Goal: Task Accomplishment & Management: Manage account settings

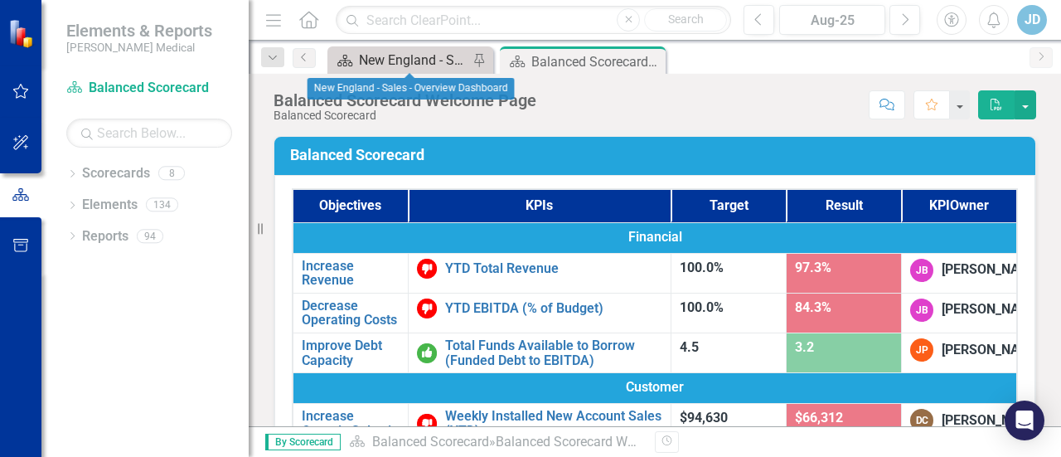
click at [400, 57] on div "New England - Sales - Overview Dashboard" at bounding box center [413, 60] width 109 height 21
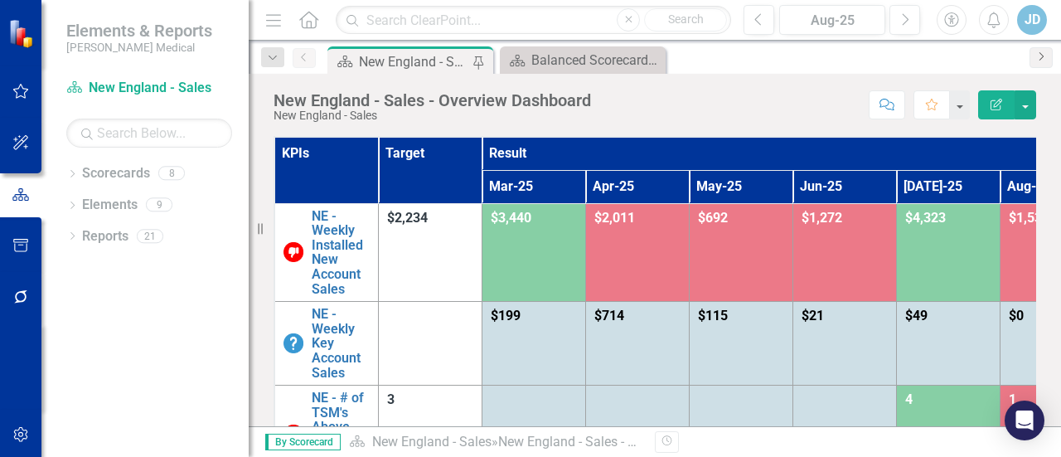
click at [1046, 55] on icon "Next" at bounding box center [1041, 56] width 13 height 10
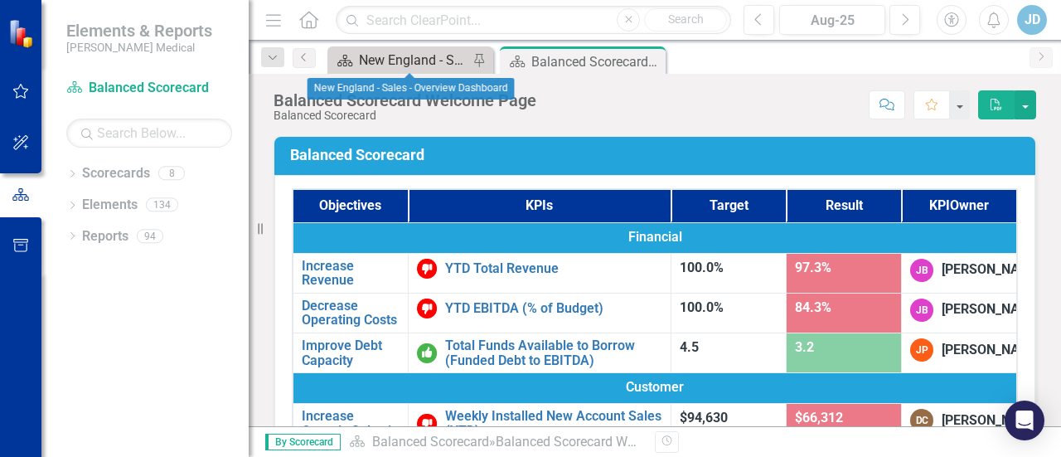
click at [404, 64] on div "New England - Sales - Overview Dashboard" at bounding box center [413, 60] width 109 height 21
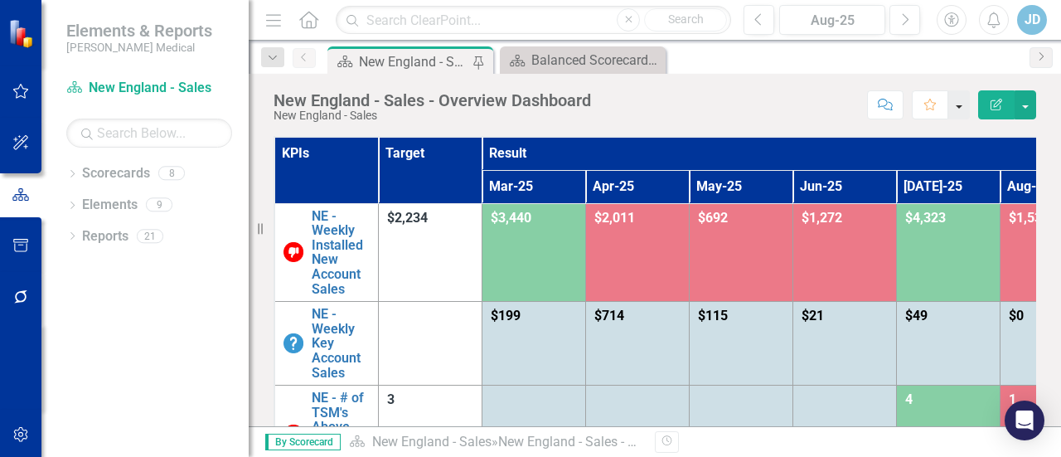
click at [965, 109] on button "button" at bounding box center [959, 104] width 22 height 29
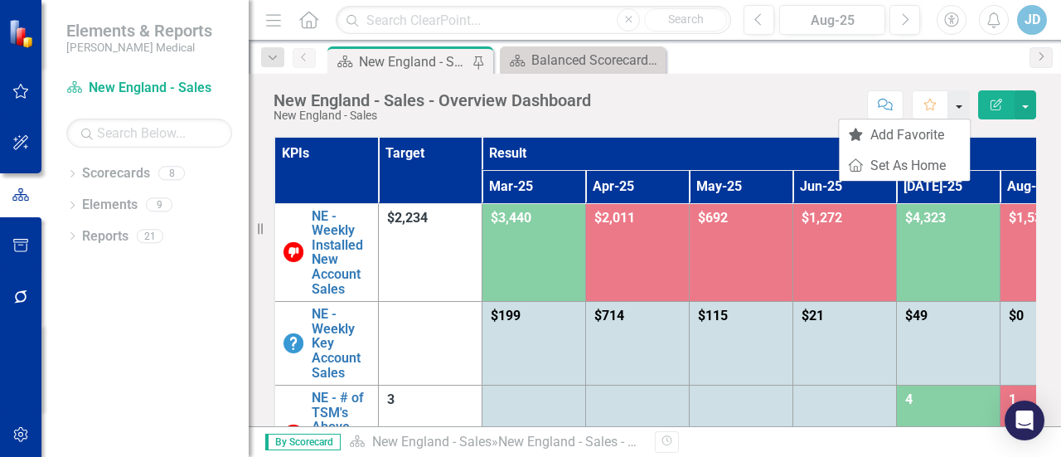
click at [965, 109] on button "button" at bounding box center [959, 104] width 22 height 29
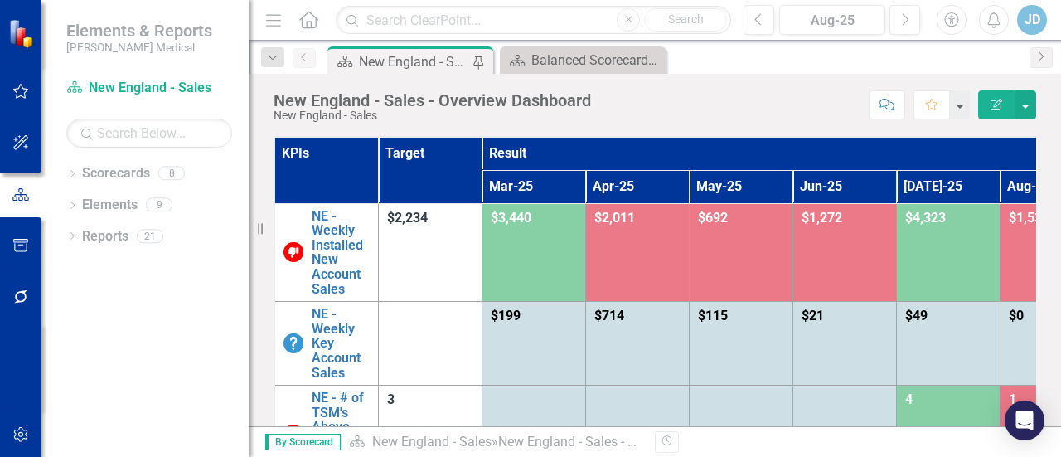
click at [789, 115] on div "Score: N/A Aug-25 Completed Comment Favorite Edit Report" at bounding box center [817, 104] width 437 height 28
click at [595, 64] on div "Balanced Scorecard Welcome Page" at bounding box center [585, 60] width 109 height 21
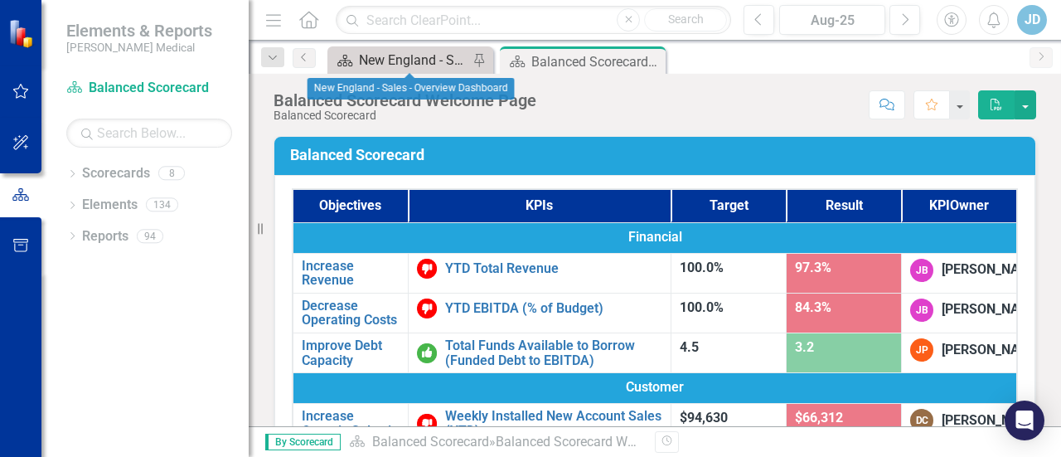
click at [395, 60] on div "New England - Sales - Overview Dashboard" at bounding box center [413, 60] width 109 height 21
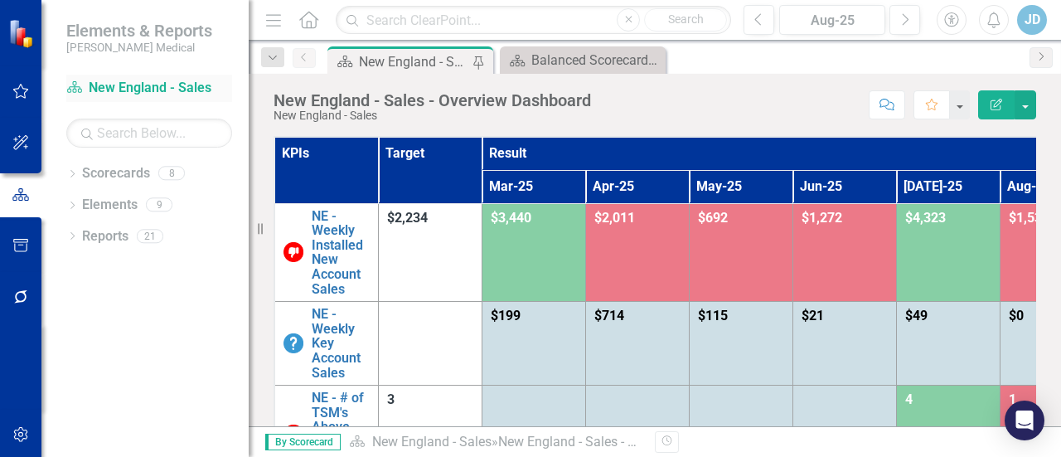
click at [224, 79] on div "Scorecard New England - Sales" at bounding box center [149, 88] width 166 height 27
click at [314, 442] on span "By Scorecard" at bounding box center [302, 442] width 75 height 17
click at [307, 59] on icon "Previous" at bounding box center [304, 57] width 13 height 10
click at [1045, 54] on icon "Next" at bounding box center [1041, 56] width 13 height 10
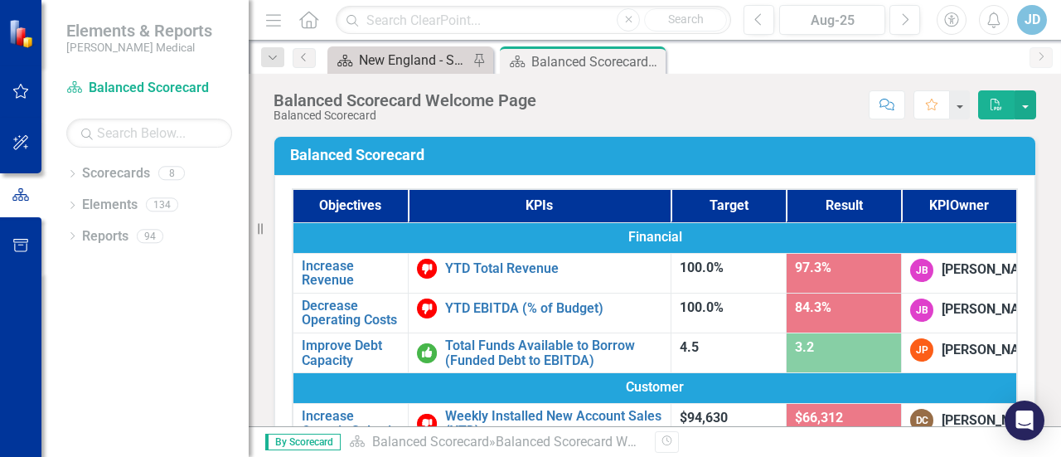
click at [393, 61] on div "New England - Sales - Overview Dashboard" at bounding box center [413, 60] width 109 height 21
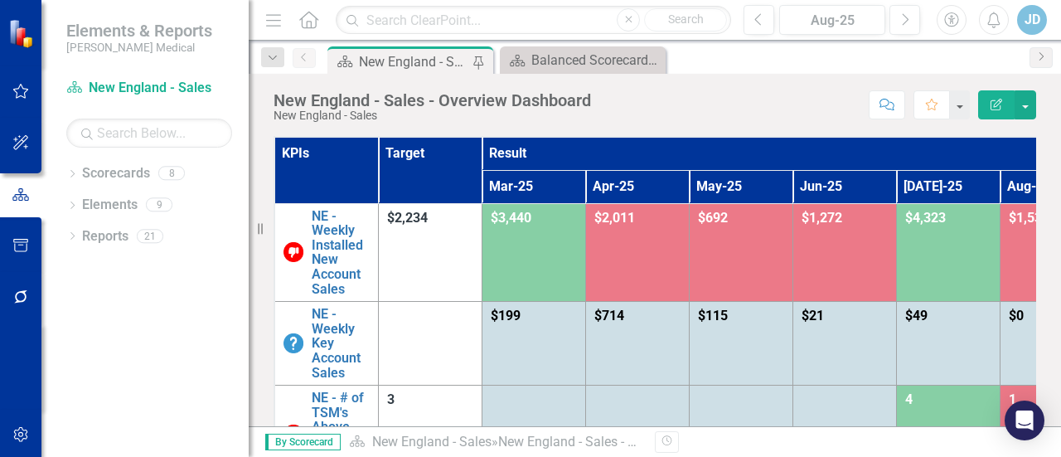
drag, startPoint x: 255, startPoint y: 226, endPoint x: 272, endPoint y: 241, distance: 22.9
click at [255, 226] on div "Resize" at bounding box center [255, 228] width 13 height 457
drag, startPoint x: 264, startPoint y: 230, endPoint x: 124, endPoint y: 226, distance: 141.0
click at [118, 226] on div "Elements & Reports Nixon Medical Scorecard New England - Sales Search Dropdown …" at bounding box center [124, 228] width 249 height 457
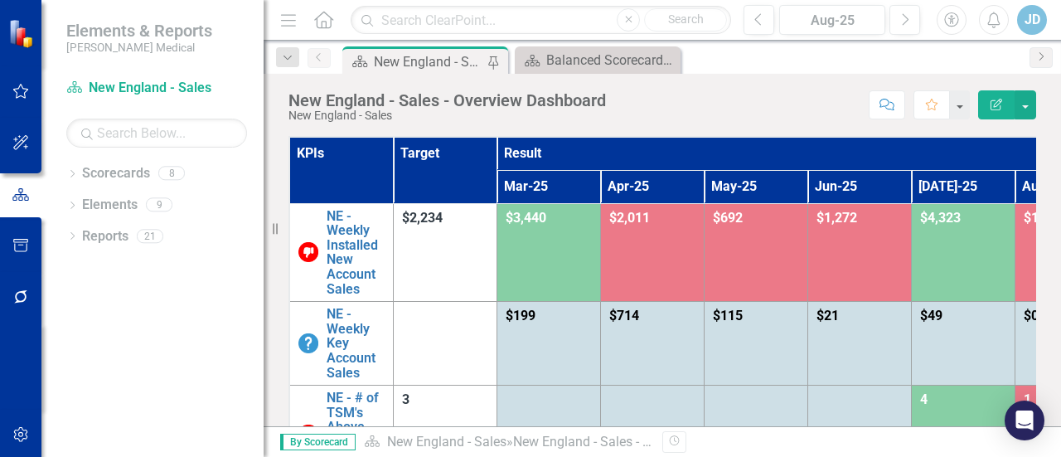
click at [264, 231] on div "Resize" at bounding box center [270, 228] width 13 height 457
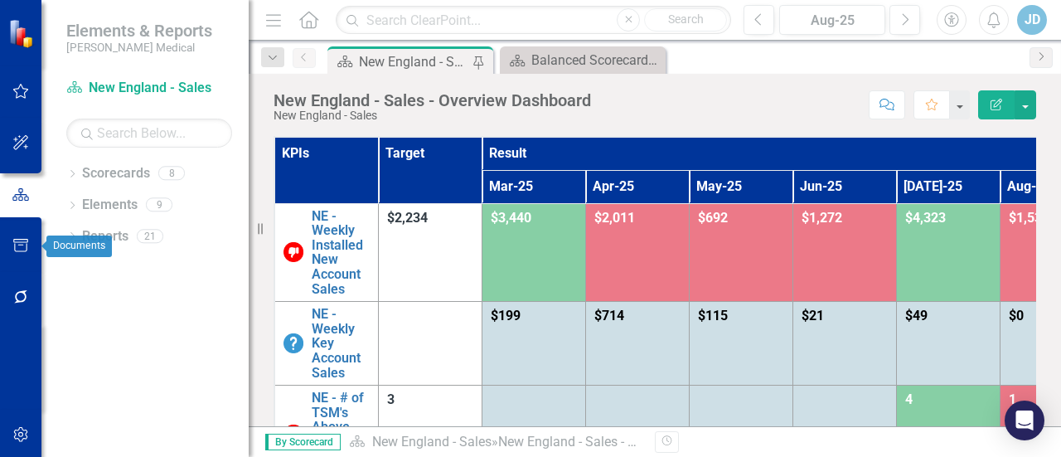
drag, startPoint x: 276, startPoint y: 231, endPoint x: 0, endPoint y: 221, distance: 276.3
click at [0, 221] on div "Elements & Reports Nixon Medical Scorecard New England - Sales Search Dropdown …" at bounding box center [124, 228] width 249 height 457
click at [138, 89] on link "Scorecard New England - Sales" at bounding box center [149, 88] width 166 height 19
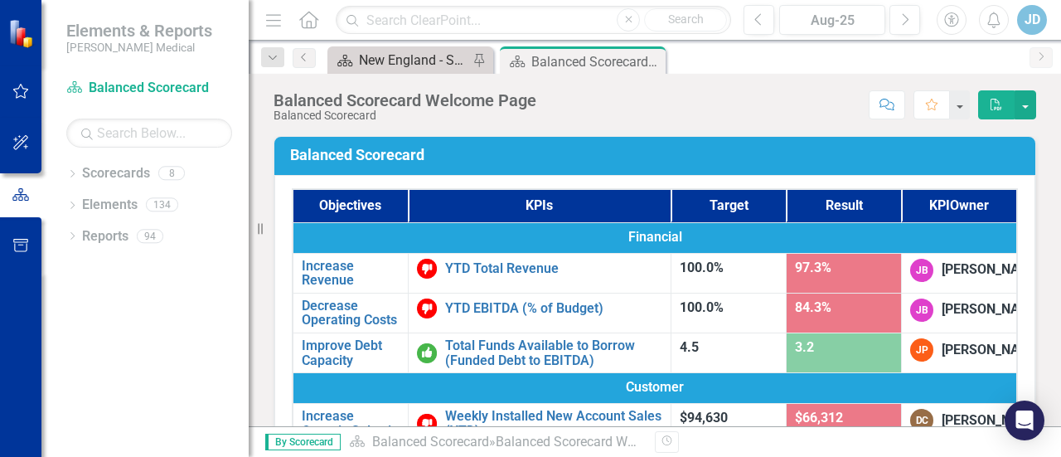
click at [403, 62] on div "New England - Sales - Overview Dashboard" at bounding box center [413, 60] width 109 height 21
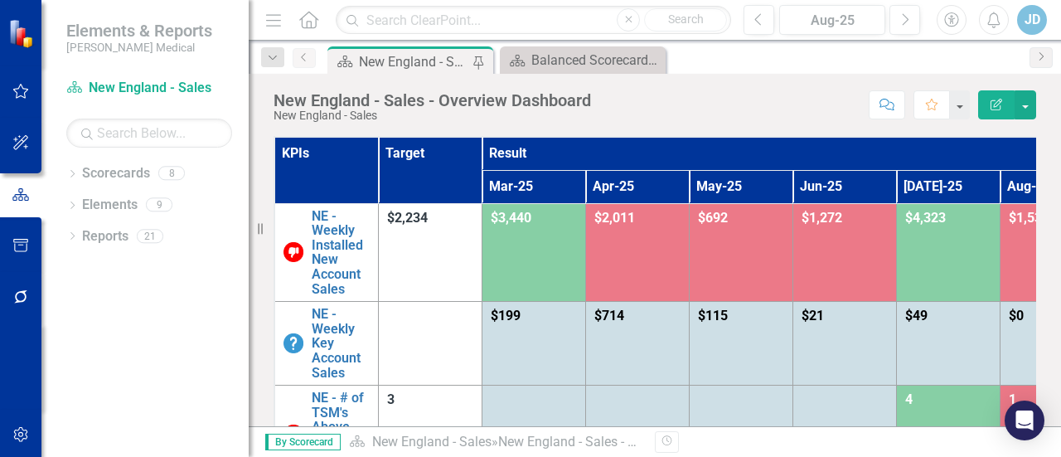
click at [305, 61] on icon "Previous" at bounding box center [304, 57] width 13 height 10
click at [1043, 56] on icon at bounding box center [1042, 56] width 4 height 8
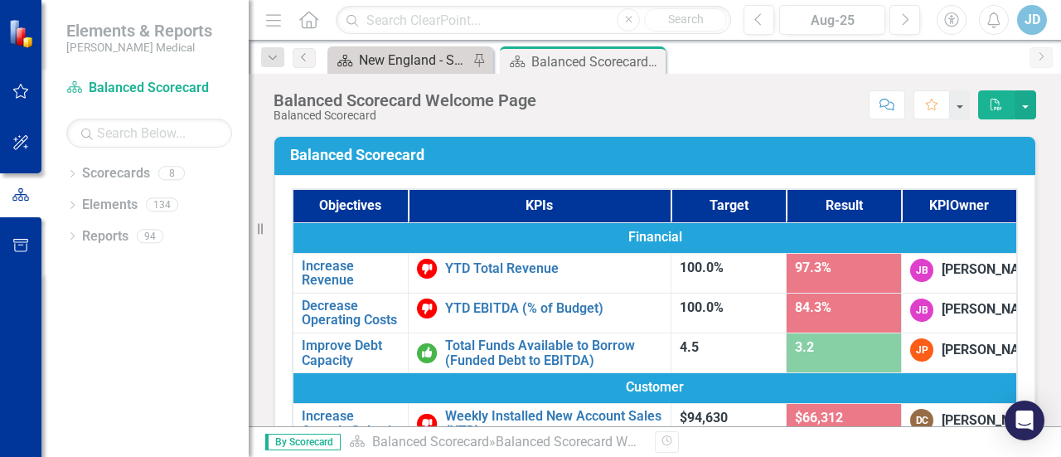
click at [403, 62] on div "New England - Sales - Overview Dashboard" at bounding box center [413, 60] width 109 height 21
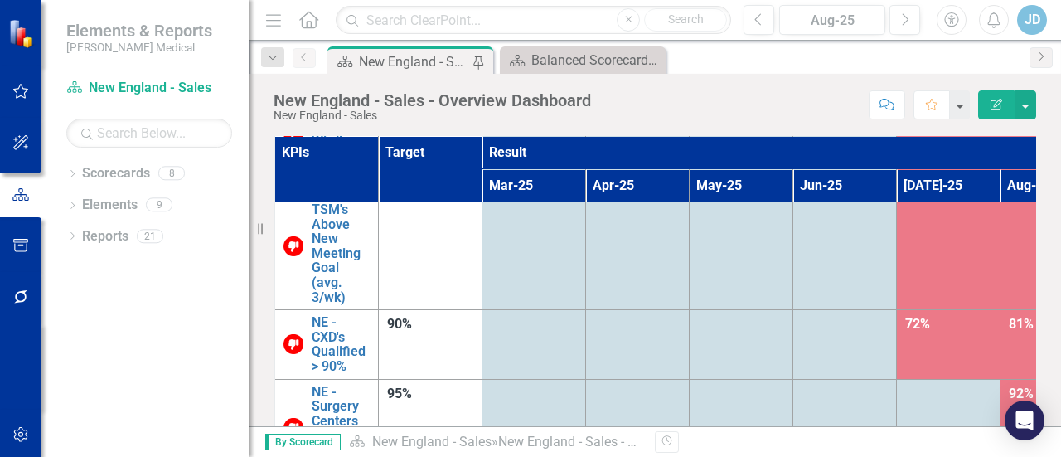
scroll to position [107, 0]
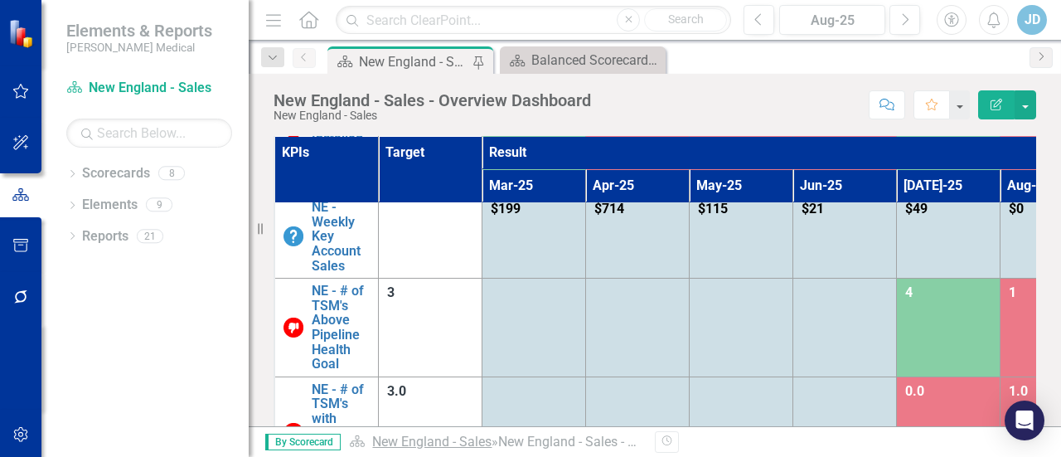
click at [424, 443] on link "New England - Sales" at bounding box center [431, 442] width 119 height 16
click at [360, 444] on icon "Scorecard" at bounding box center [357, 440] width 17 height 13
click at [547, 443] on div "New England - Sales - Overview Dashboard" at bounding box center [623, 442] width 250 height 16
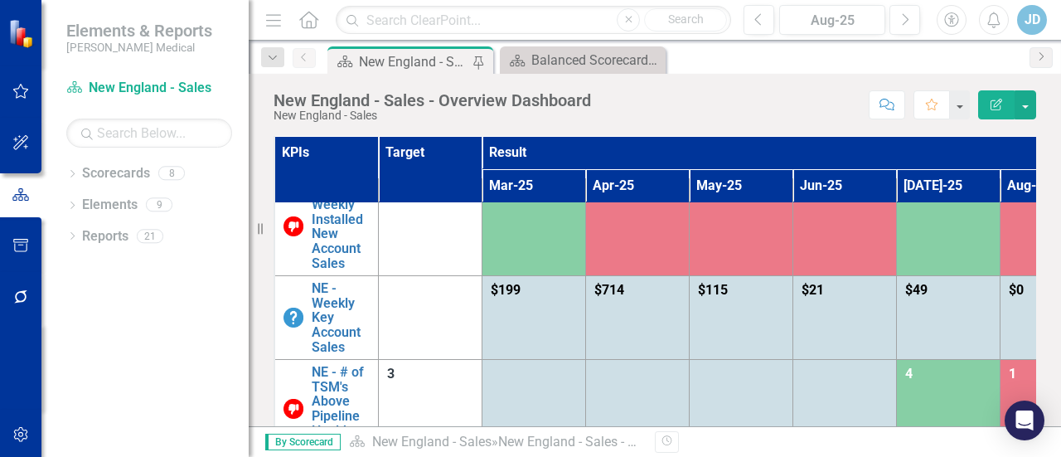
scroll to position [0, 0]
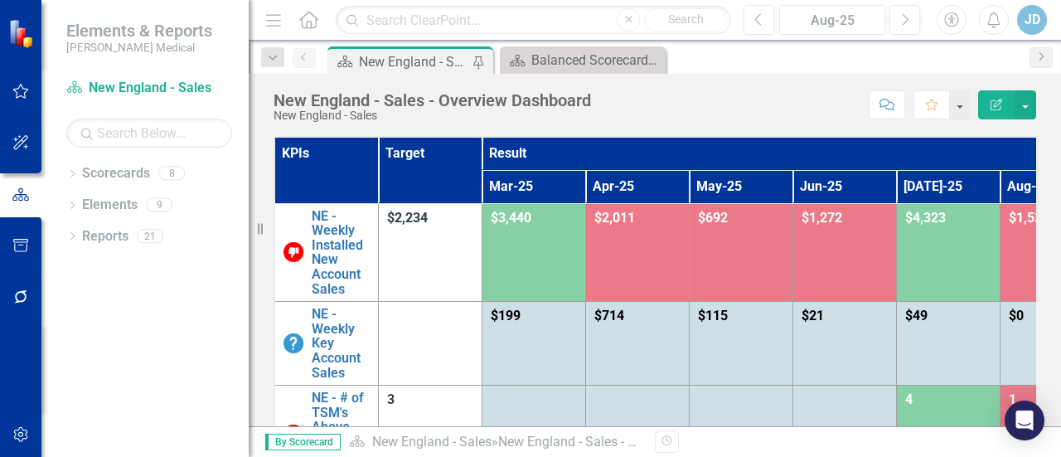
click at [1005, 104] on button "Edit Report" at bounding box center [996, 104] width 36 height 29
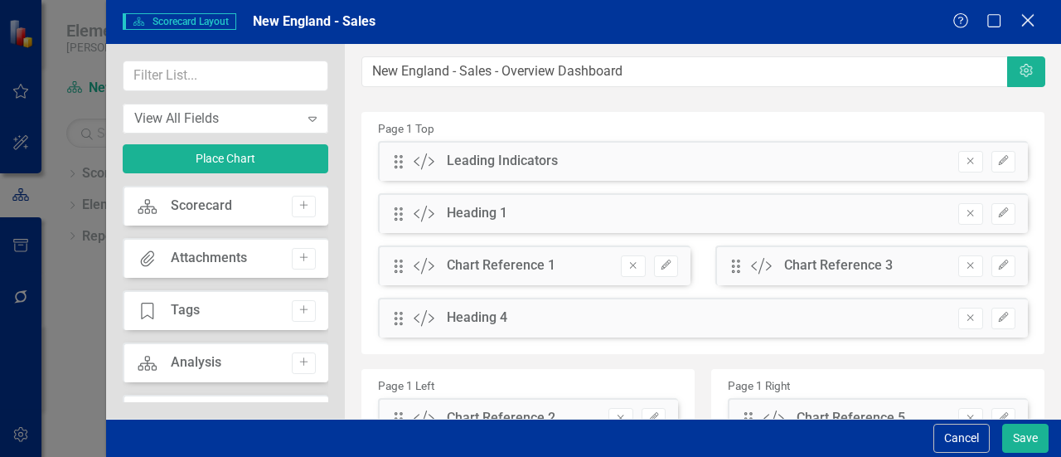
drag, startPoint x: 1013, startPoint y: 12, endPoint x: 1020, endPoint y: 19, distance: 9.4
click at [1013, 13] on div "Help Maximize Close" at bounding box center [999, 21] width 92 height 19
click at [1021, 20] on icon "Close" at bounding box center [1027, 20] width 21 height 16
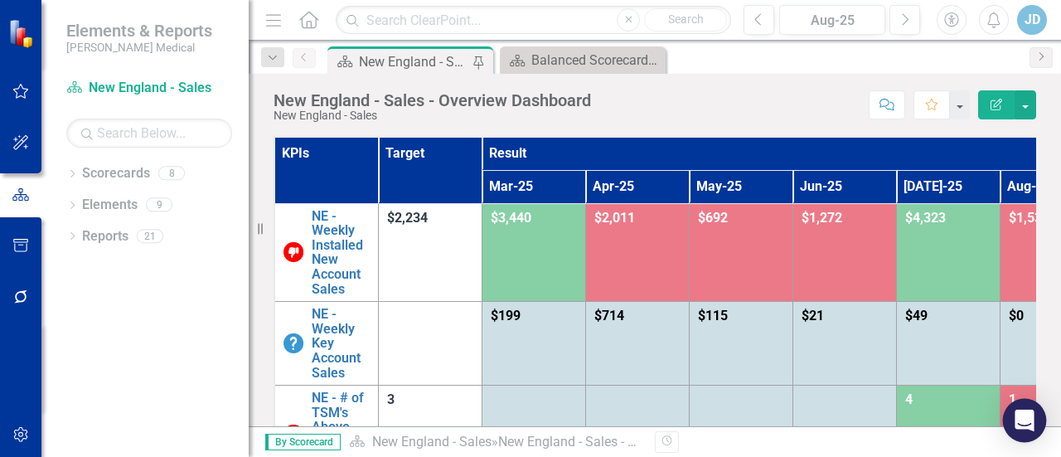
click at [1022, 424] on icon "Open Intercom Messenger" at bounding box center [1024, 421] width 19 height 22
drag, startPoint x: 255, startPoint y: 228, endPoint x: 227, endPoint y: 221, distance: 29.0
click at [54, 228] on div "Elements & Reports Nixon Medical Scorecard New England - Sales Search Dropdown …" at bounding box center [124, 228] width 249 height 457
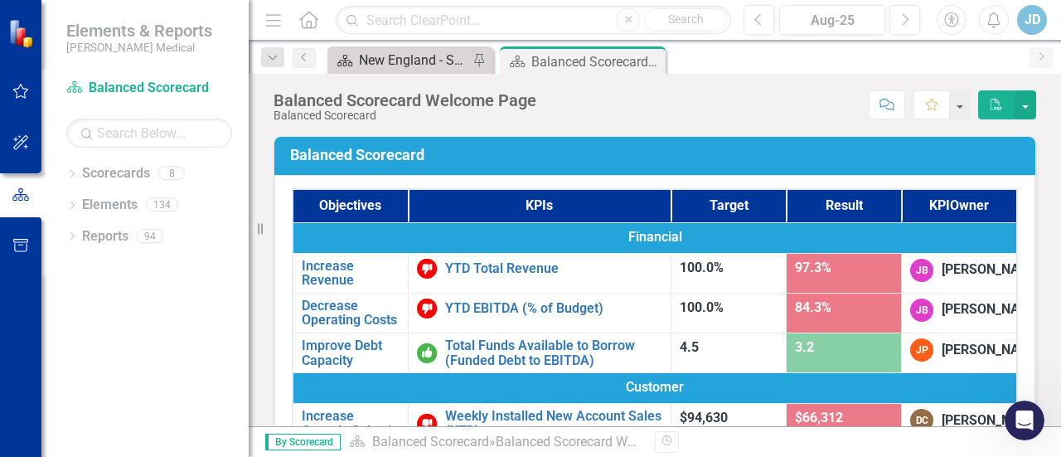
click at [388, 67] on div "New England - Sales - Overview Dashboard" at bounding box center [413, 60] width 109 height 21
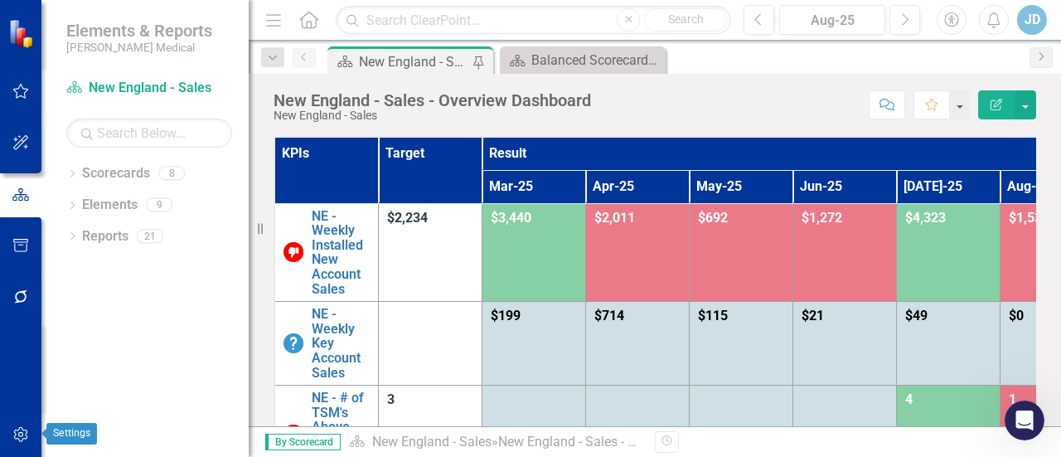
click at [11, 430] on button "button" at bounding box center [20, 435] width 37 height 35
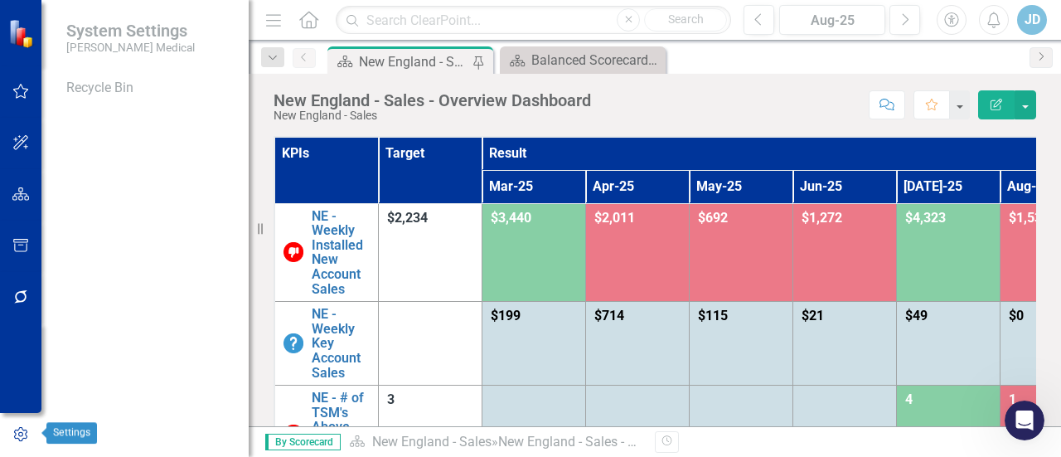
click at [17, 434] on icon "button" at bounding box center [21, 434] width 18 height 15
click at [17, 93] on icon "button" at bounding box center [20, 91] width 17 height 13
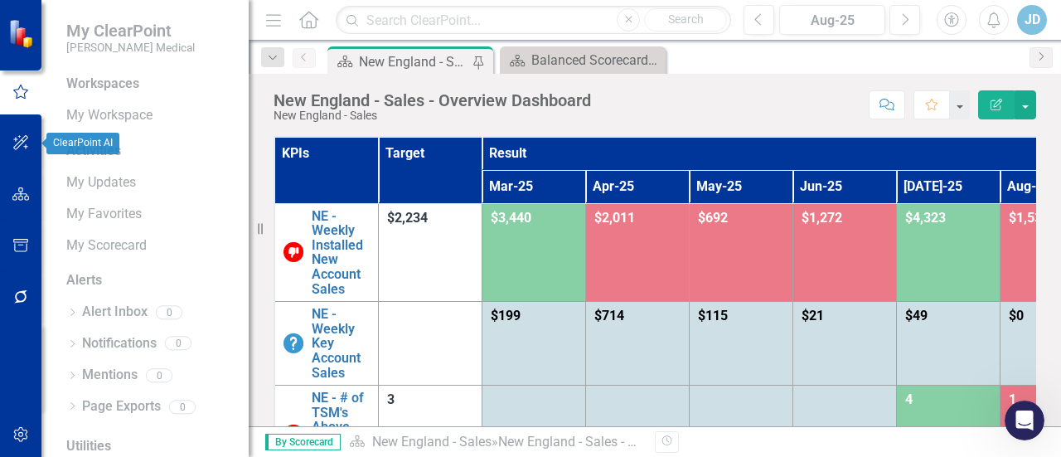
click at [24, 148] on icon "button" at bounding box center [20, 142] width 17 height 13
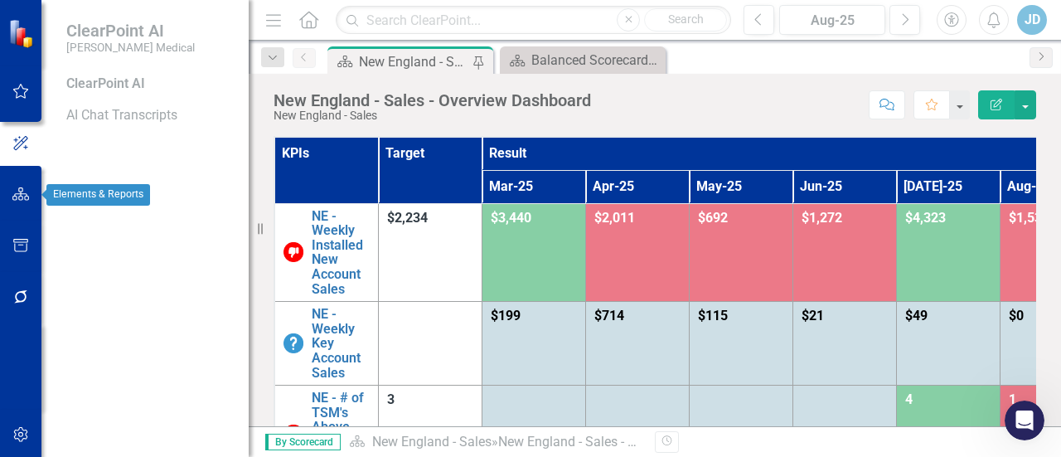
click at [22, 196] on icon "button" at bounding box center [20, 193] width 17 height 13
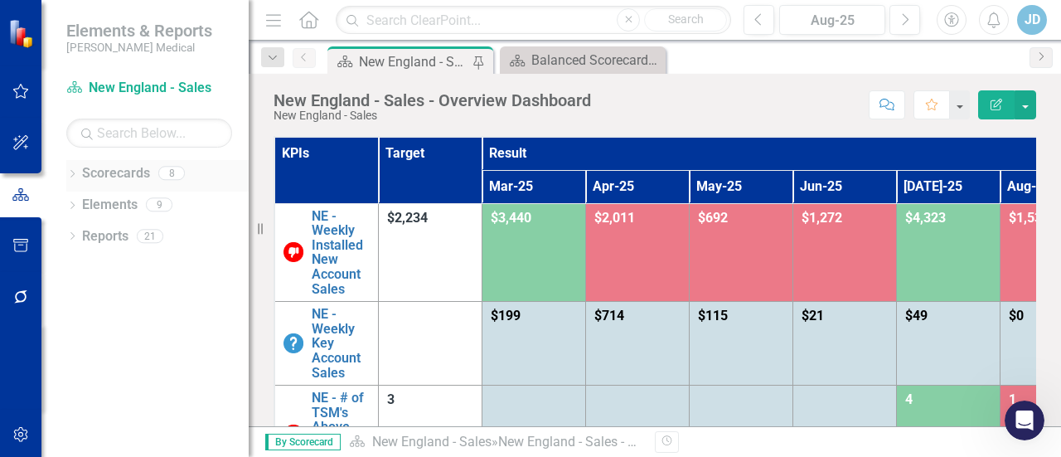
click at [114, 170] on link "Scorecards" at bounding box center [116, 173] width 68 height 19
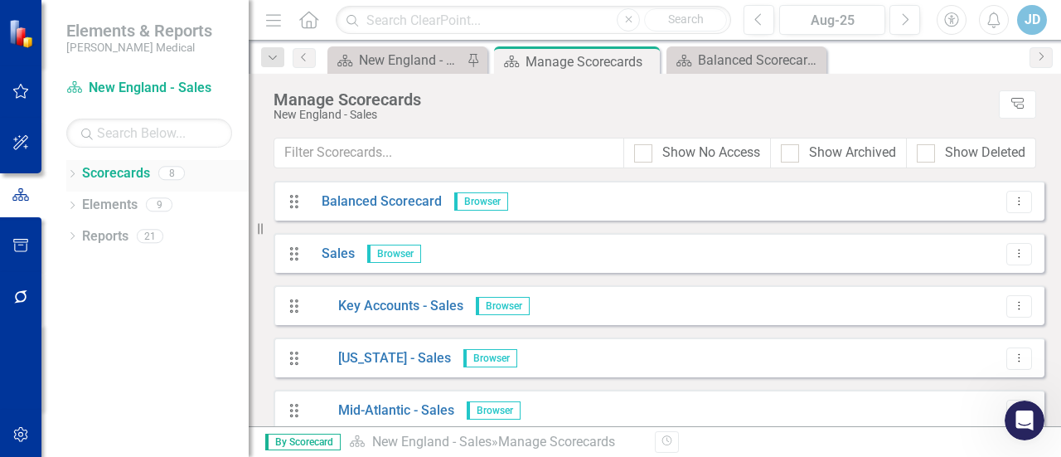
click at [114, 167] on link "Scorecards" at bounding box center [116, 173] width 68 height 19
click at [75, 172] on icon "Dropdown" at bounding box center [72, 175] width 12 height 9
click at [73, 170] on icon "Dropdown" at bounding box center [69, 173] width 9 height 12
click at [122, 86] on link "Scorecard New England - Sales" at bounding box center [149, 88] width 166 height 19
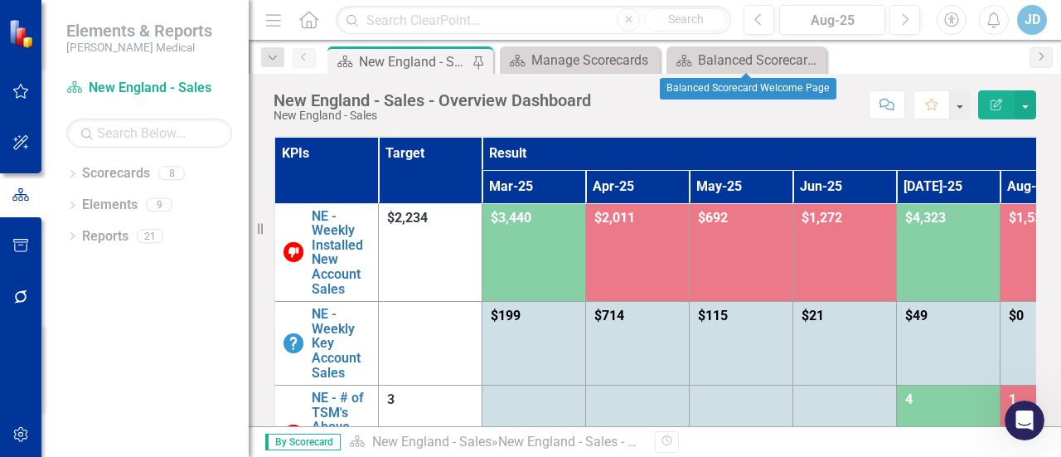
drag, startPoint x: 812, startPoint y: 58, endPoint x: 757, endPoint y: 60, distance: 54.7
click at [0, 0] on icon "Close" at bounding box center [0, 0] width 0 height 0
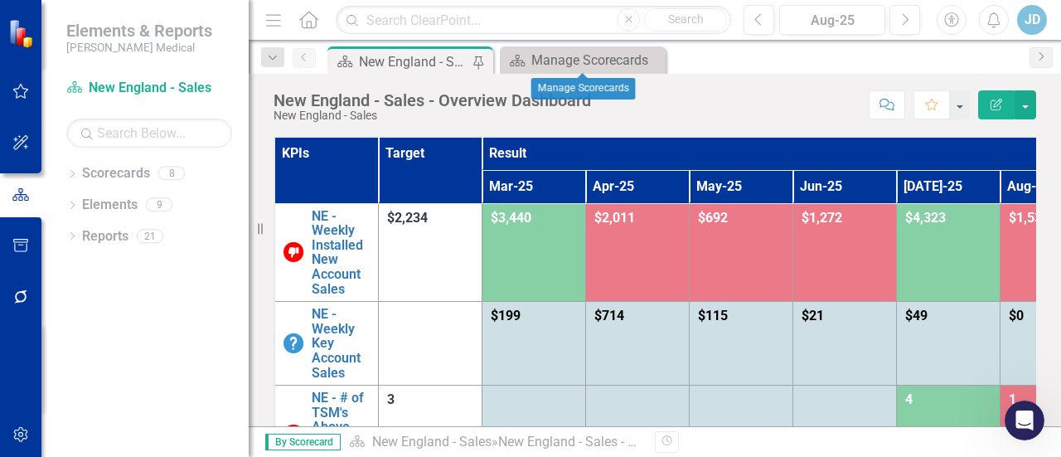
click at [0, 0] on icon "Close" at bounding box center [0, 0] width 0 height 0
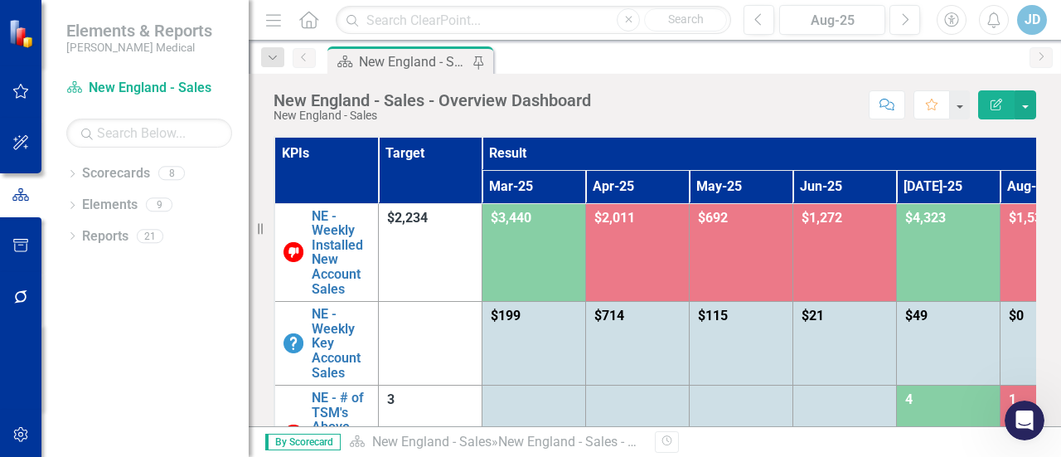
click at [432, 61] on div "New England - Sales - Overview Dashboard" at bounding box center [413, 61] width 109 height 21
drag, startPoint x: 258, startPoint y: 225, endPoint x: 143, endPoint y: 193, distance: 118.7
click at [111, 204] on div "Elements & Reports Nixon Medical Scorecard New England - Sales Search Dropdown …" at bounding box center [124, 228] width 249 height 457
drag, startPoint x: 264, startPoint y: 230, endPoint x: 0, endPoint y: 215, distance: 264.1
click at [0, 215] on div "Elements & Reports Nixon Medical Scorecard New England - Sales Search Dropdown …" at bounding box center [124, 228] width 249 height 457
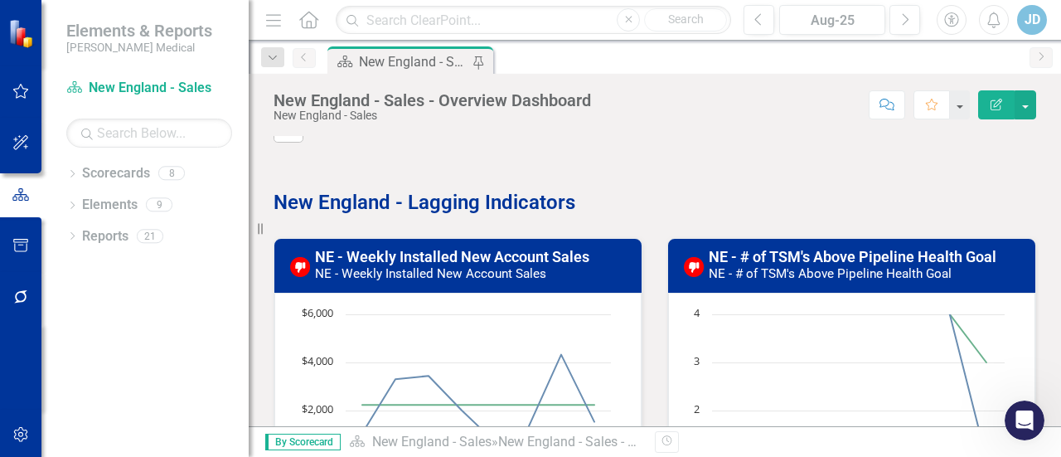
scroll to position [415, 0]
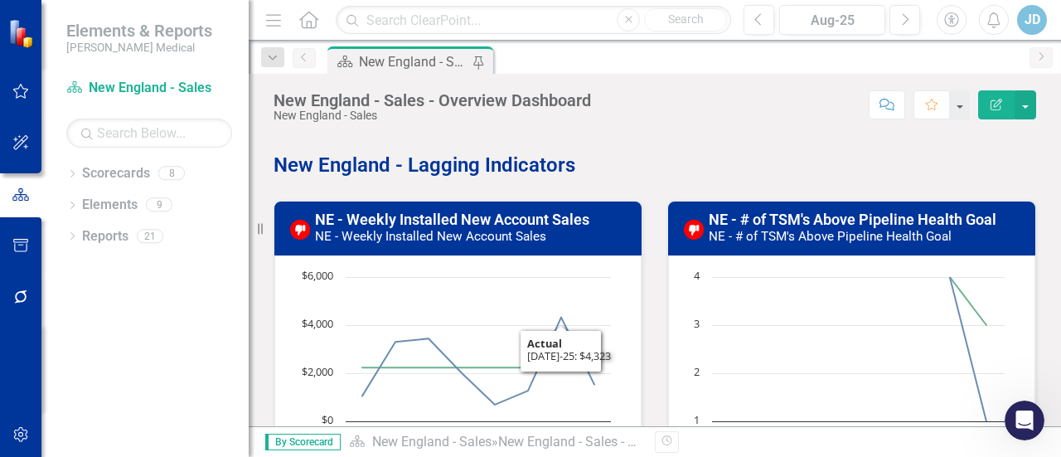
click at [476, 226] on h3 "NE - Weekly Installed New Account Sales NE - Weekly Installed New Account Sales" at bounding box center [473, 227] width 317 height 33
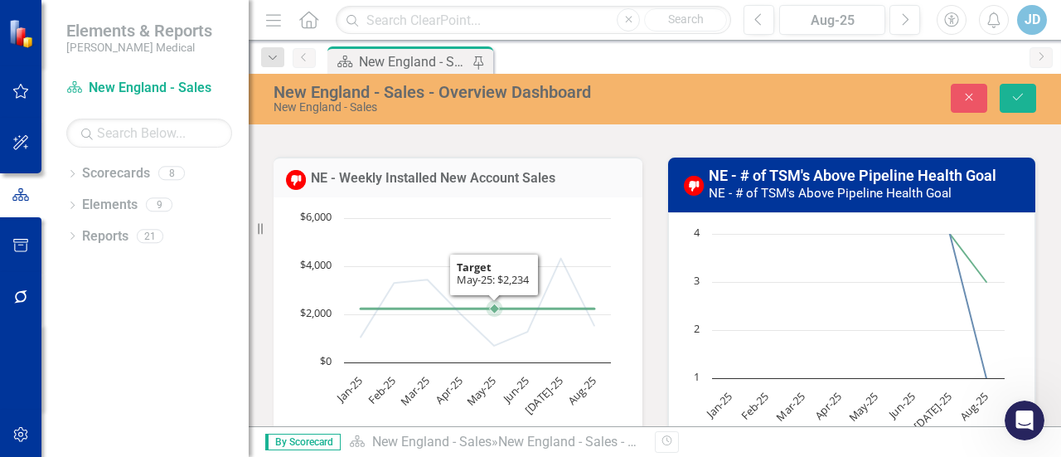
scroll to position [663, 0]
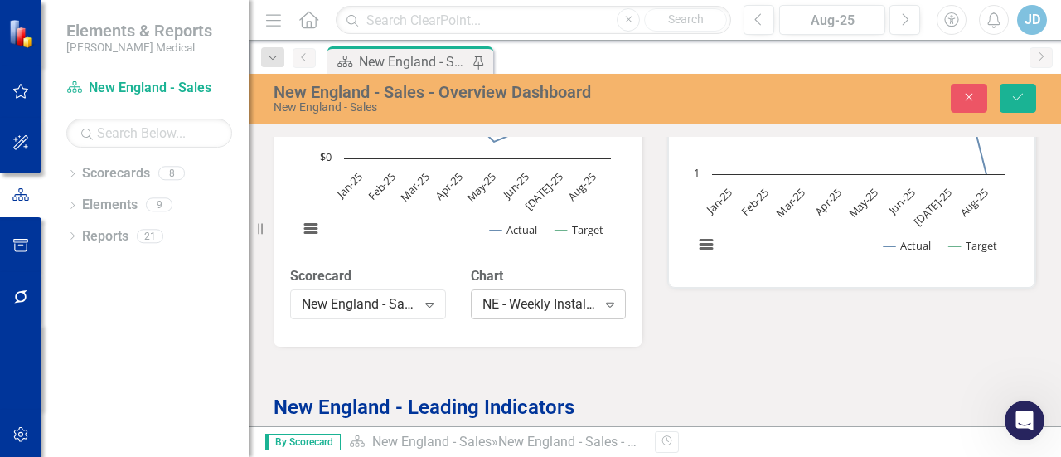
click at [533, 308] on div "NE - Weekly Installed New Account Sales" at bounding box center [540, 304] width 114 height 19
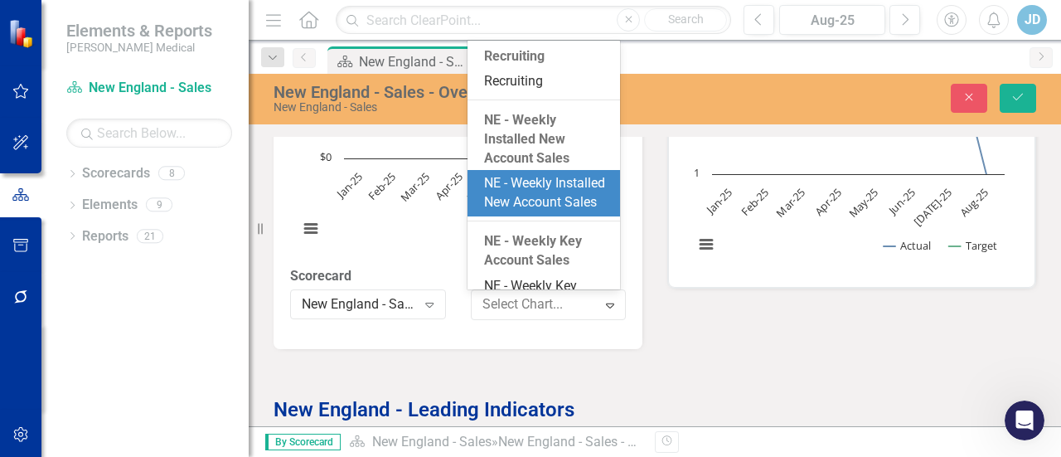
scroll to position [129, 0]
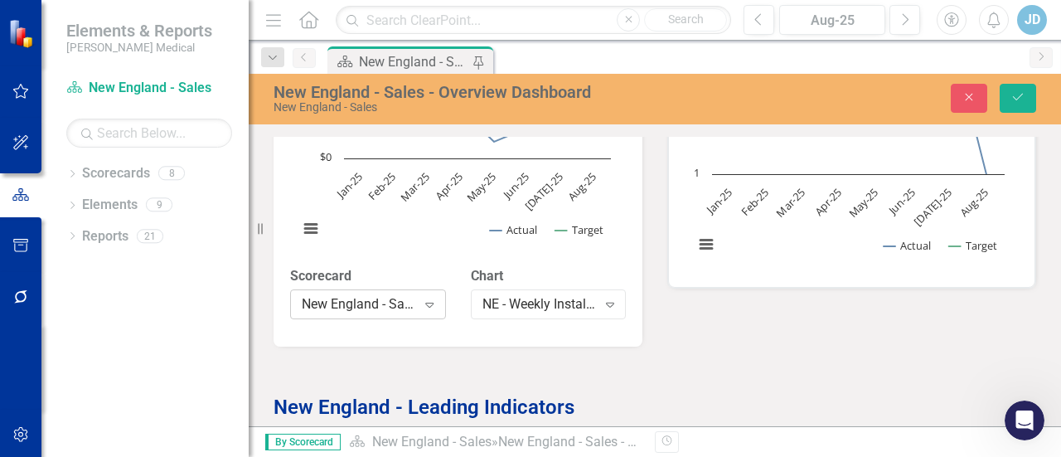
click at [378, 303] on div "New England - Sales" at bounding box center [359, 304] width 114 height 19
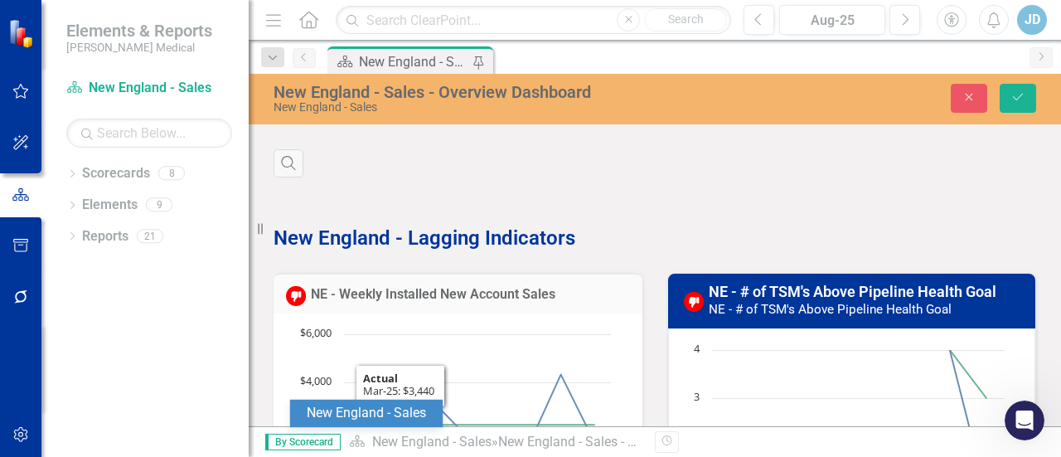
scroll to position [332, 0]
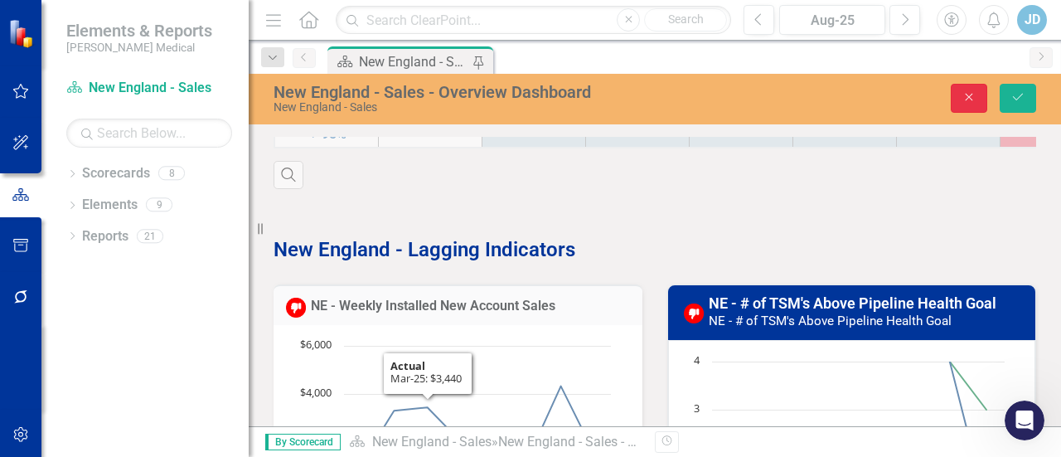
click at [963, 95] on icon "Close" at bounding box center [969, 97] width 15 height 12
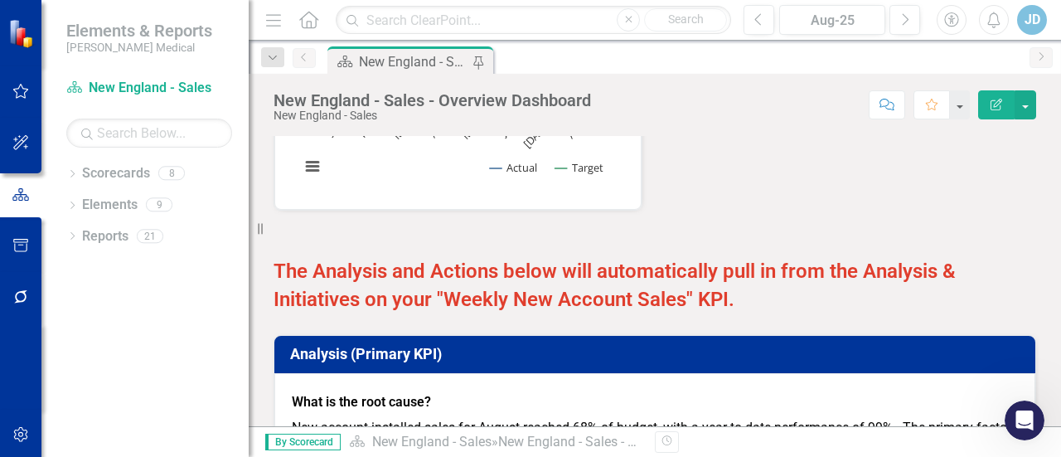
scroll to position [1646, 0]
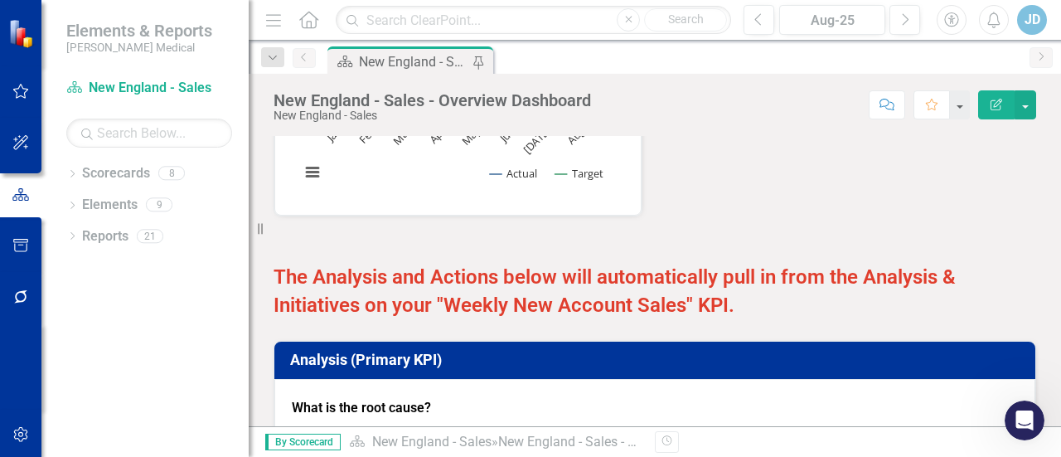
click at [591, 352] on h3 "Analysis (Primary KPI)" at bounding box center [657, 360] width 735 height 17
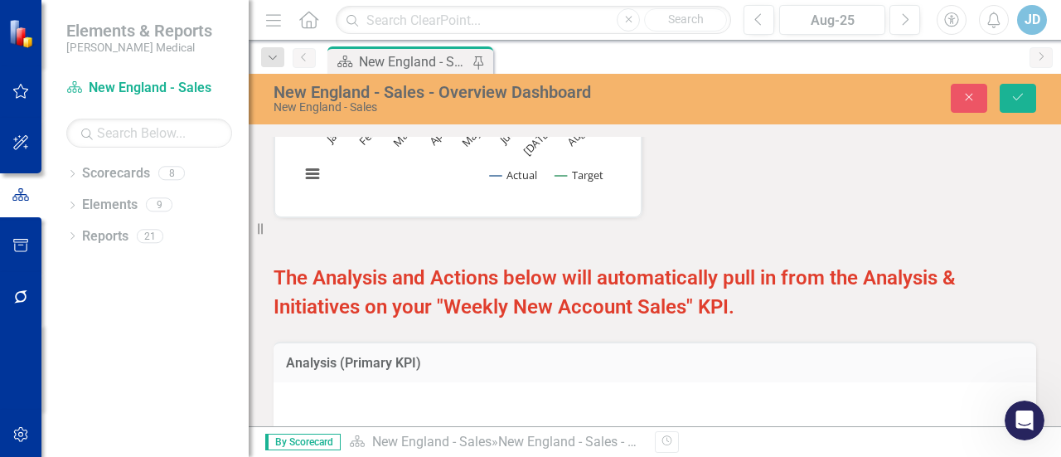
type textarea "<p>{[m2012588][analysis]}</p>"
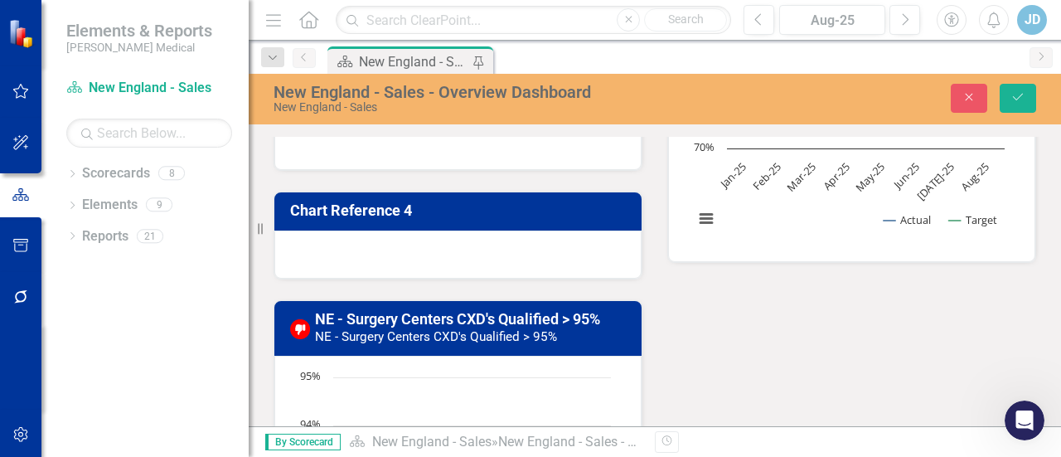
scroll to position [1111, 0]
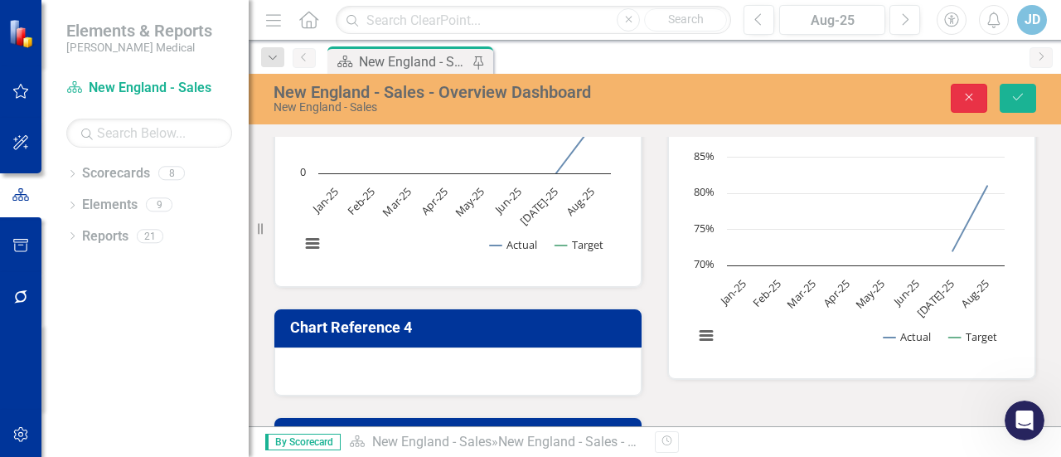
click at [968, 100] on icon "Close" at bounding box center [969, 97] width 15 height 12
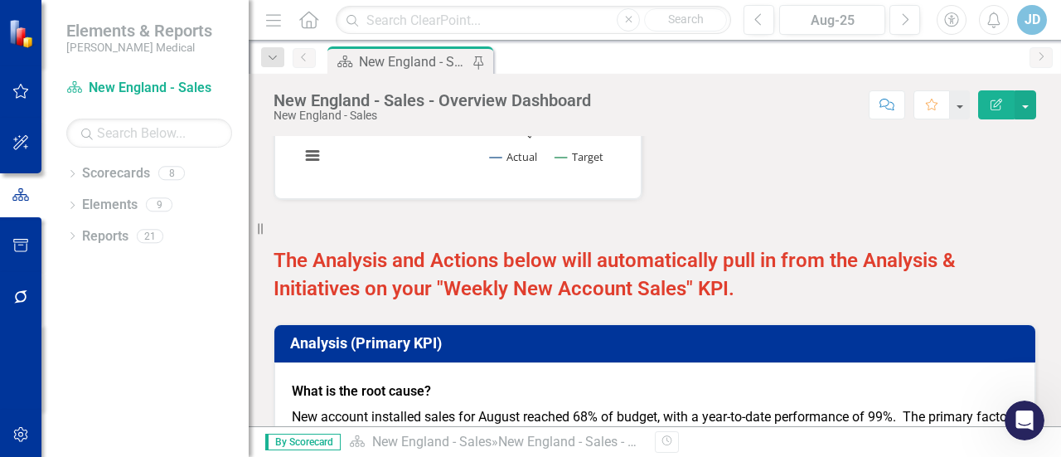
scroll to position [1691, 0]
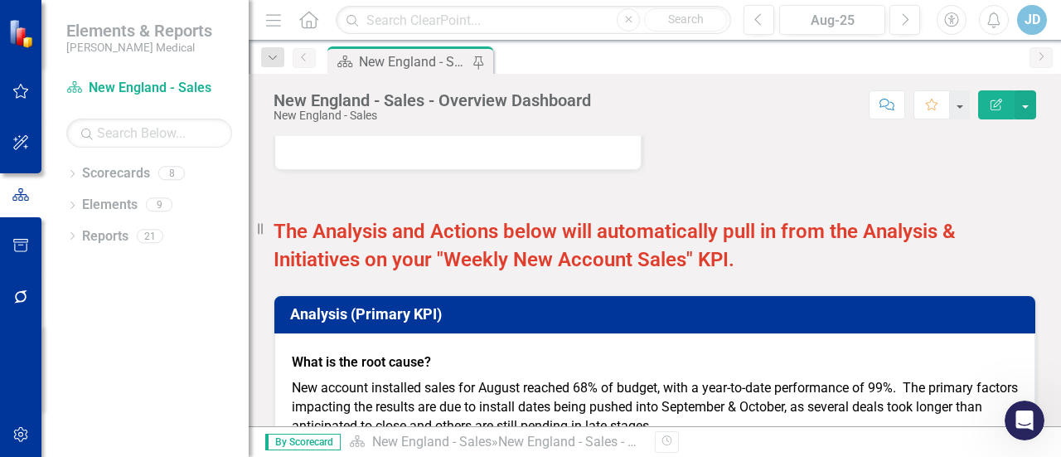
click at [618, 316] on h3 "Analysis (Primary KPI)" at bounding box center [657, 314] width 735 height 17
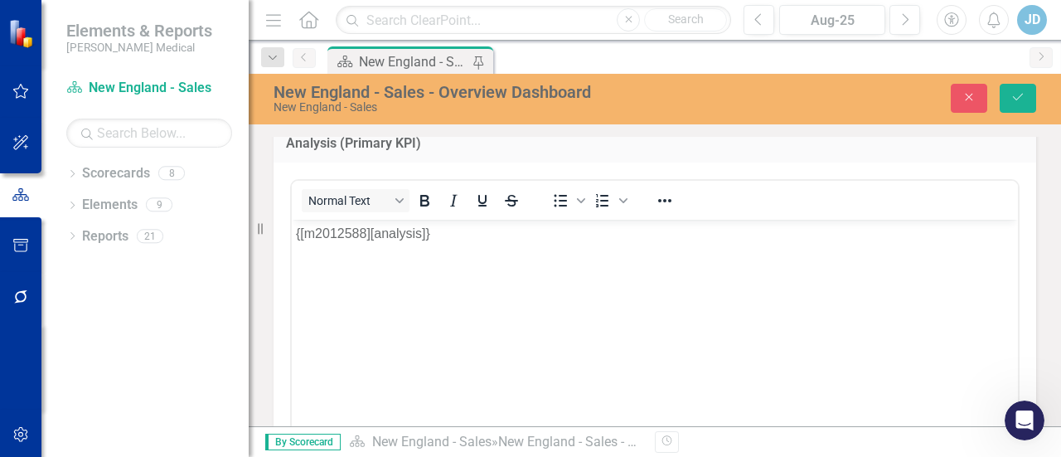
scroll to position [1774, 0]
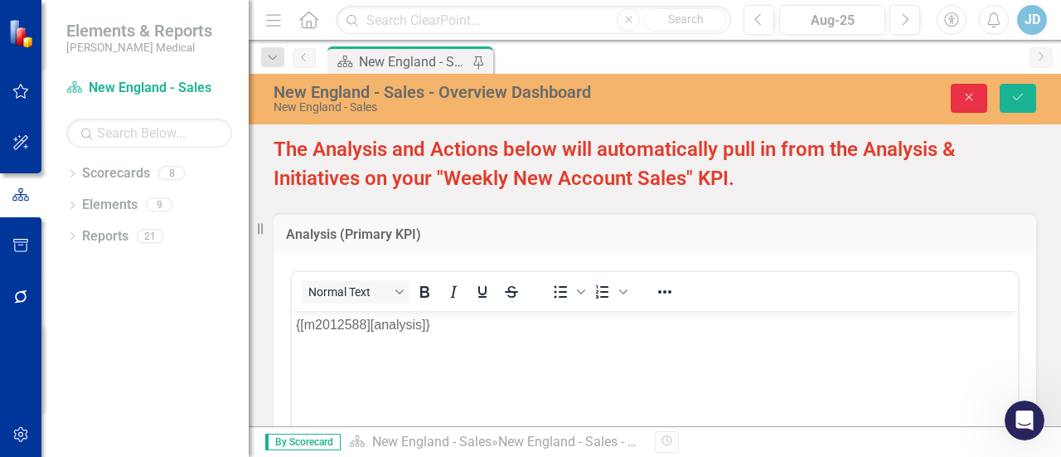
click at [969, 102] on icon "Close" at bounding box center [969, 97] width 15 height 12
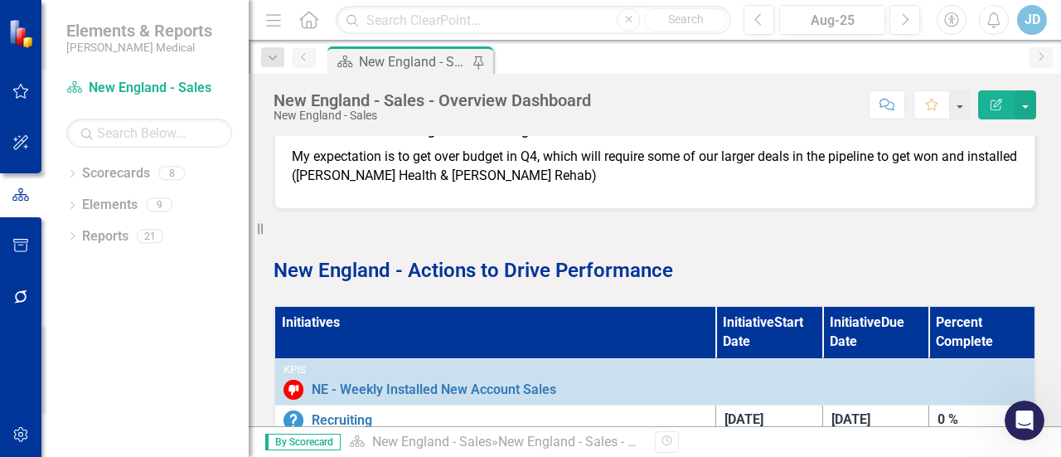
scroll to position [2143, 0]
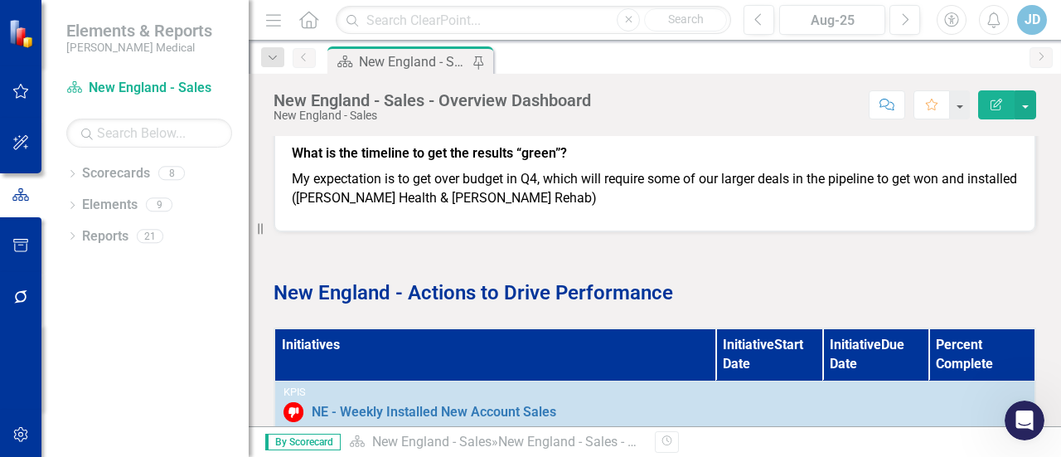
click at [612, 359] on th "Initiatives" at bounding box center [495, 354] width 442 height 52
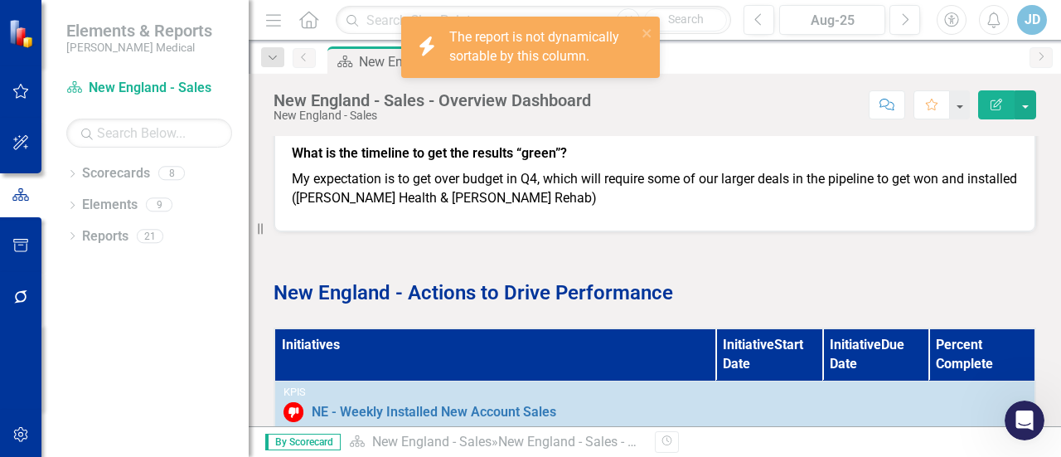
click at [612, 359] on th "Initiatives" at bounding box center [495, 354] width 442 height 52
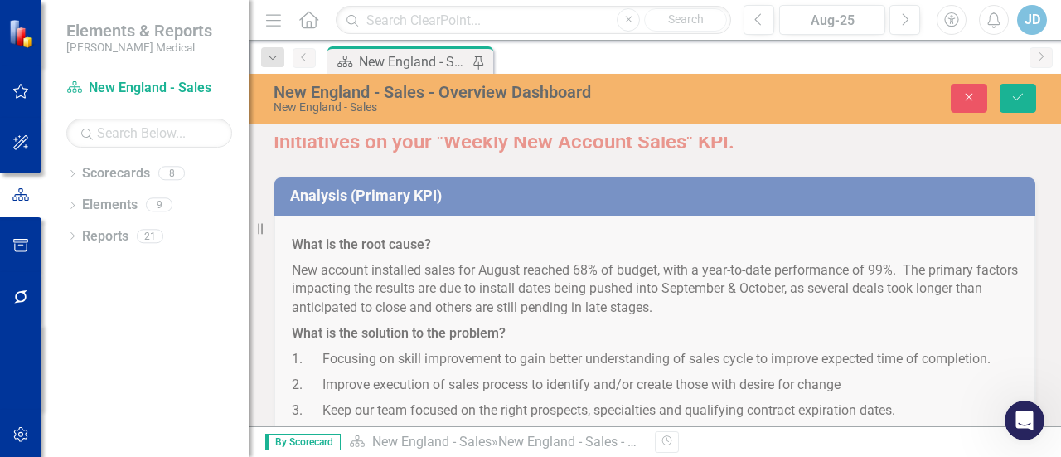
scroll to position [1728, 0]
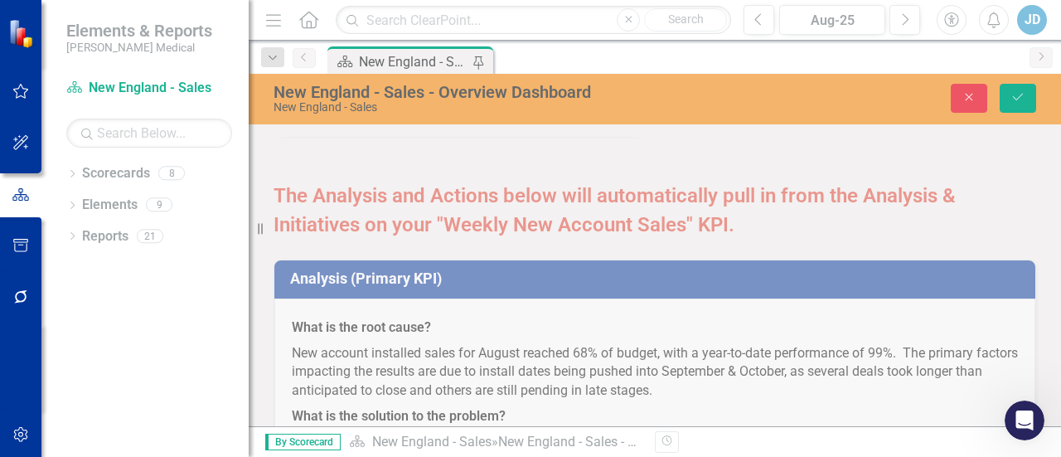
click at [620, 346] on div "Analysis (Primary KPI) What is the root cause? New account installed sales for …" at bounding box center [655, 444] width 788 height 410
click at [628, 372] on div "Analysis (Primary KPI) What is the root cause? New account installed sales for …" at bounding box center [655, 444] width 788 height 410
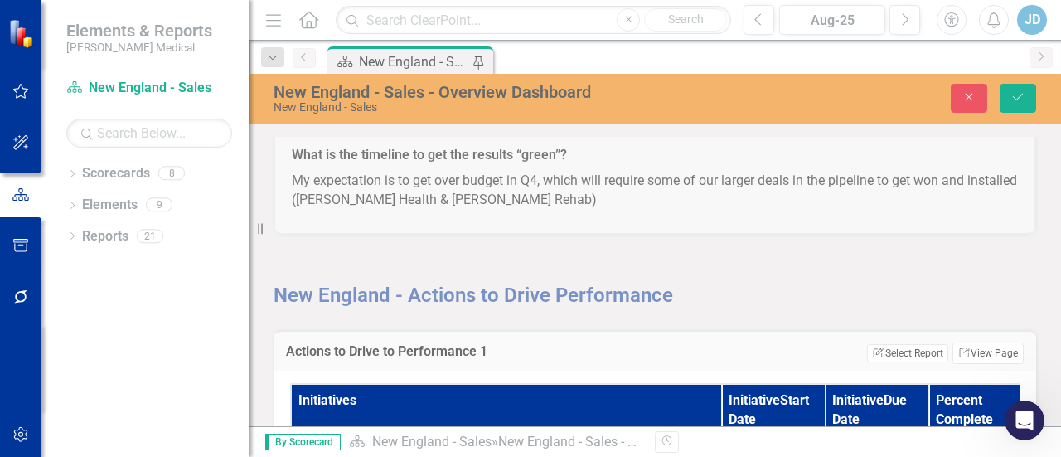
click at [671, 258] on div "New England - Actions to Drive Performance" at bounding box center [655, 272] width 788 height 75
drag, startPoint x: 671, startPoint y: 258, endPoint x: 544, endPoint y: 200, distance: 139.5
click at [662, 252] on div "New England - Actions to Drive Performance" at bounding box center [655, 272] width 788 height 75
click at [544, 199] on div "Analysis (Primary KPI) What is the root cause? New account installed sales for …" at bounding box center [655, 29] width 788 height 410
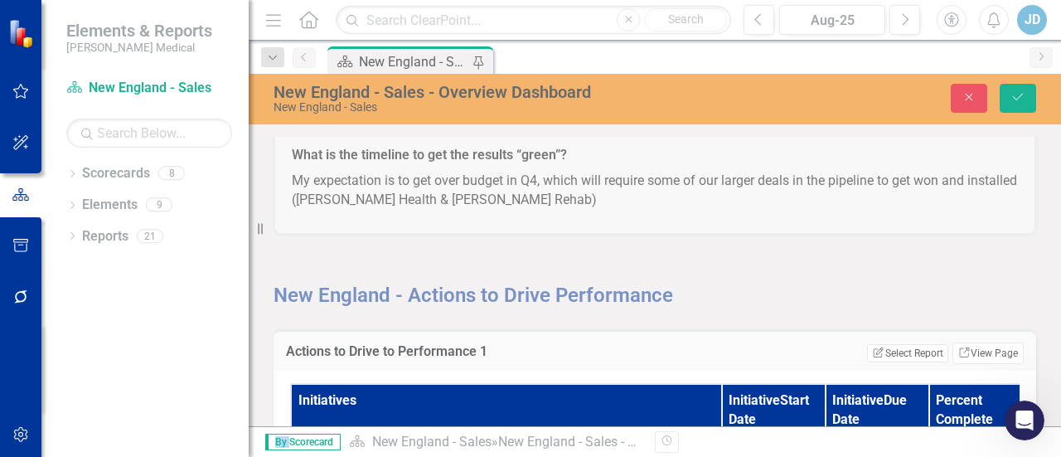
click at [544, 199] on div "Analysis (Primary KPI) What is the root cause? New account installed sales for …" at bounding box center [655, 29] width 788 height 410
click at [968, 103] on icon "Close" at bounding box center [969, 97] width 15 height 12
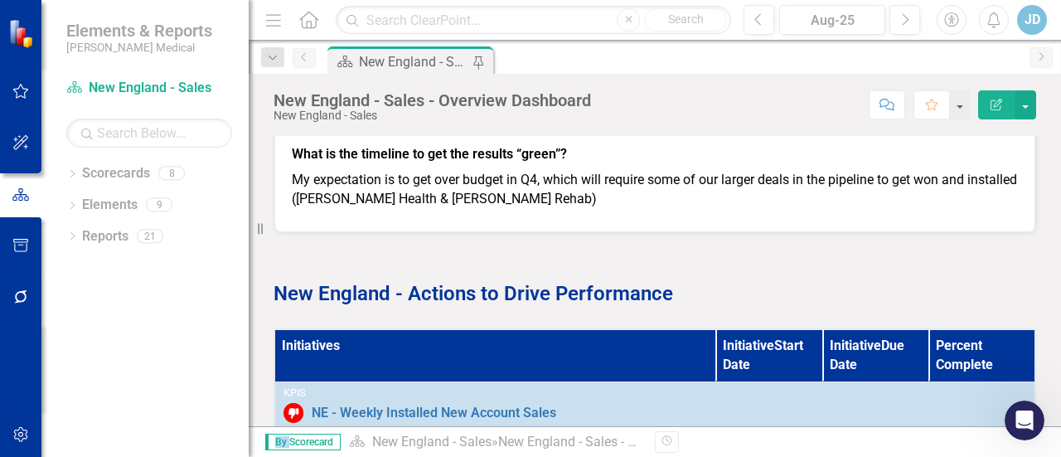
click at [569, 352] on th "Initiatives" at bounding box center [495, 355] width 442 height 52
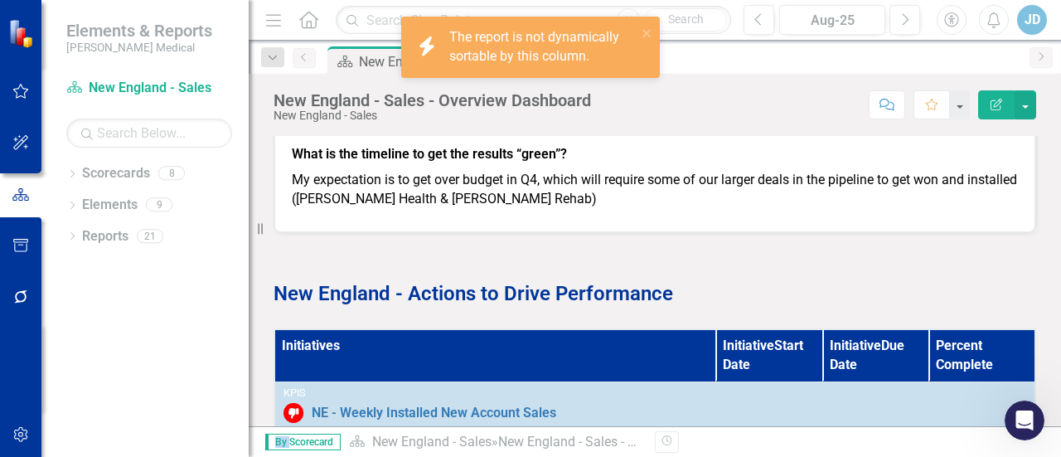
click at [569, 352] on th "Initiatives" at bounding box center [495, 355] width 442 height 52
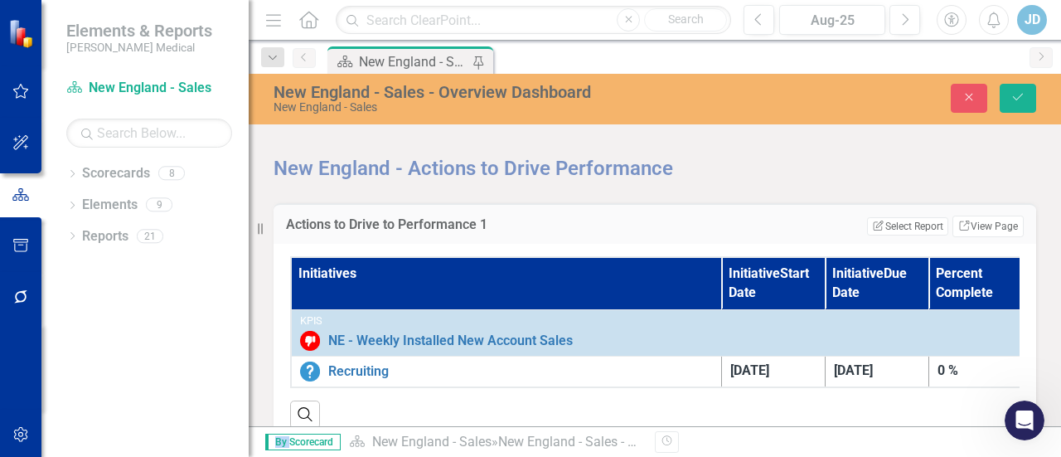
scroll to position [2308, 0]
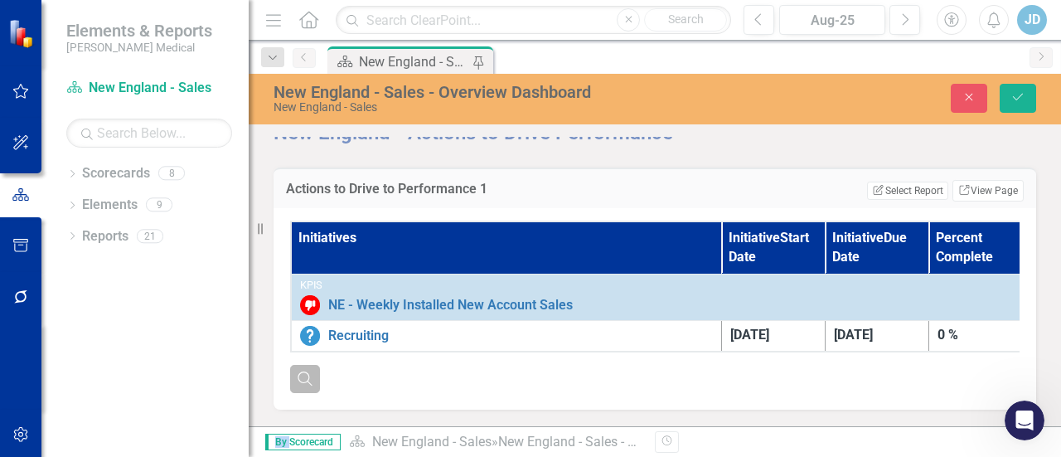
click at [290, 380] on button "Search" at bounding box center [305, 379] width 30 height 28
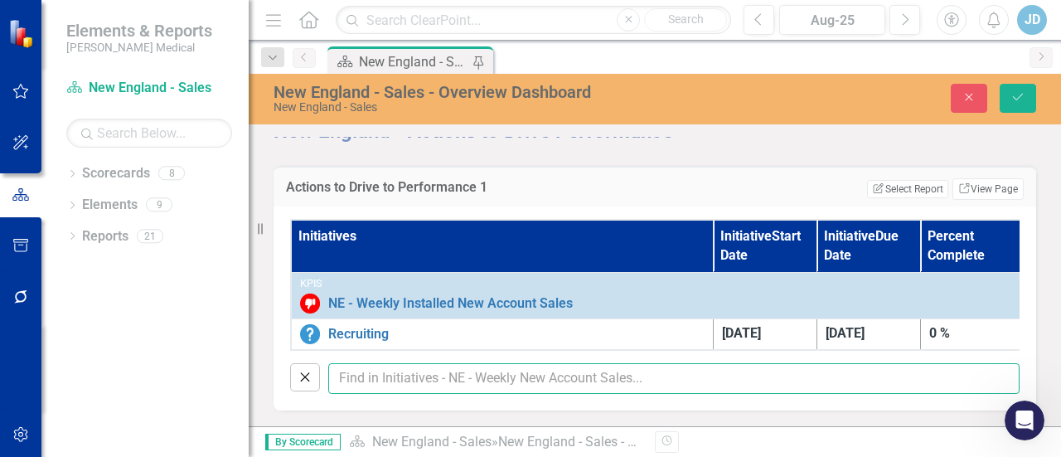
click at [430, 377] on input "text" at bounding box center [673, 378] width 691 height 31
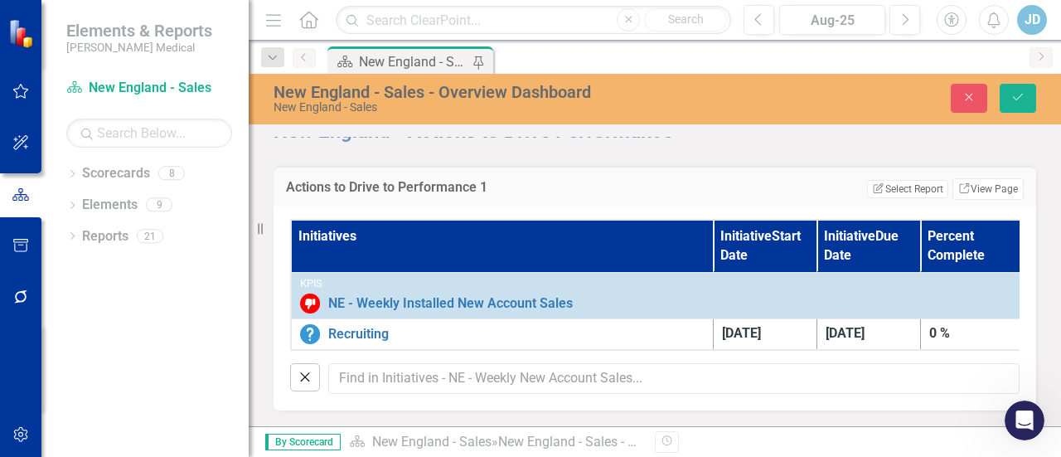
click at [531, 233] on th "Initiatives" at bounding box center [502, 246] width 422 height 52
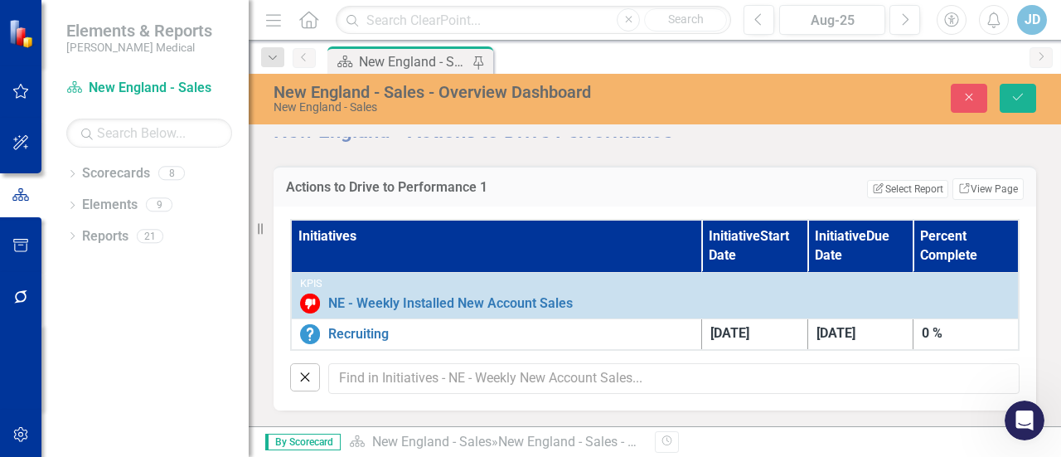
scroll to position [2299, 0]
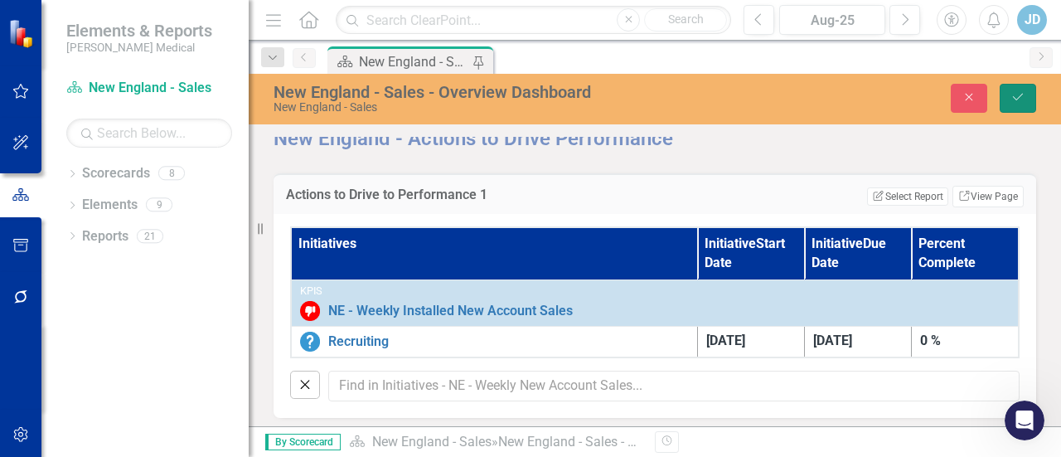
click at [1025, 95] on icon "Save" at bounding box center [1018, 97] width 15 height 12
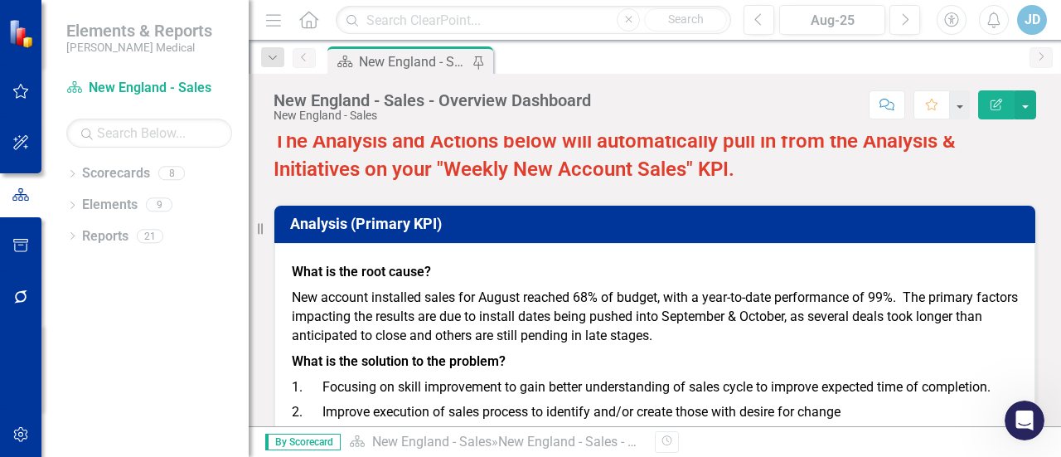
scroll to position [1646, 0]
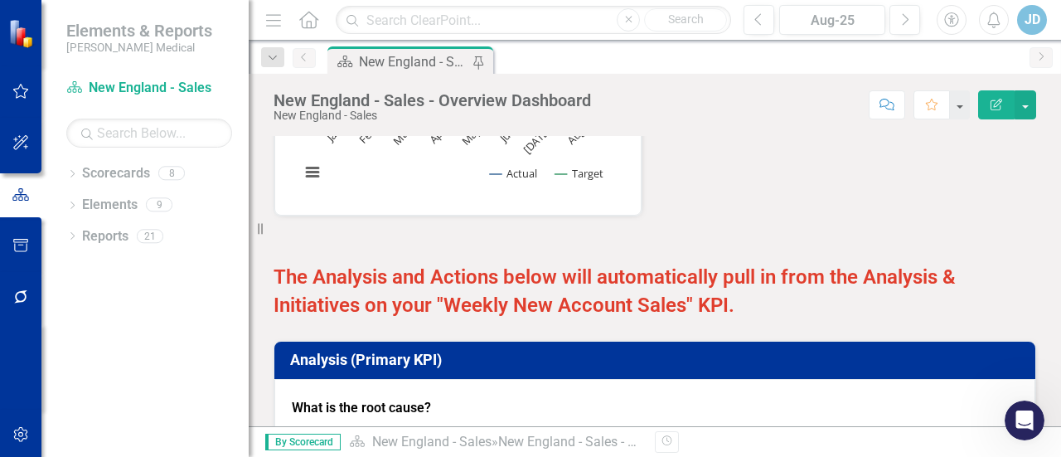
click at [555, 359] on h3 "Analysis (Primary KPI)" at bounding box center [657, 360] width 735 height 17
click at [555, 357] on h3 "Analysis (Primary KPI)" at bounding box center [657, 360] width 735 height 17
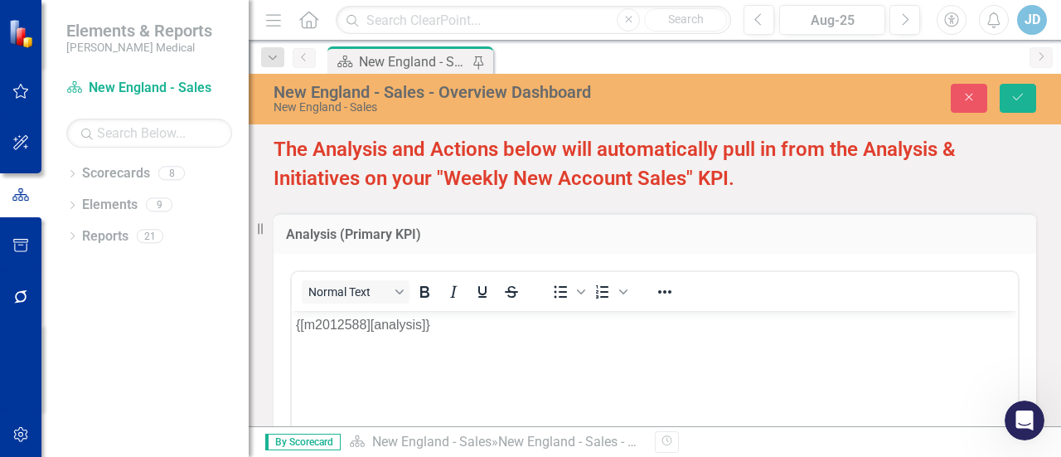
scroll to position [1443, 0]
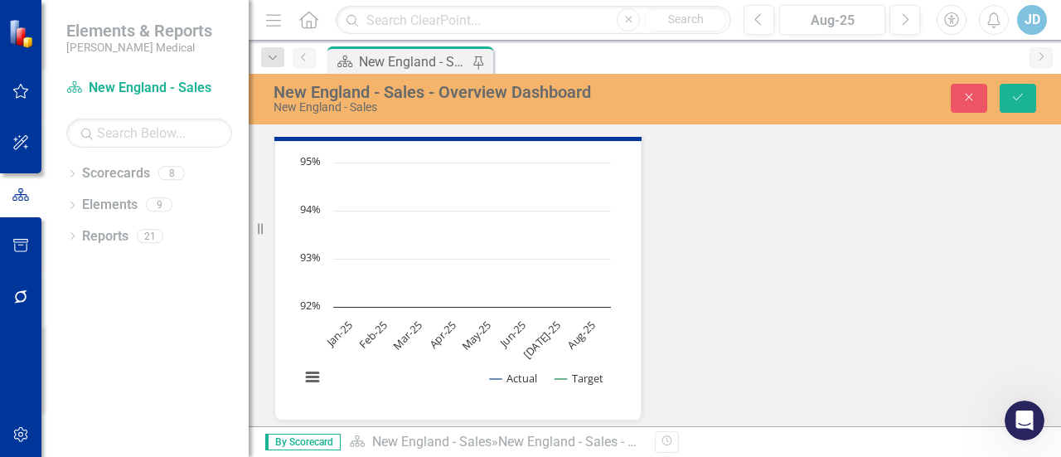
click at [974, 82] on div "New England - Sales - Overview Dashboard New England - Sales Close Save" at bounding box center [655, 98] width 812 height 32
click at [979, 106] on button "Close" at bounding box center [969, 98] width 36 height 29
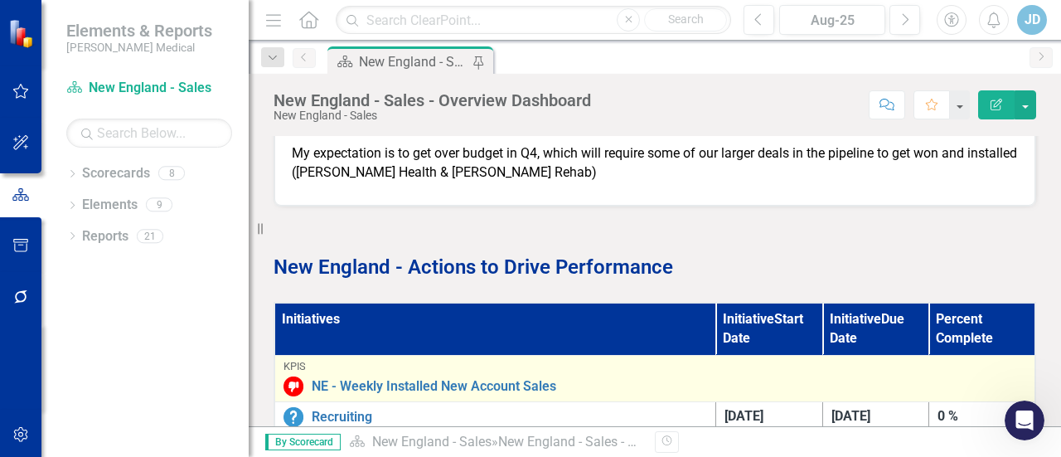
scroll to position [2143, 0]
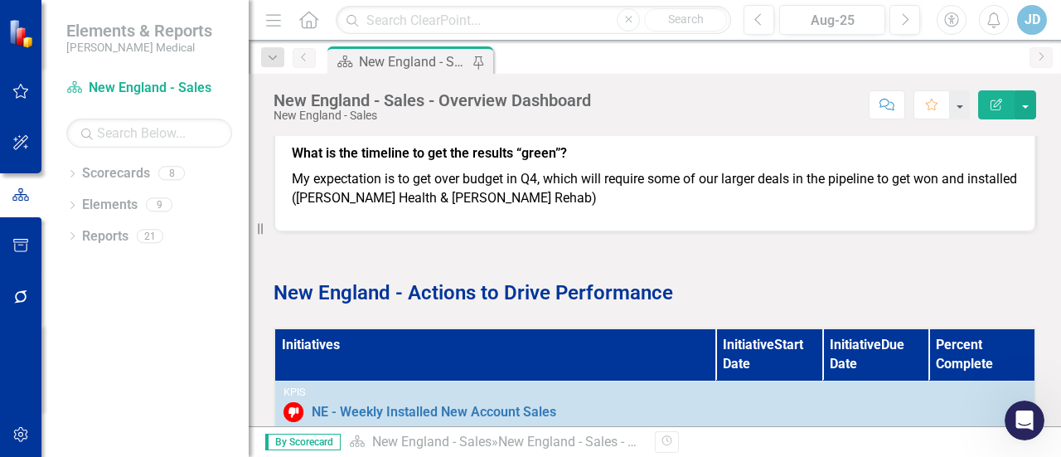
click at [514, 369] on th "Initiatives" at bounding box center [495, 354] width 442 height 52
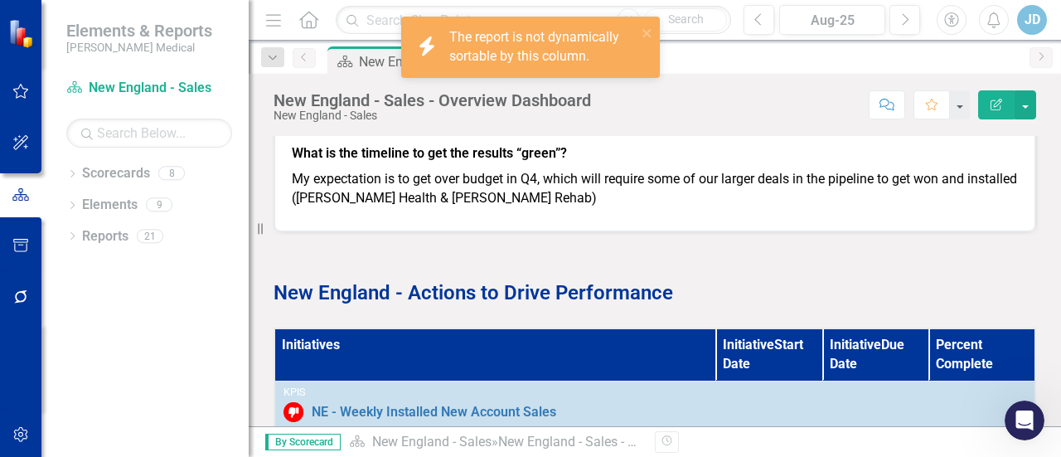
click at [523, 357] on th "Initiatives" at bounding box center [495, 354] width 442 height 52
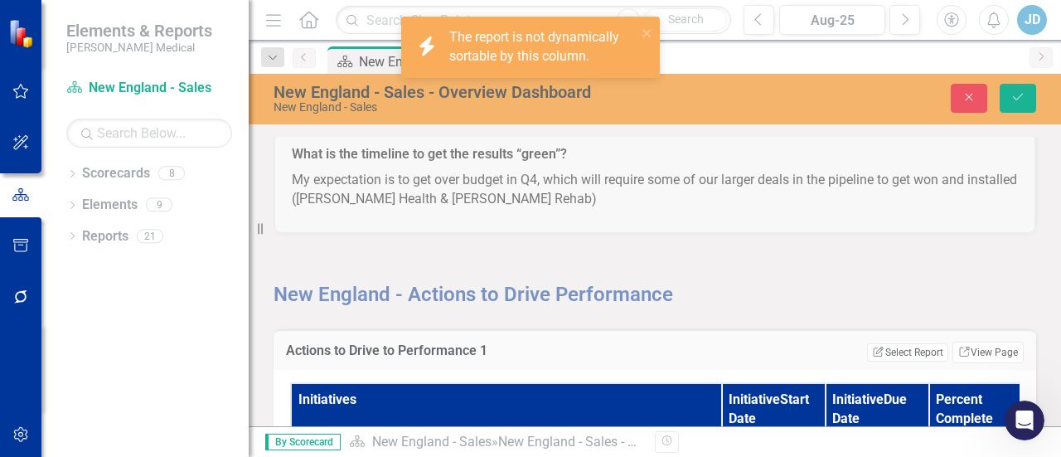
click at [523, 357] on div "Actions to Drive to Performance 1 Edit Report Select Report Link View Page" at bounding box center [655, 349] width 763 height 41
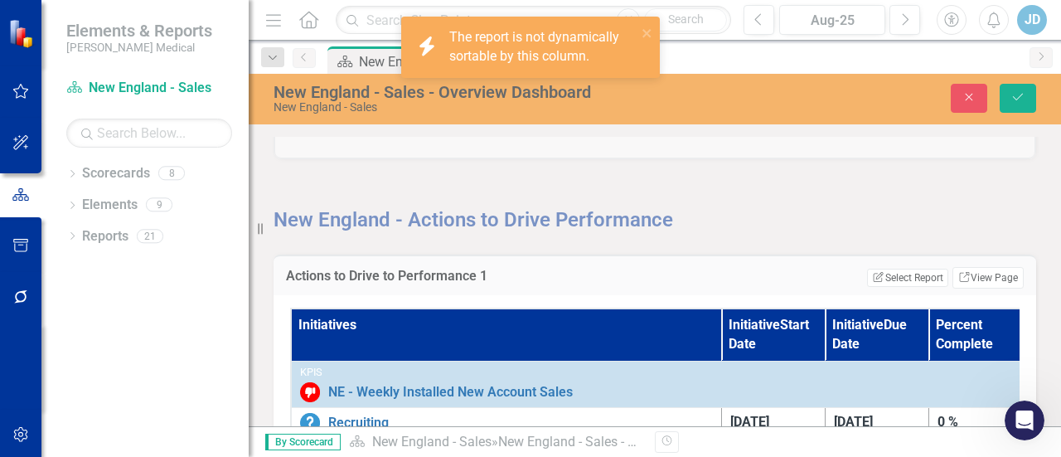
scroll to position [2308, 0]
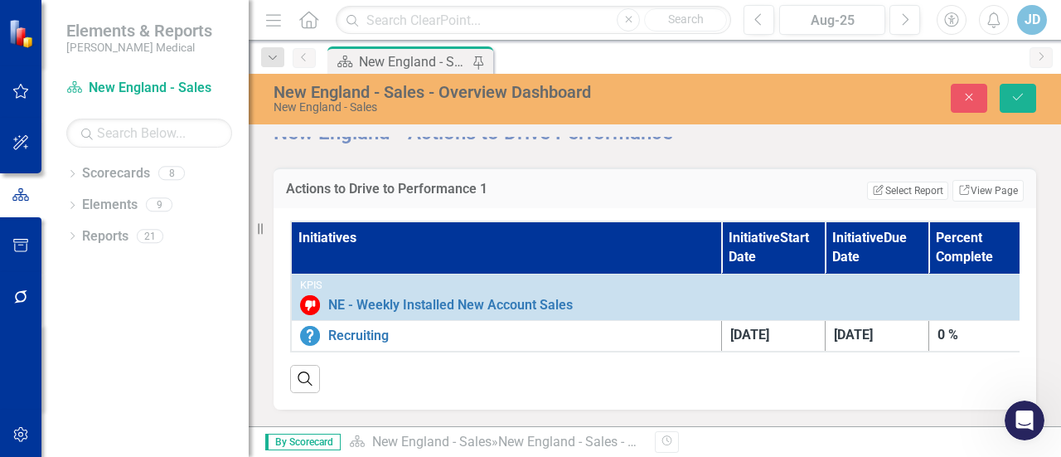
click at [550, 248] on th "Initiatives" at bounding box center [506, 247] width 430 height 52
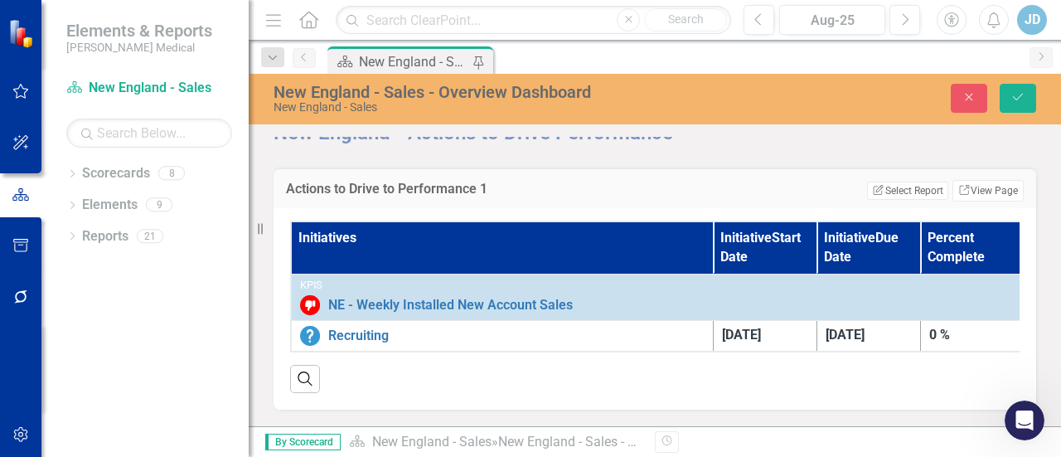
click at [550, 248] on th "Initiatives" at bounding box center [502, 247] width 422 height 52
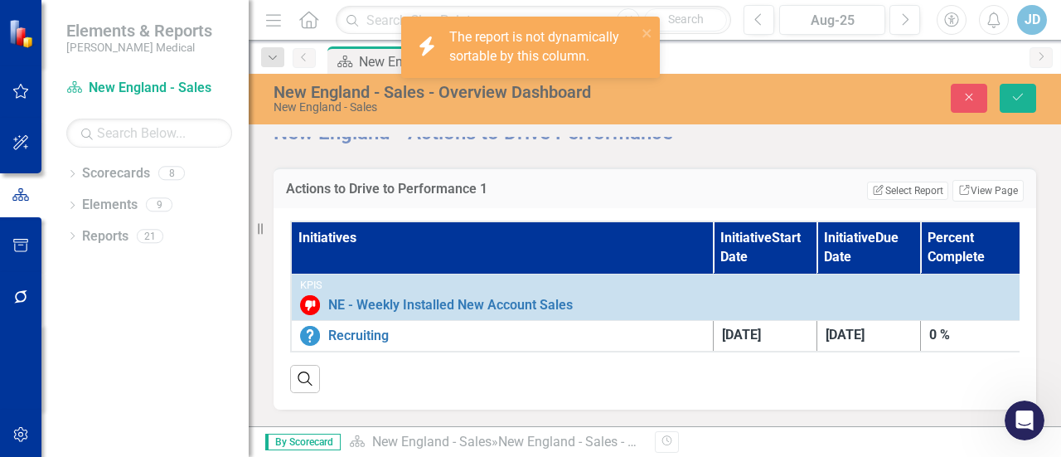
click at [550, 248] on th "Initiatives" at bounding box center [502, 247] width 422 height 52
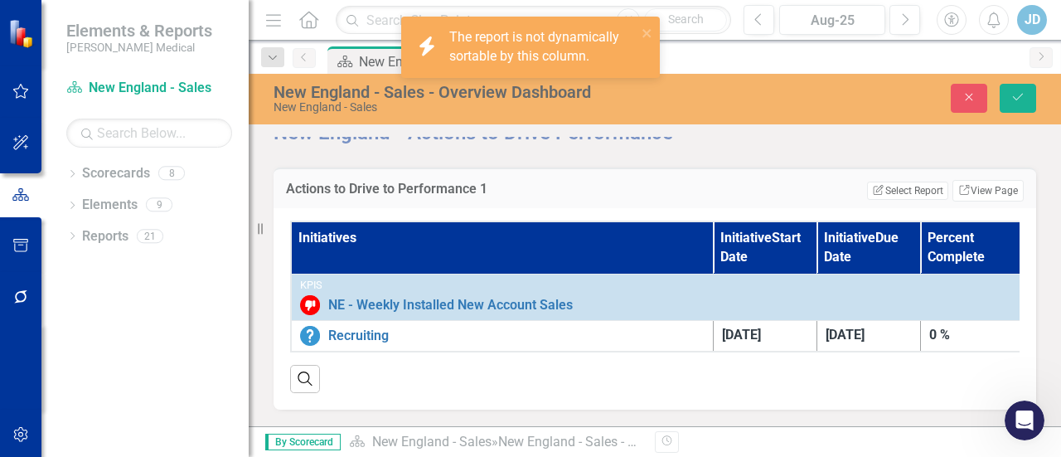
click at [550, 248] on th "Initiatives" at bounding box center [502, 247] width 422 height 52
click at [983, 180] on link "Link View Page" at bounding box center [988, 191] width 71 height 22
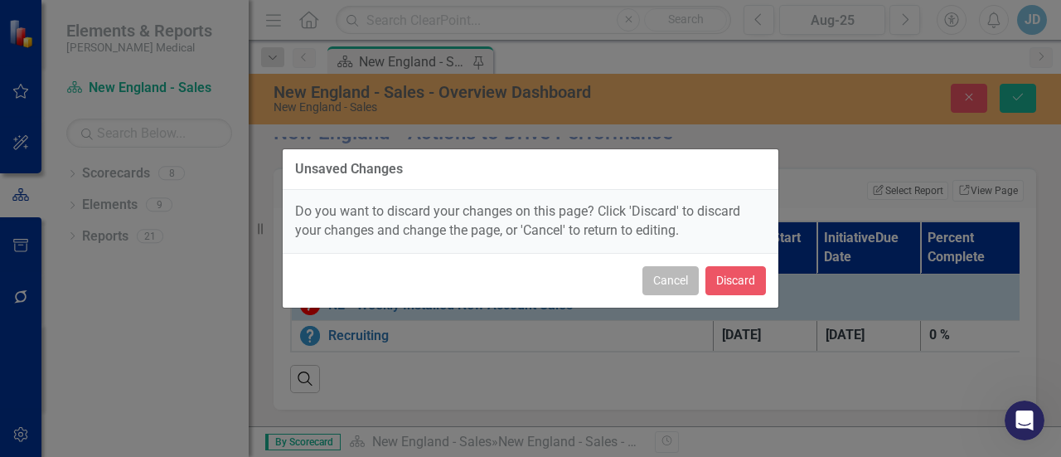
click at [673, 279] on button "Cancel" at bounding box center [671, 280] width 56 height 29
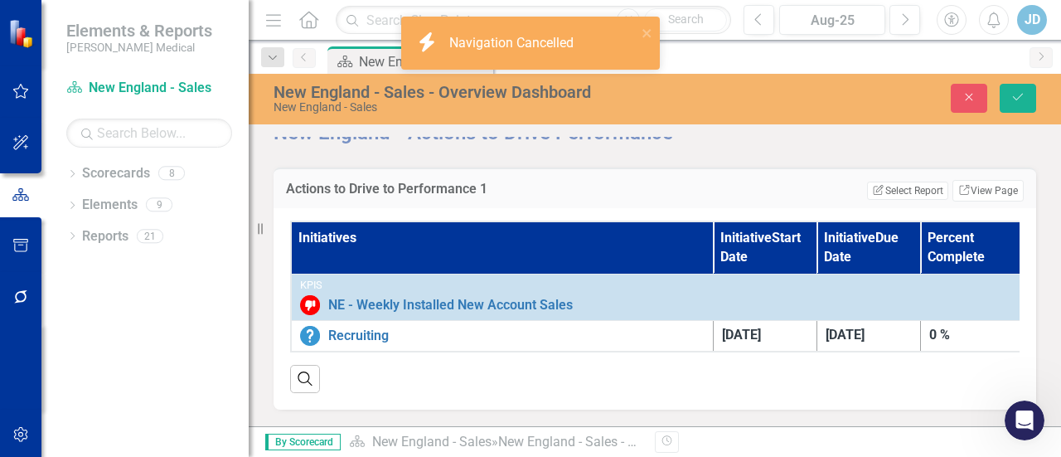
click at [626, 238] on th "Initiatives" at bounding box center [502, 247] width 422 height 52
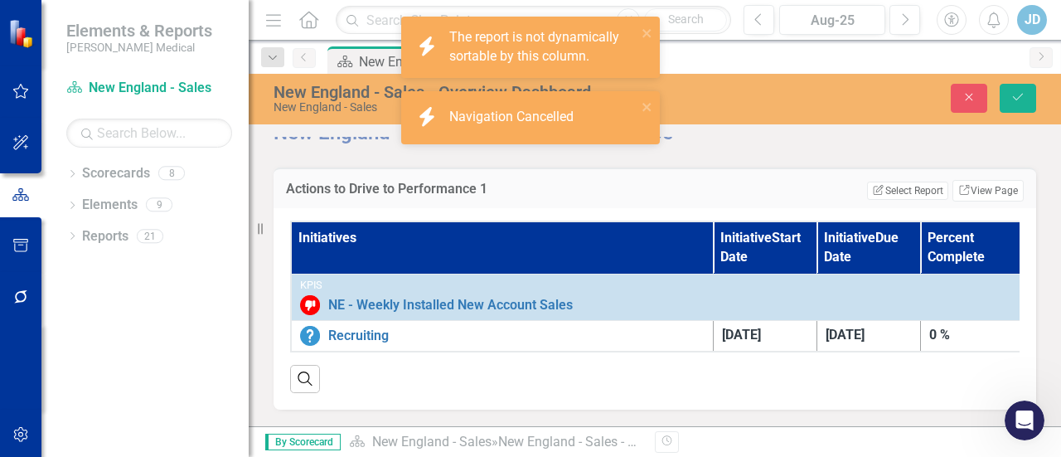
click at [626, 238] on th "Initiatives" at bounding box center [502, 247] width 422 height 52
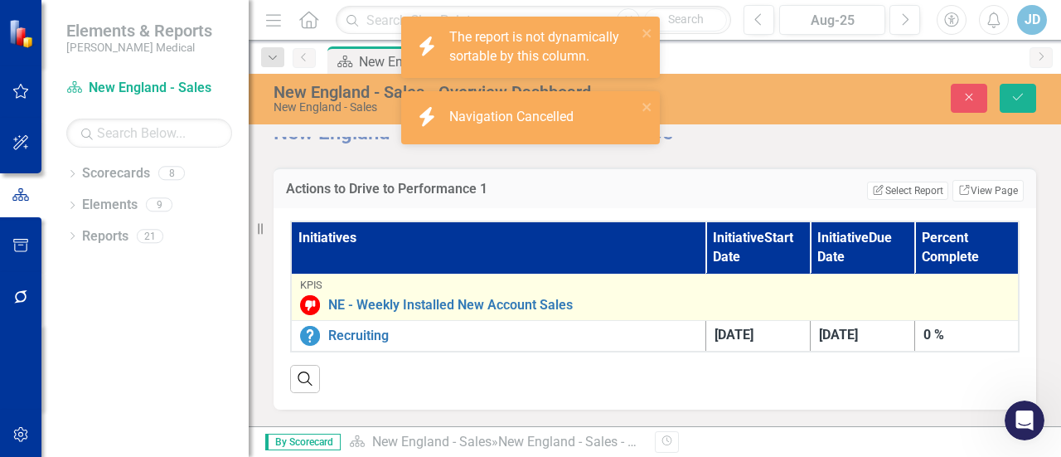
click at [618, 280] on div "KPIs" at bounding box center [655, 285] width 710 height 12
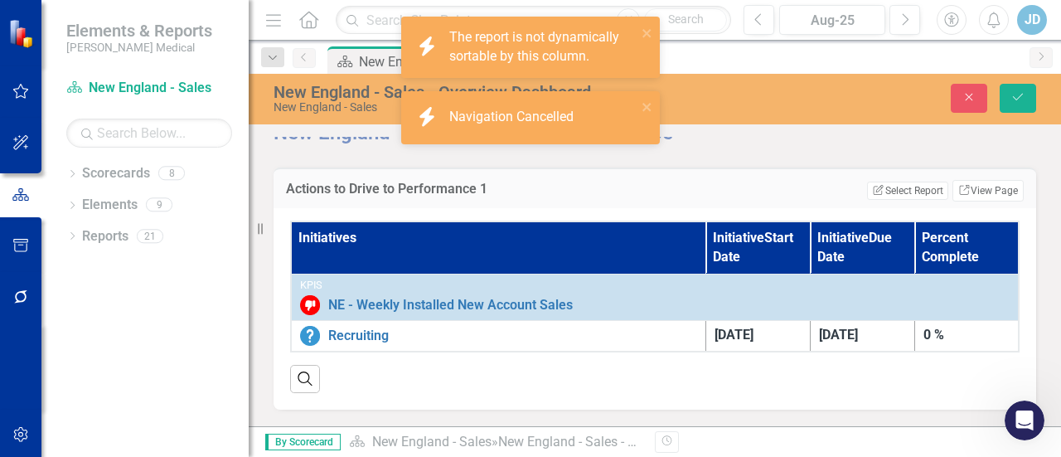
click at [623, 248] on th "Initiatives" at bounding box center [498, 247] width 415 height 52
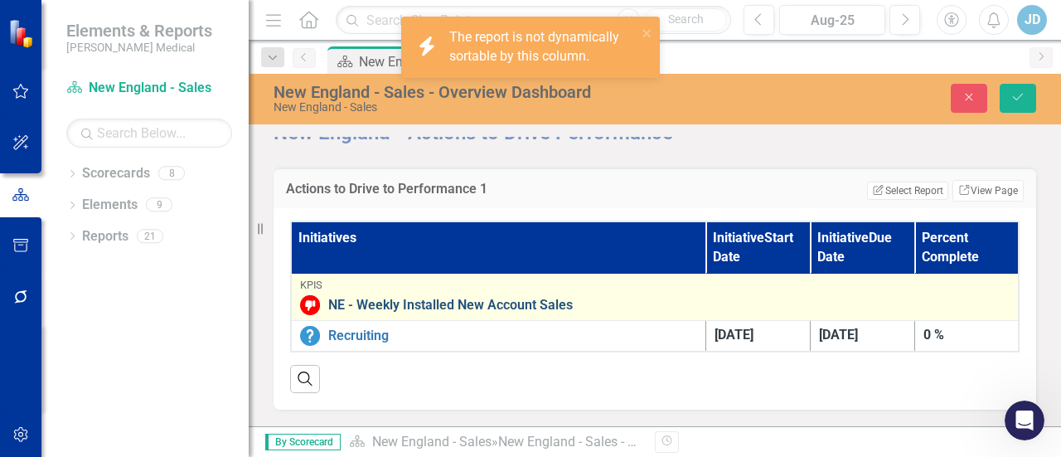
click at [620, 298] on link "NE - Weekly Installed New Account Sales" at bounding box center [668, 305] width 681 height 15
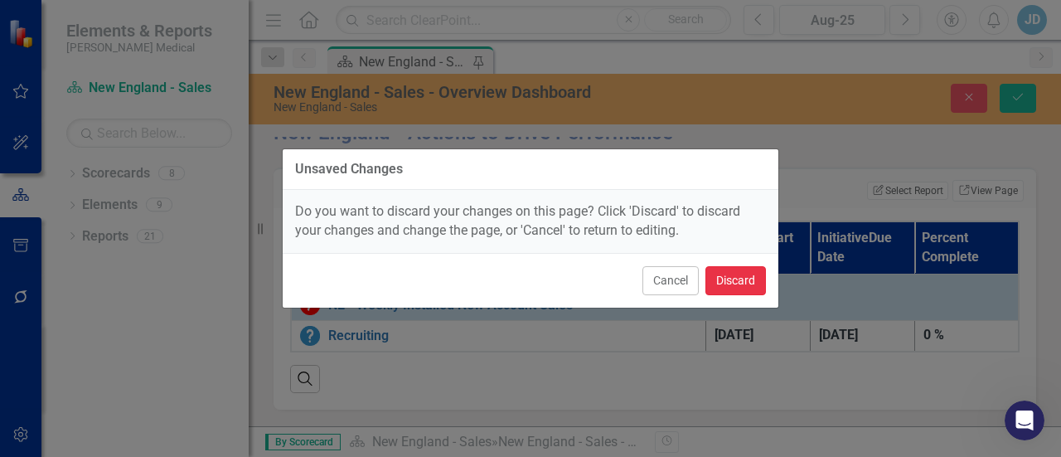
click at [737, 276] on button "Discard" at bounding box center [736, 280] width 61 height 29
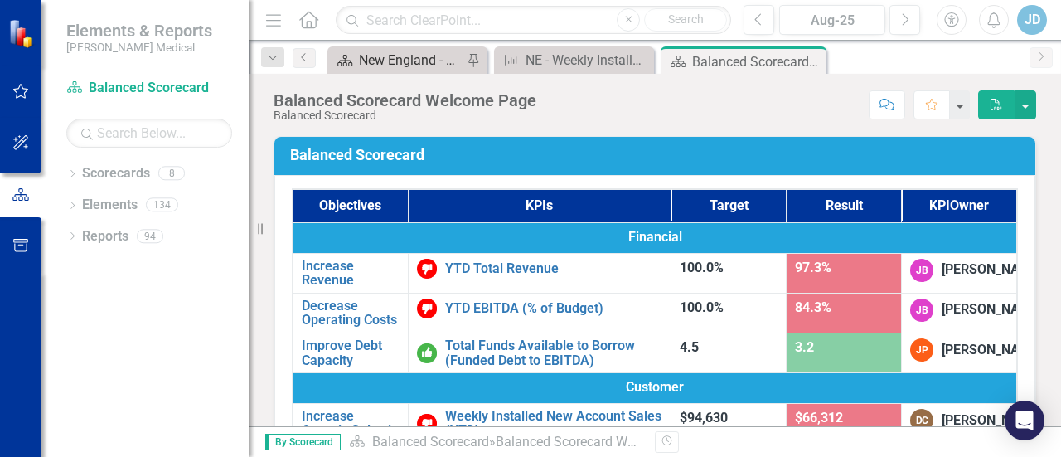
click at [397, 57] on div "New England - Sales - Overview Dashboard" at bounding box center [411, 60] width 104 height 21
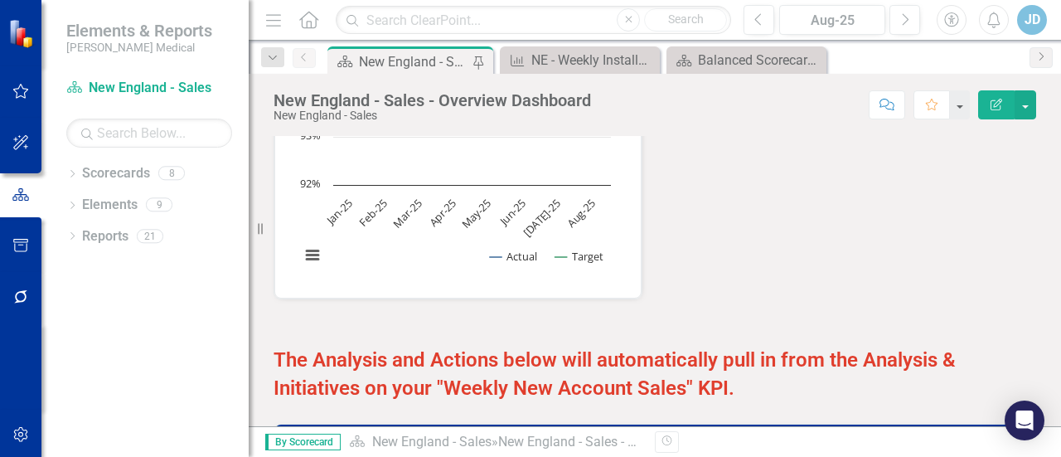
scroll to position [1811, 0]
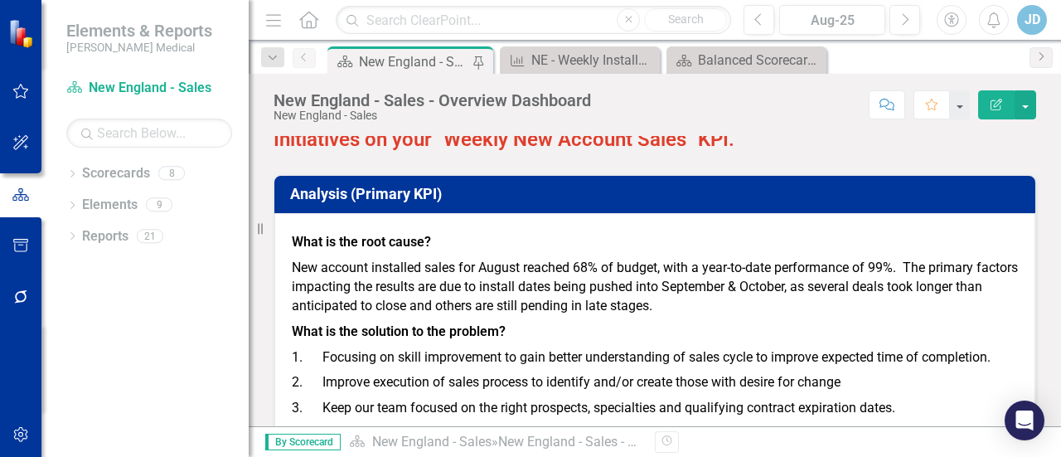
click at [612, 186] on h3 "Analysis (Primary KPI)" at bounding box center [657, 194] width 735 height 17
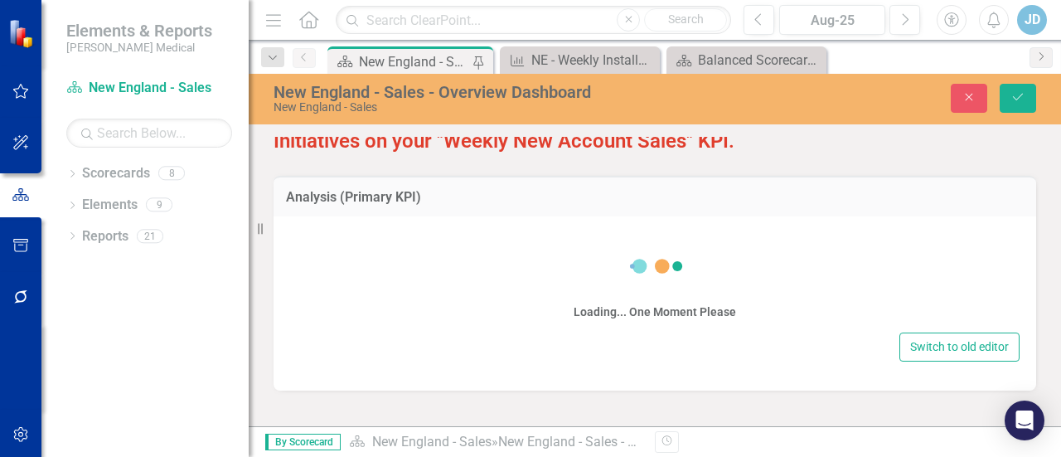
click at [612, 180] on div "Analysis (Primary KPI)" at bounding box center [655, 196] width 763 height 41
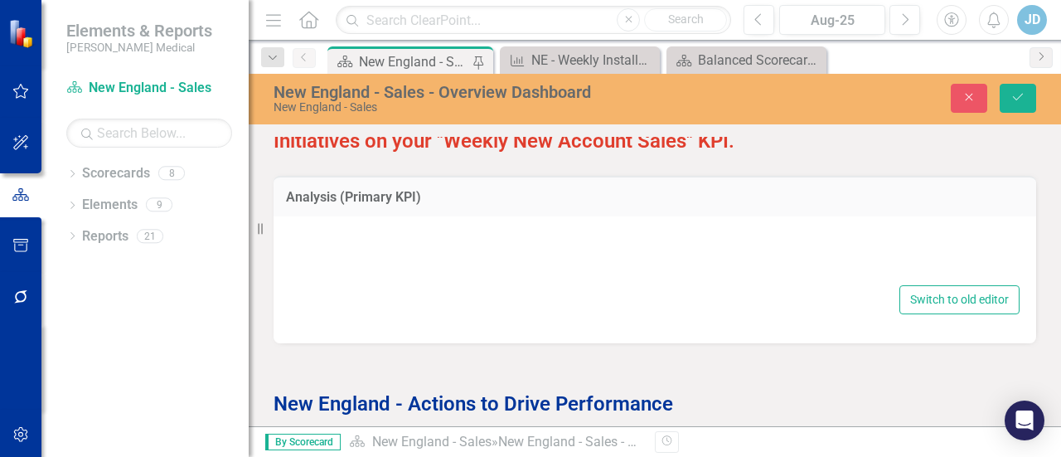
type textarea "<p>{[m2012588][analysis]}</p>"
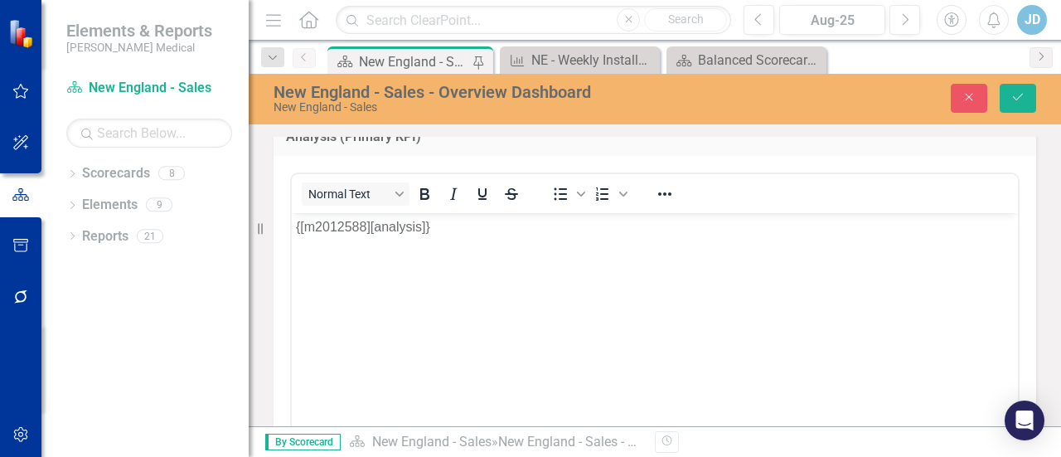
scroll to position [1894, 0]
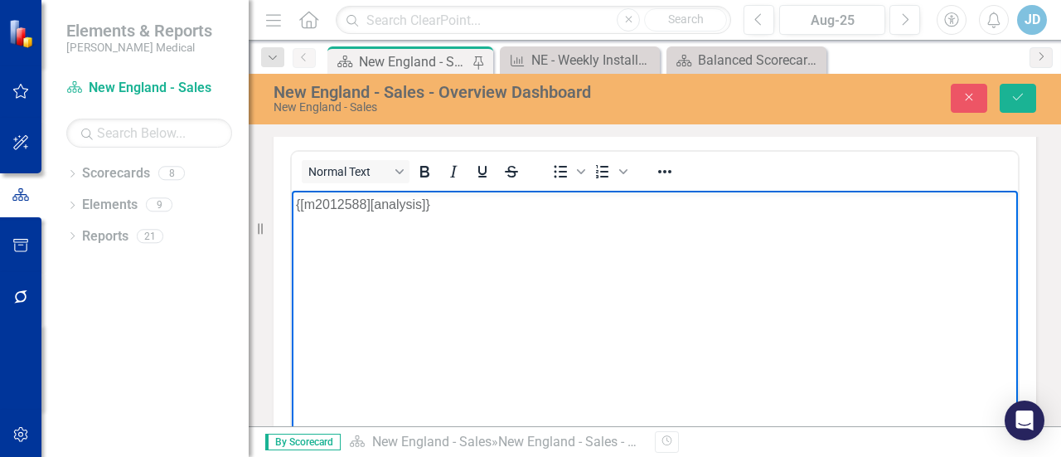
click at [597, 368] on body "{[m2012588][analysis]}" at bounding box center [655, 314] width 726 height 249
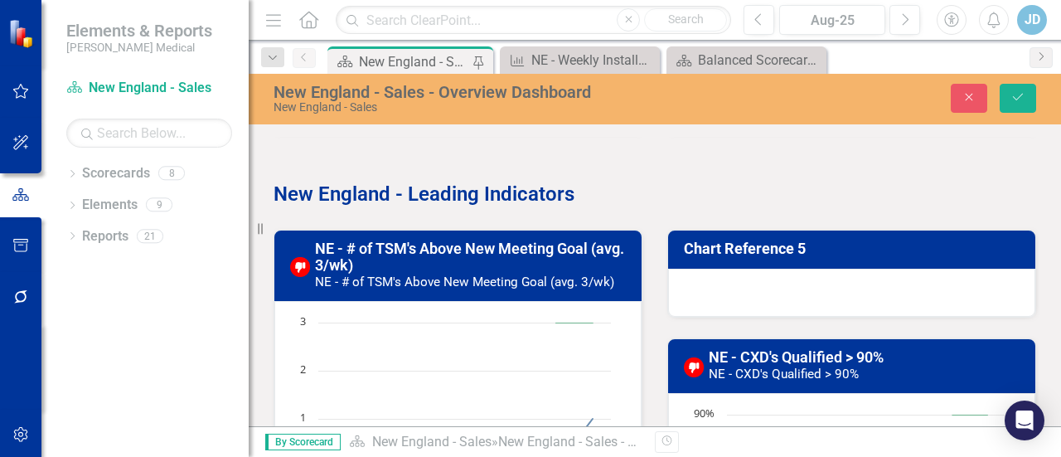
scroll to position [817, 0]
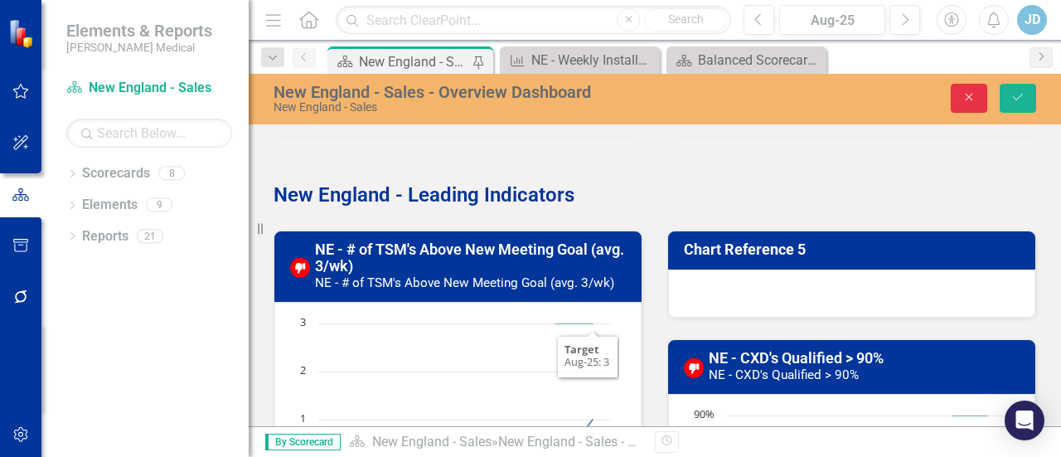
click at [972, 99] on icon "button" at bounding box center [969, 97] width 7 height 7
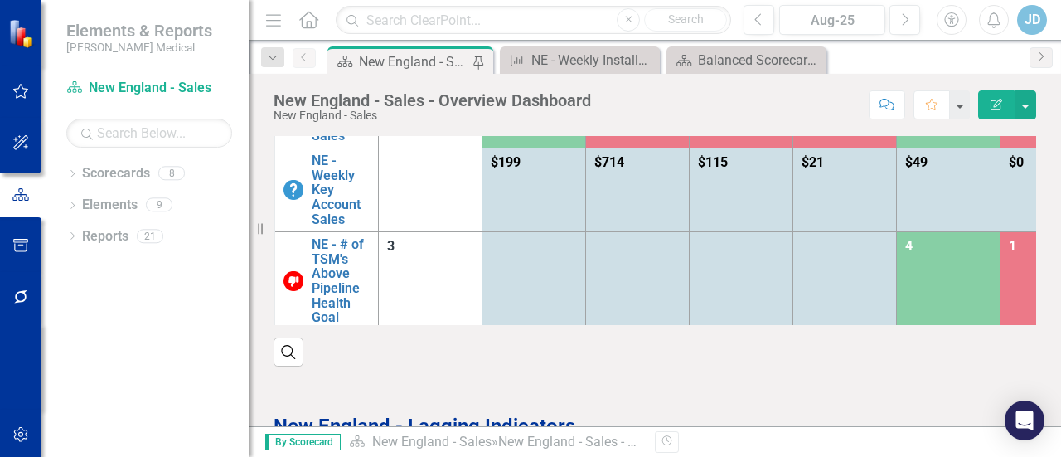
scroll to position [0, 0]
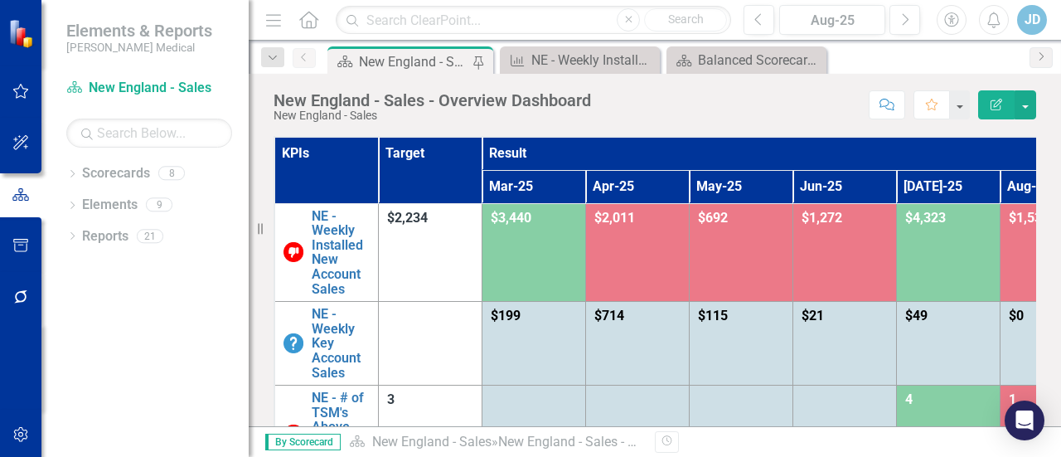
click at [405, 187] on th "Target" at bounding box center [430, 170] width 104 height 66
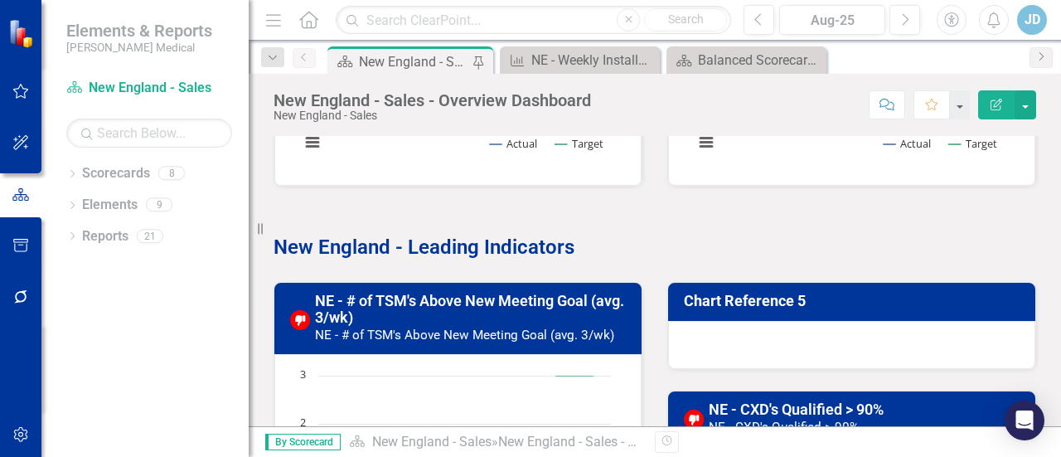
scroll to position [746, 0]
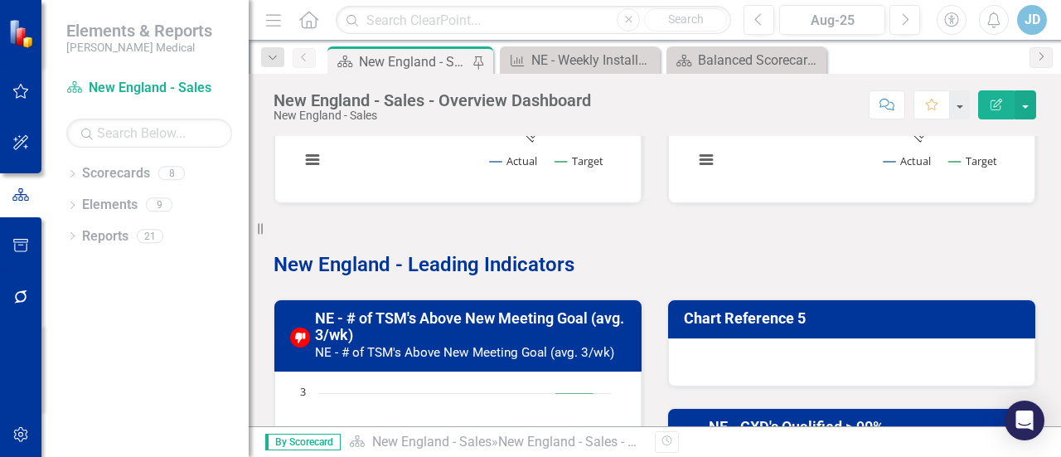
click at [423, 352] on small "NE - # of TSM's Above New Meeting Goal (avg. 3/wk)" at bounding box center [464, 352] width 299 height 15
click at [423, 352] on div "NE - # of TSM's Above New Meeting Goal (avg. 3/wk) NE - # of TSM's Above New Me…" at bounding box center [457, 335] width 367 height 70
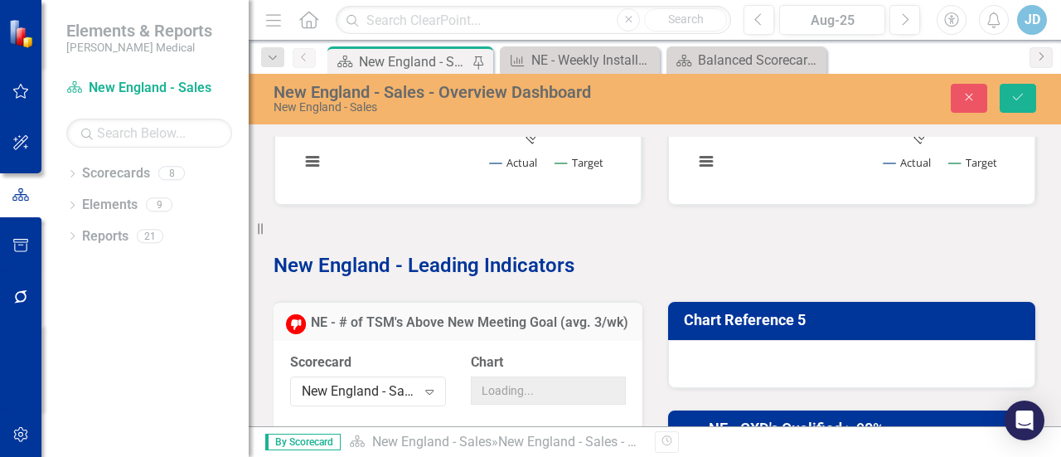
click at [423, 342] on div "NE - # of TSM's Above New Meeting Goal (avg. 3/wk)" at bounding box center [458, 321] width 369 height 41
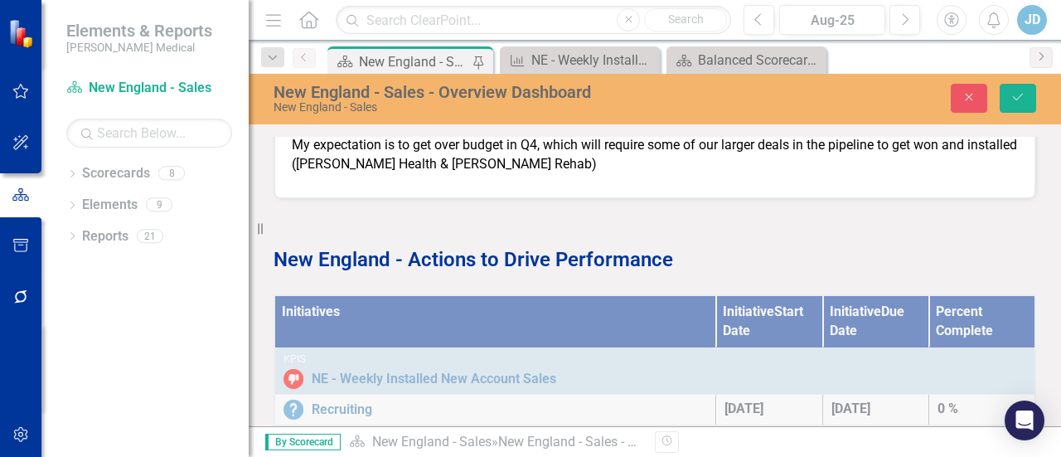
scroll to position [2285, 0]
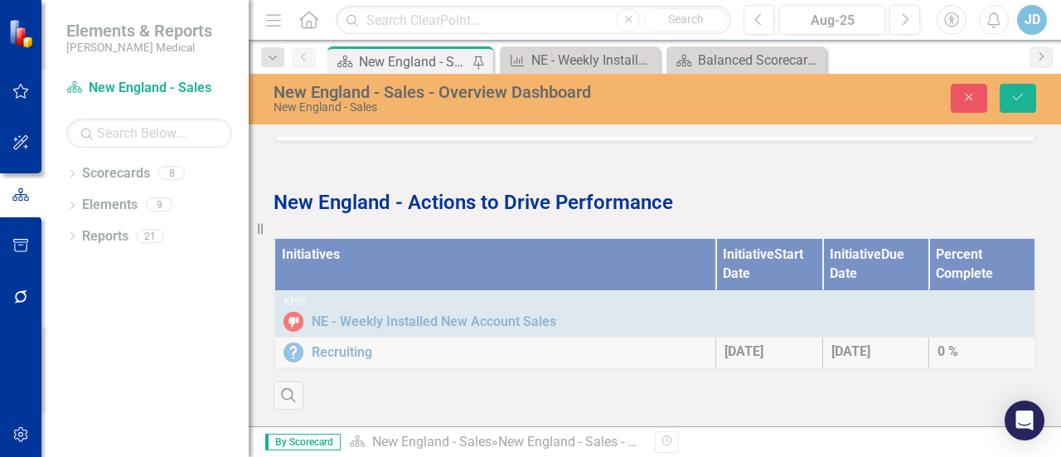
click at [509, 259] on div "Initiatives Initiative Start Date Initiative Due Date Percent Complete KPIs NE …" at bounding box center [655, 312] width 788 height 193
click at [565, 355] on div "Initiatives Initiative Start Date Initiative Due Date Percent Complete KPIs NE …" at bounding box center [655, 312] width 788 height 193
click at [290, 397] on icon "Search" at bounding box center [288, 394] width 18 height 15
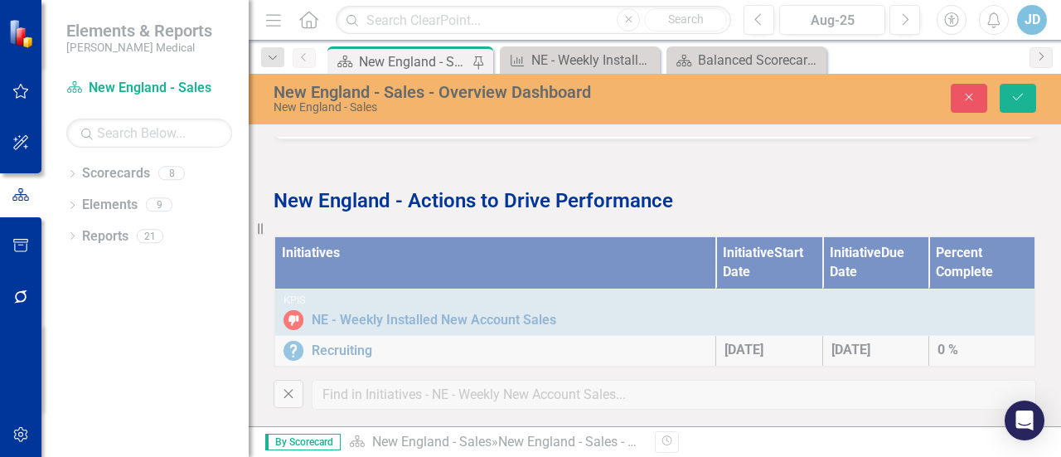
scroll to position [2287, 0]
click at [479, 387] on div "Initiatives Initiative Start Date Initiative Due Date Percent Complete KPIs NE …" at bounding box center [655, 313] width 788 height 196
click at [292, 387] on icon "Close" at bounding box center [288, 393] width 18 height 15
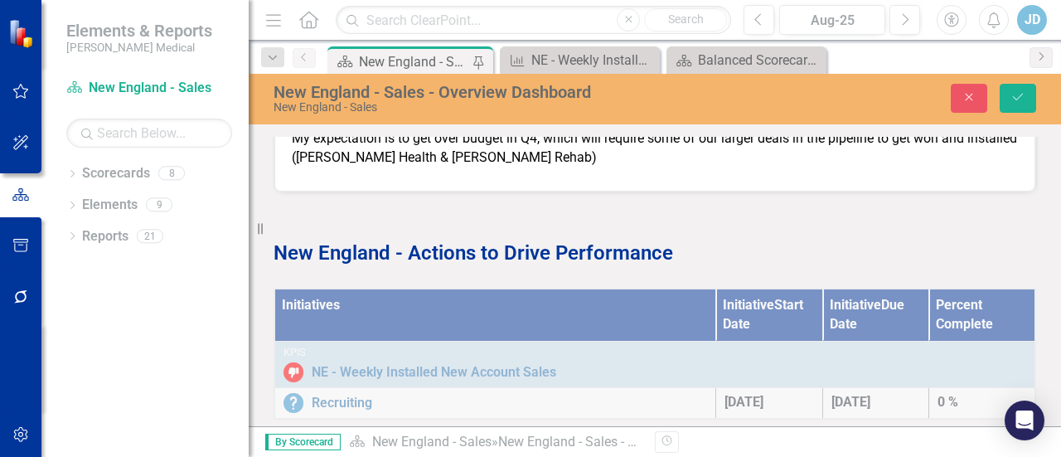
scroll to position [2285, 0]
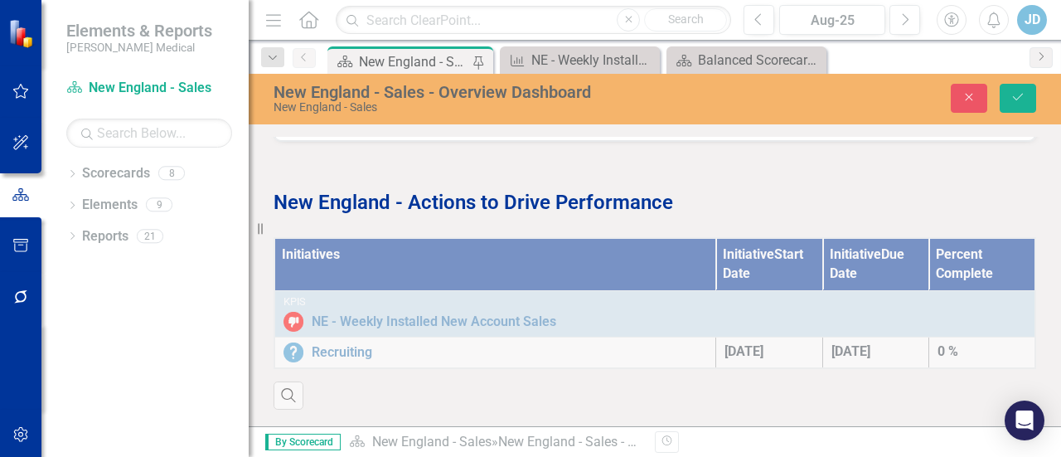
drag, startPoint x: 493, startPoint y: 359, endPoint x: 826, endPoint y: 214, distance: 362.7
click at [826, 214] on p "New England - Actions to Drive Performance" at bounding box center [655, 201] width 763 height 32
click at [970, 94] on icon "Close" at bounding box center [969, 97] width 15 height 12
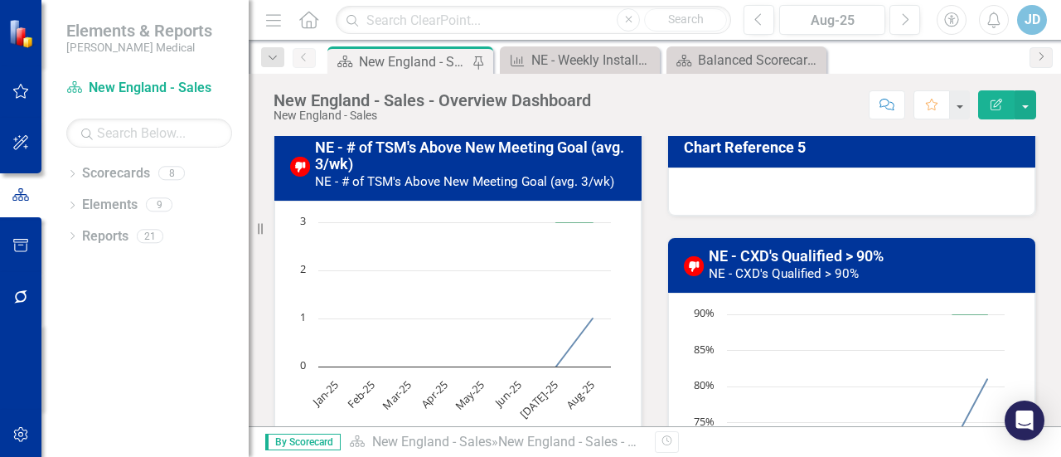
scroll to position [869, 0]
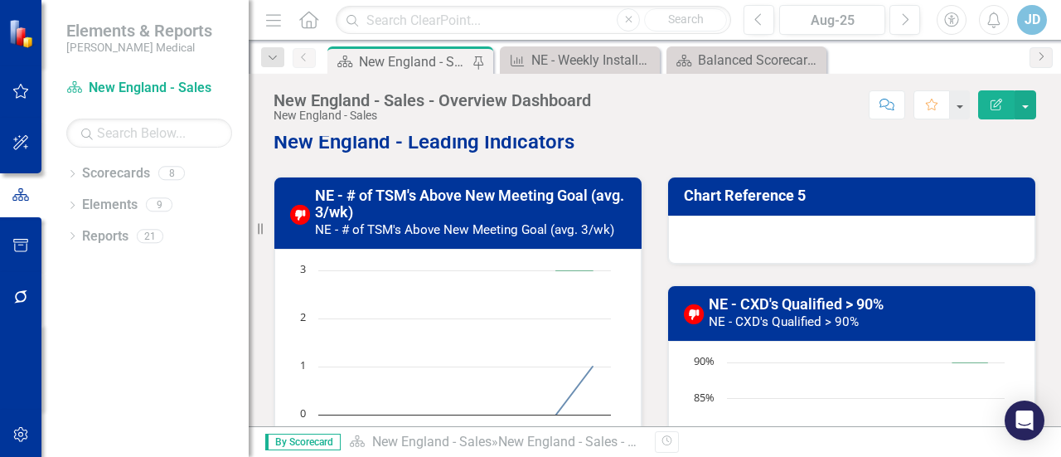
click at [796, 199] on h3 "Chart Reference 5" at bounding box center [855, 195] width 342 height 17
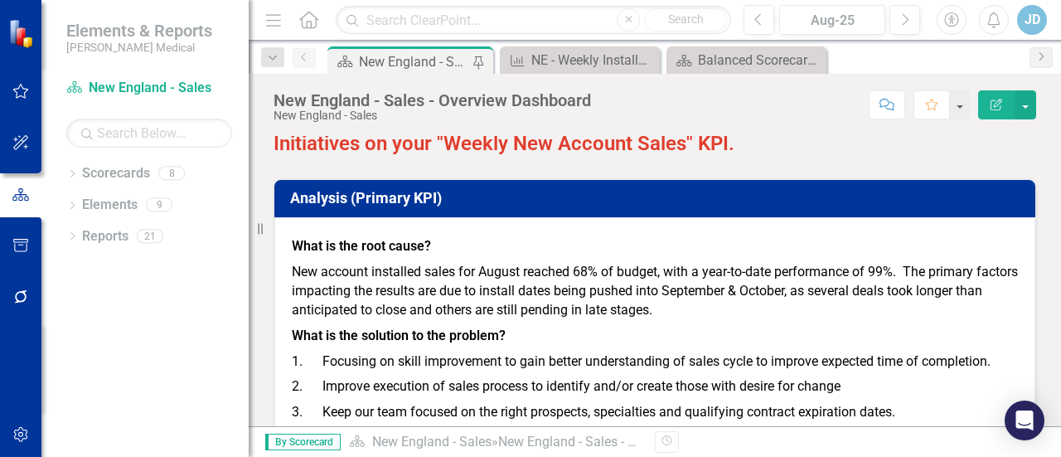
scroll to position [1807, 0]
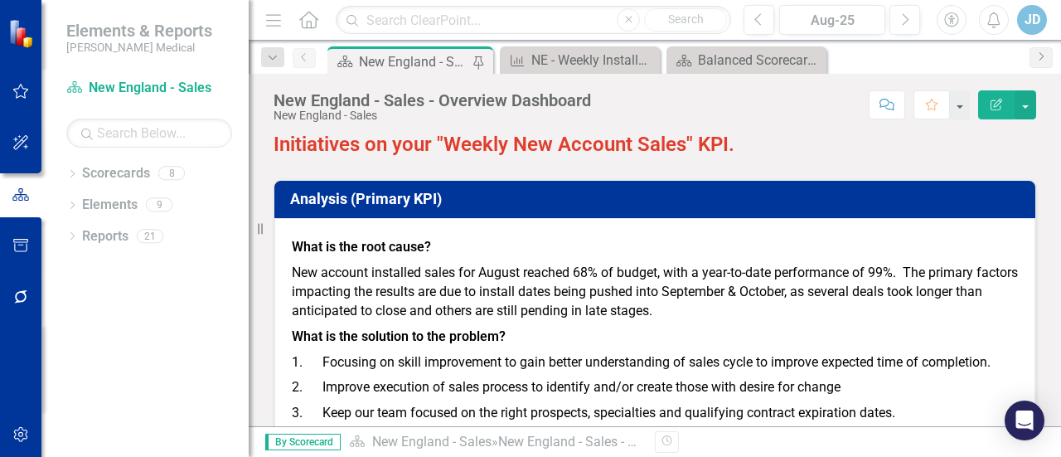
click at [588, 197] on h3 "Analysis (Primary KPI)" at bounding box center [657, 199] width 735 height 17
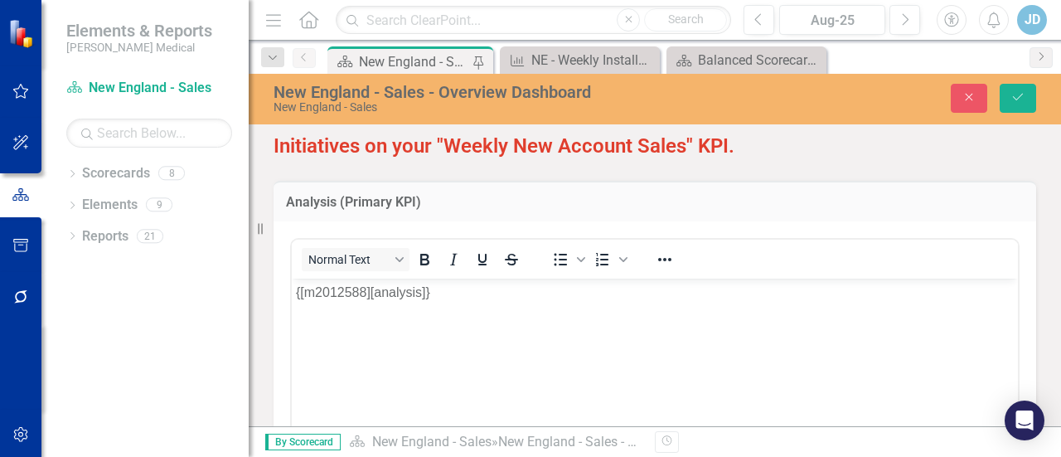
scroll to position [0, 0]
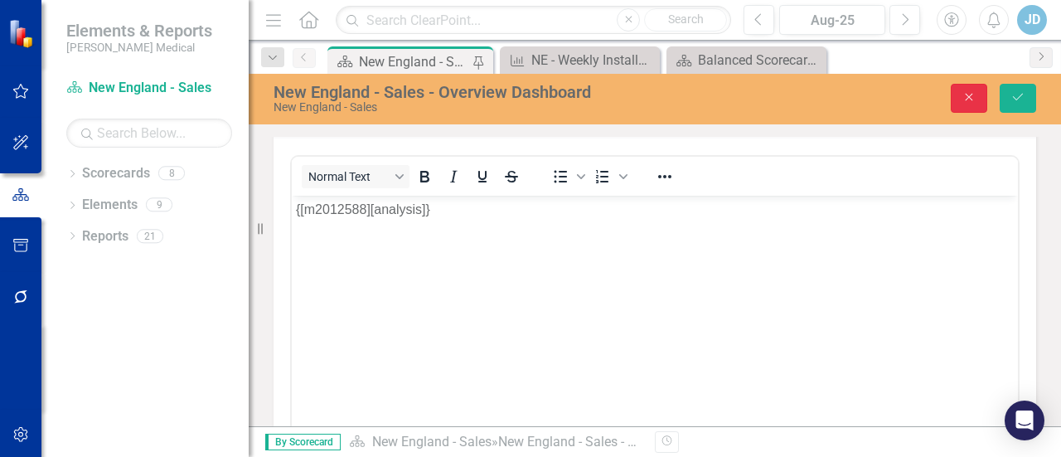
click at [975, 99] on icon "Close" at bounding box center [969, 97] width 15 height 12
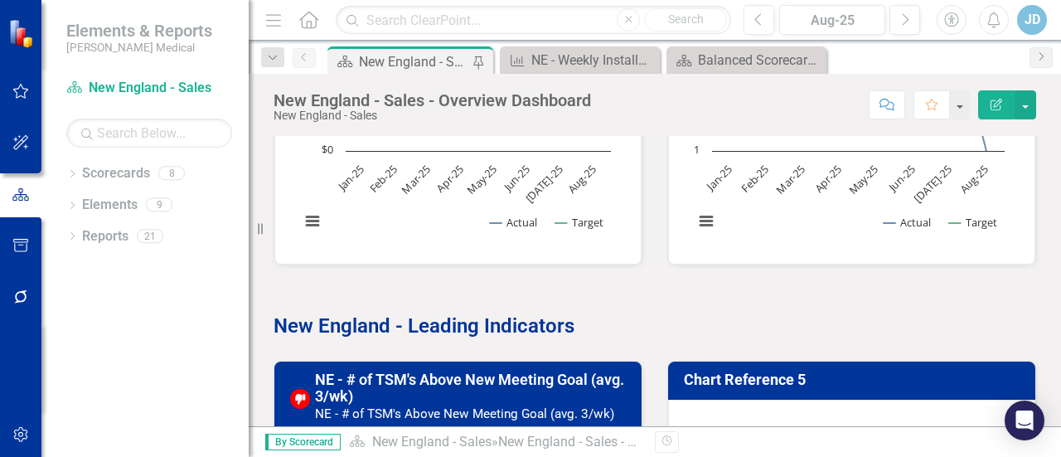
scroll to position [478, 0]
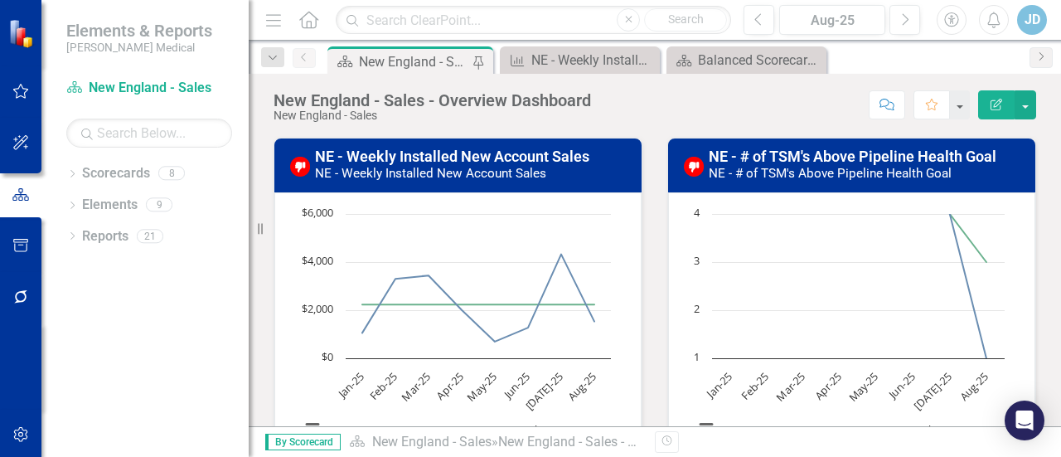
click at [452, 175] on small "NE - Weekly Installed New Account Sales" at bounding box center [430, 173] width 231 height 15
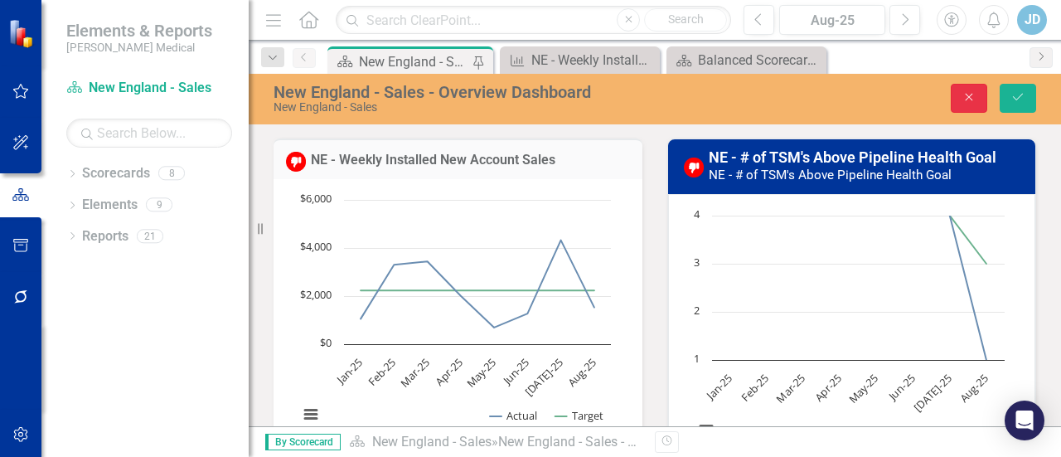
click at [963, 101] on icon "Close" at bounding box center [969, 97] width 15 height 12
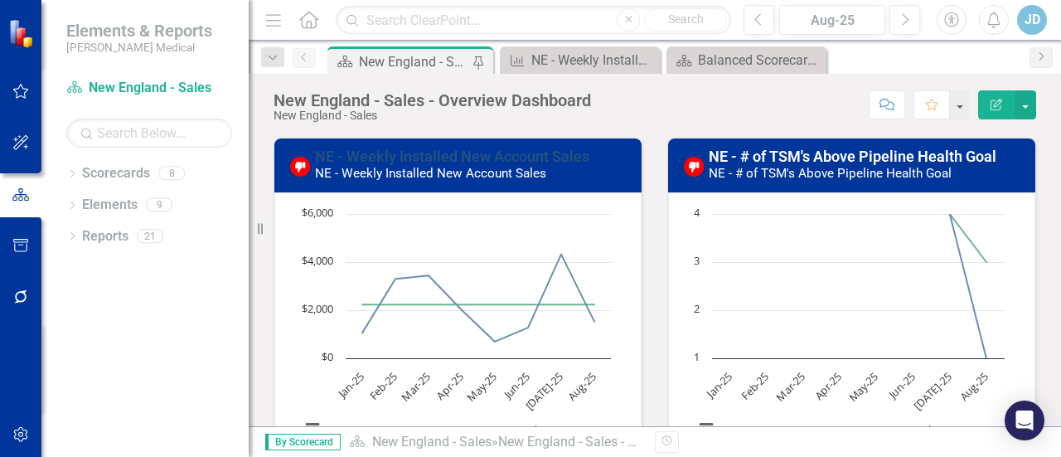
click at [444, 154] on link "NE - Weekly Installed New Account Sales" at bounding box center [452, 156] width 274 height 17
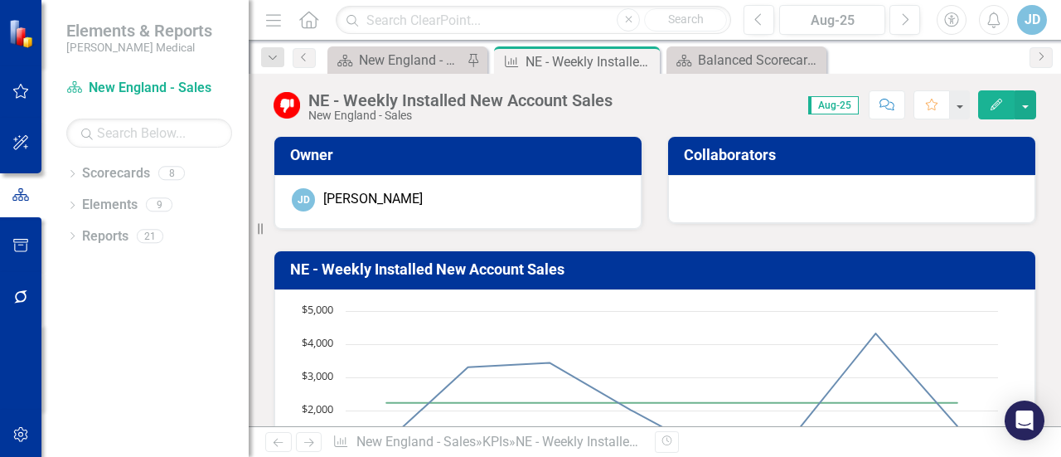
click at [703, 109] on div "Score: 0.00 Aug-25 Completed Comment Favorite Edit" at bounding box center [828, 104] width 415 height 28
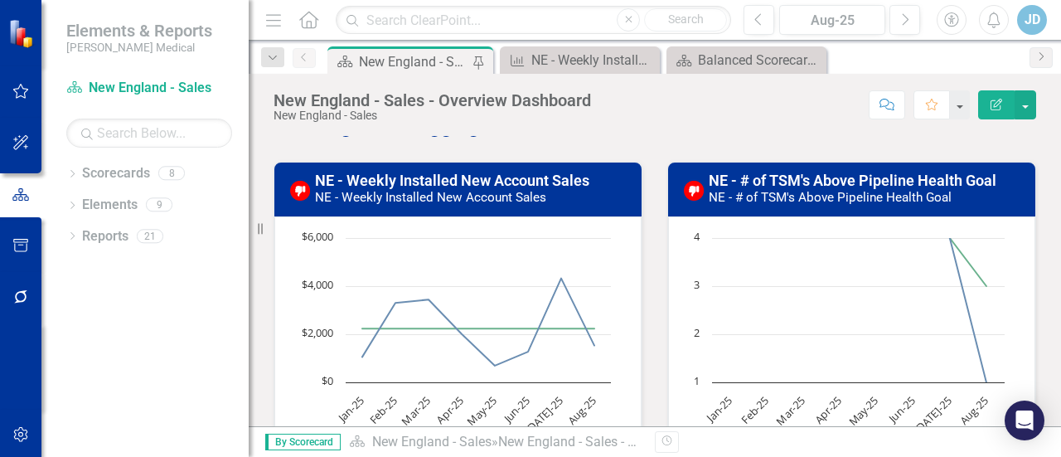
scroll to position [463, 0]
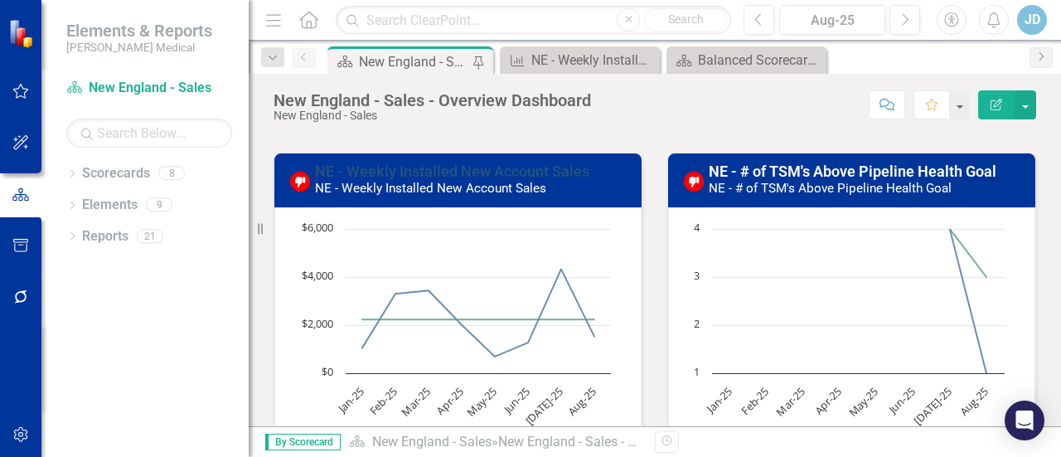
click at [392, 170] on link "NE - Weekly Installed New Account Sales" at bounding box center [452, 170] width 274 height 17
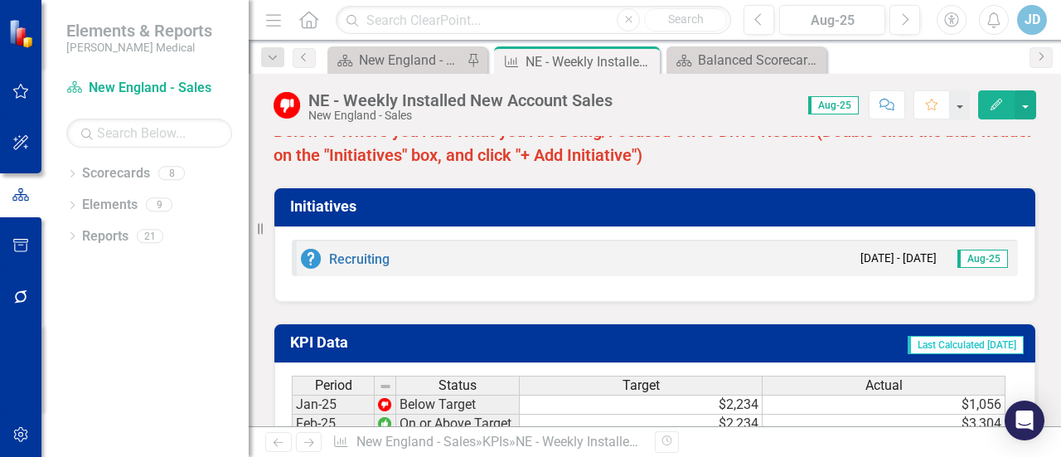
scroll to position [1394, 0]
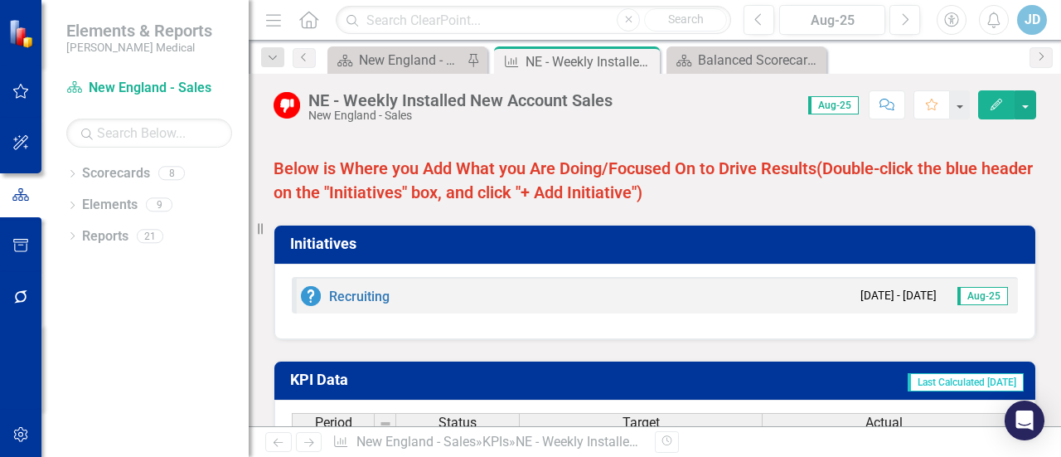
click at [597, 294] on div "Recruiting [DATE] - [DATE] Aug-25" at bounding box center [655, 295] width 726 height 36
click at [575, 240] on h3 "Initiatives" at bounding box center [657, 243] width 735 height 17
click at [333, 239] on h3 "Initiatives" at bounding box center [657, 243] width 735 height 17
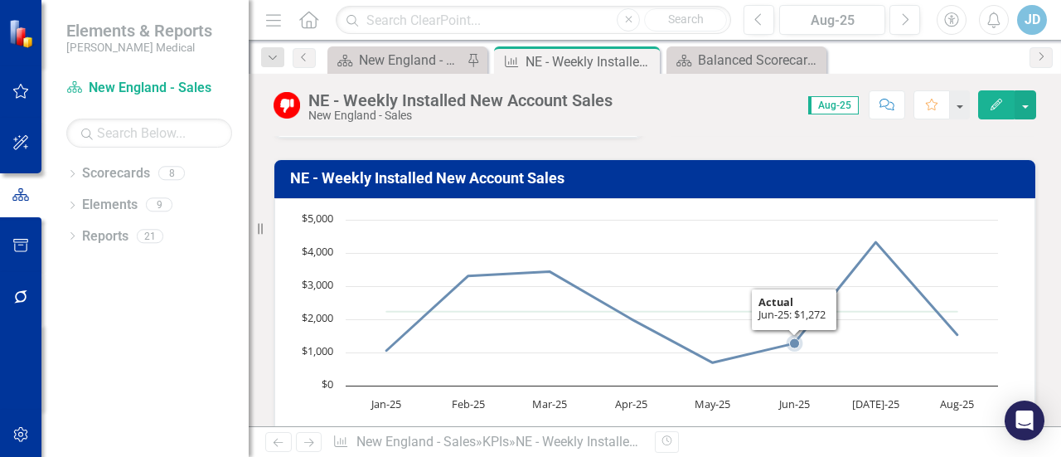
scroll to position [0, 0]
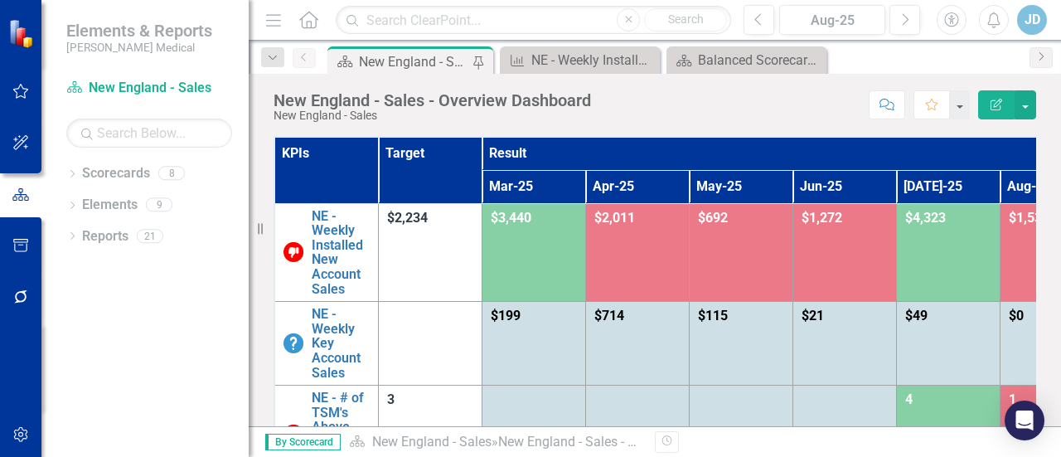
click at [275, 23] on icon "Menu" at bounding box center [274, 19] width 22 height 17
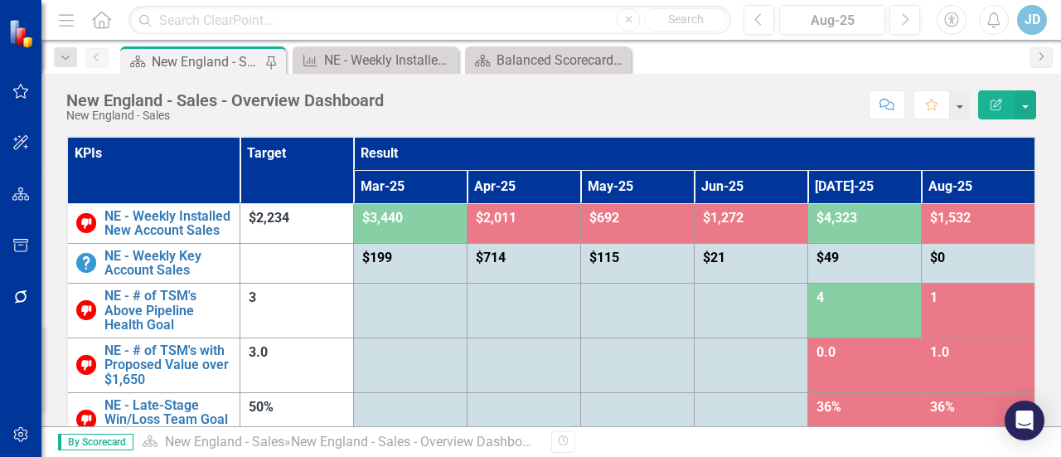
click at [71, 19] on icon "button" at bounding box center [66, 20] width 15 height 12
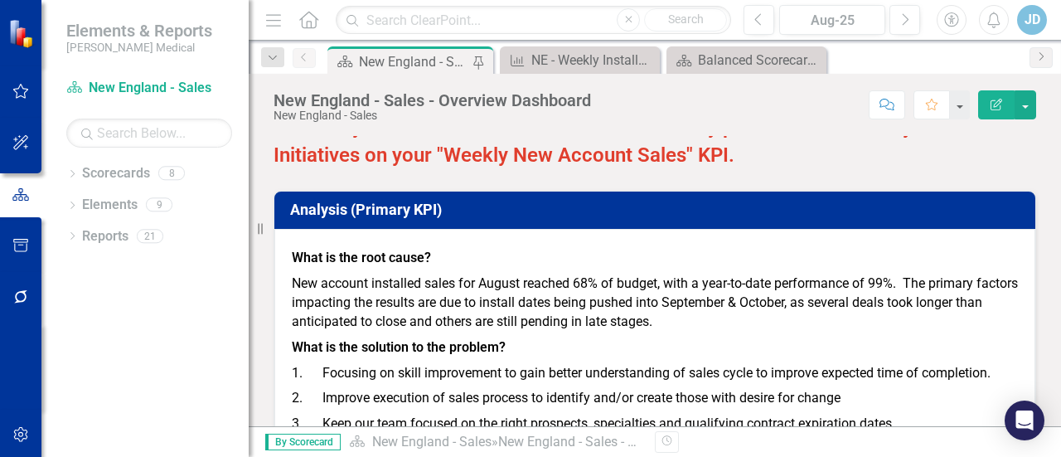
scroll to position [1741, 0]
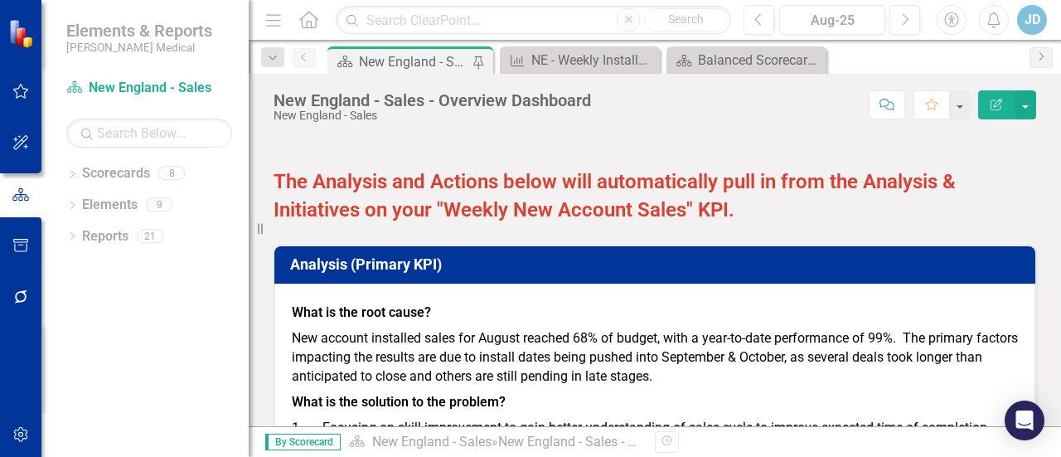
click at [552, 267] on td "Analysis (Primary KPI)" at bounding box center [657, 266] width 735 height 29
click at [340, 262] on h3 "Analysis (Primary KPI)" at bounding box center [657, 264] width 735 height 17
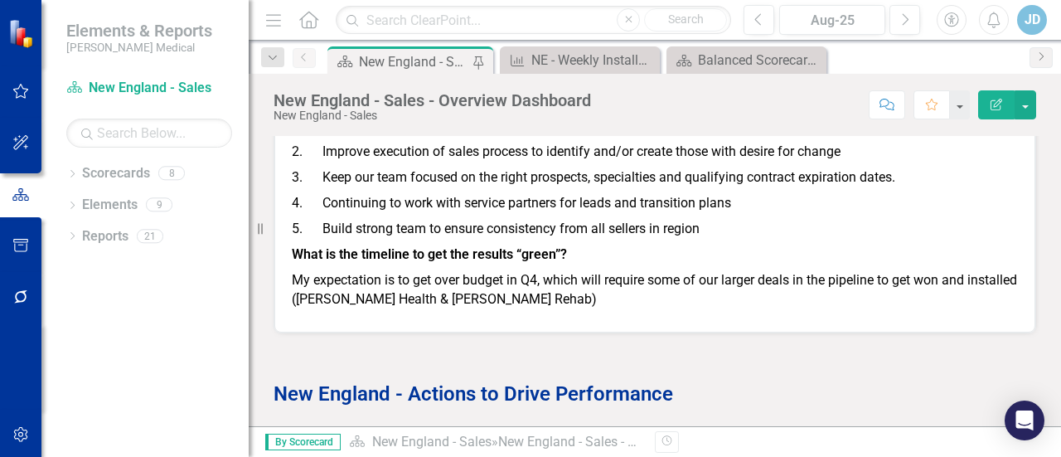
scroll to position [1824, 0]
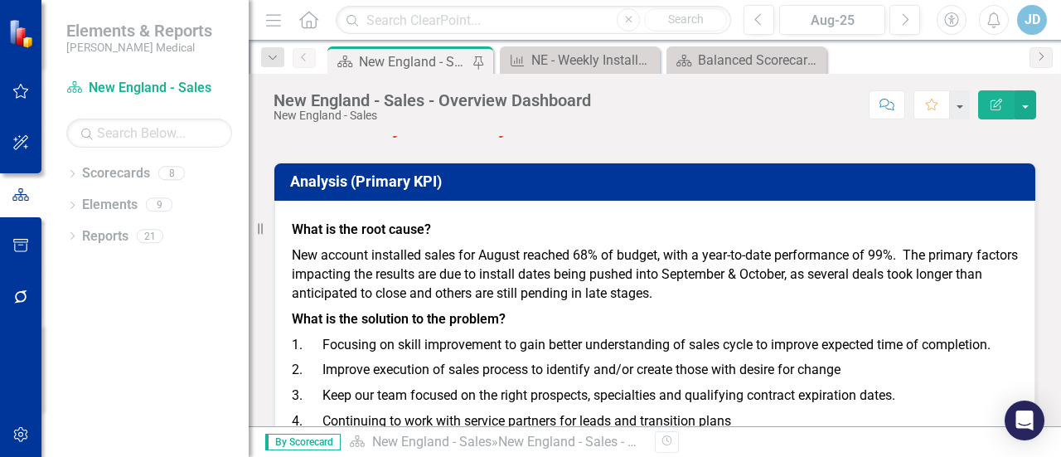
click at [547, 175] on h3 "Analysis (Primary KPI)" at bounding box center [657, 181] width 735 height 17
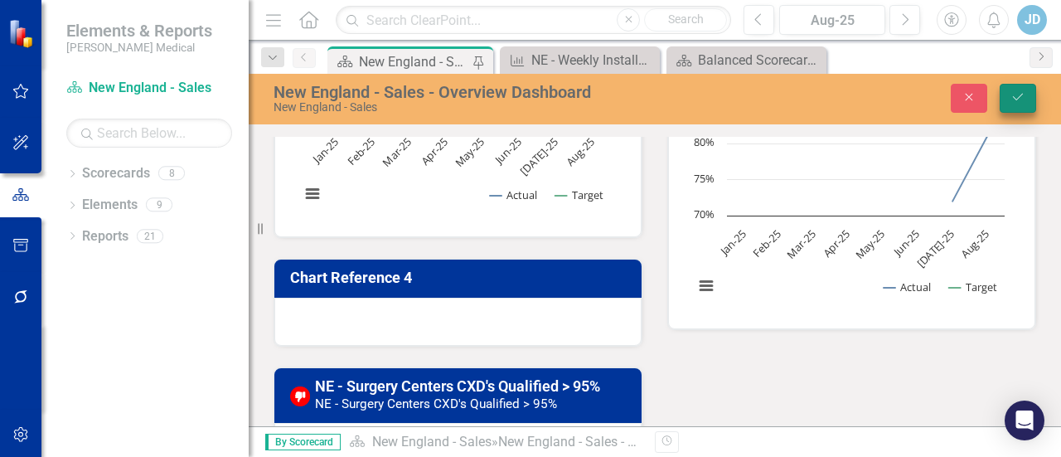
scroll to position [995, 0]
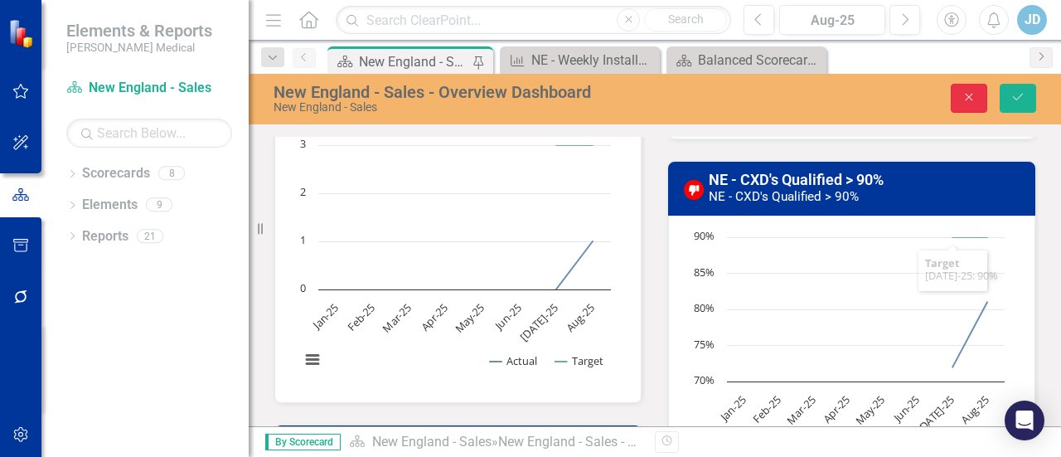
click at [966, 87] on button "Close" at bounding box center [969, 98] width 36 height 29
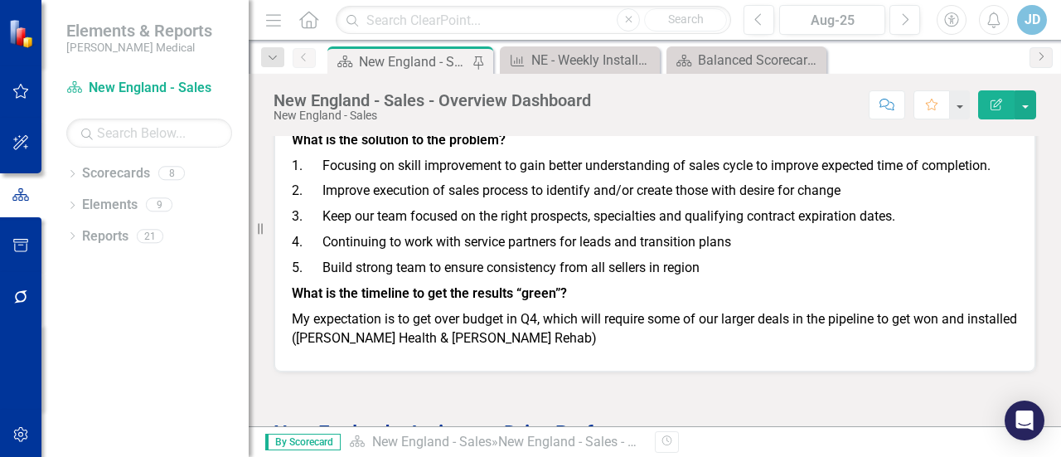
scroll to position [2156, 0]
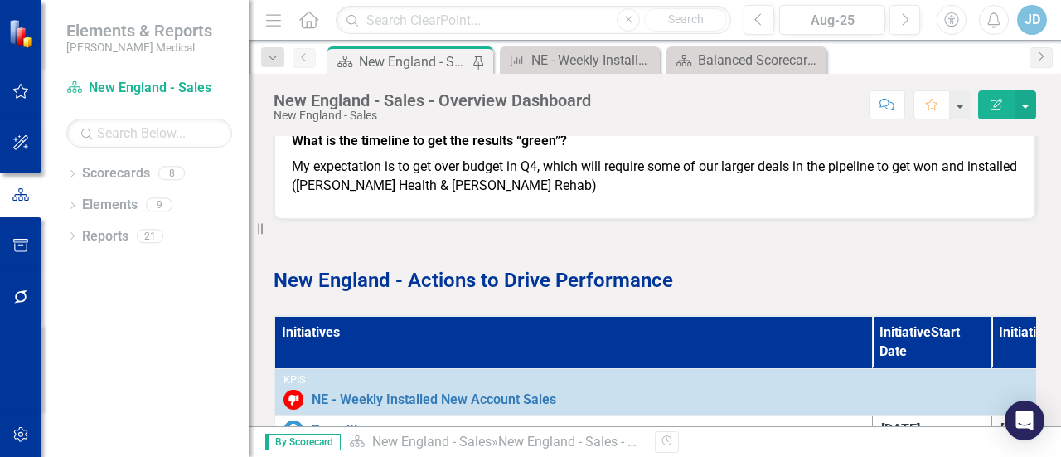
click at [298, 332] on th "Initiatives" at bounding box center [573, 342] width 598 height 52
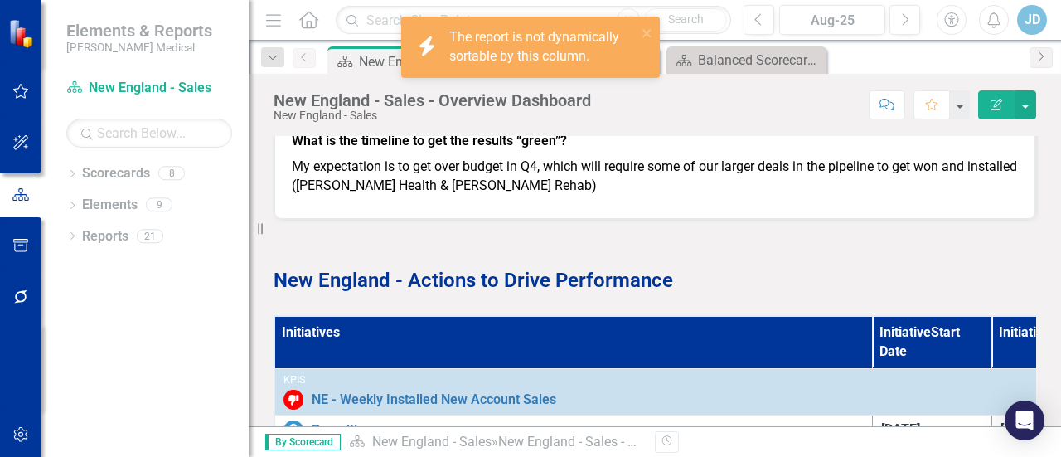
click at [298, 329] on th "Initiatives" at bounding box center [573, 342] width 598 height 52
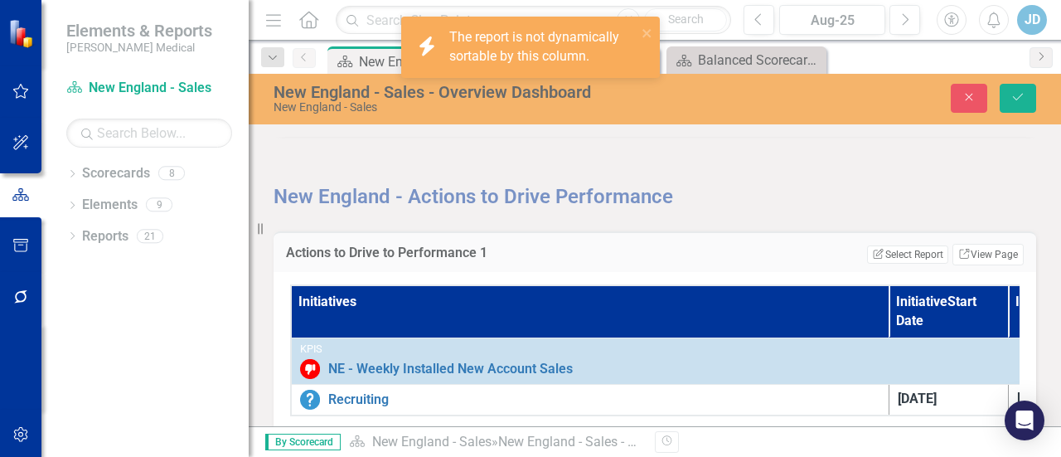
scroll to position [2308, 0]
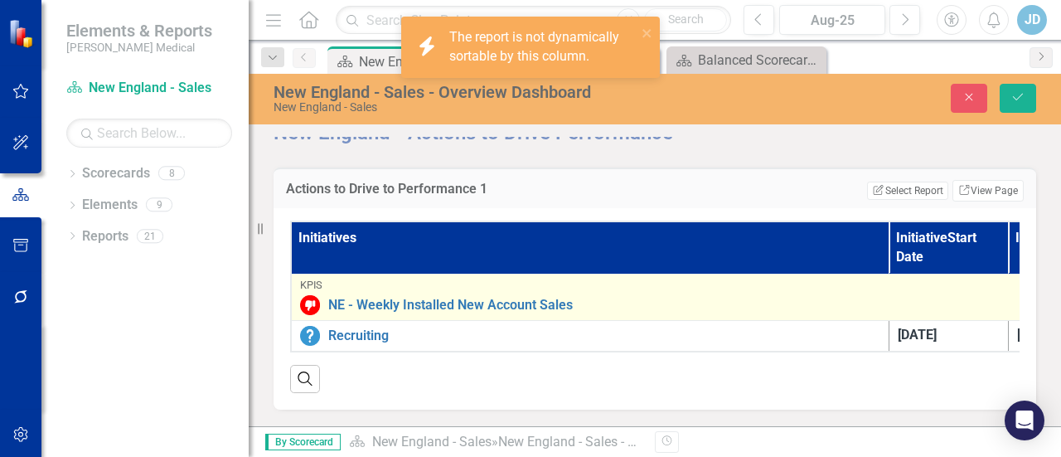
click at [502, 283] on div "KPIs NE - Weekly Installed New Account Sales Edit Edit KPI Link Open Element" at bounding box center [769, 297] width 938 height 36
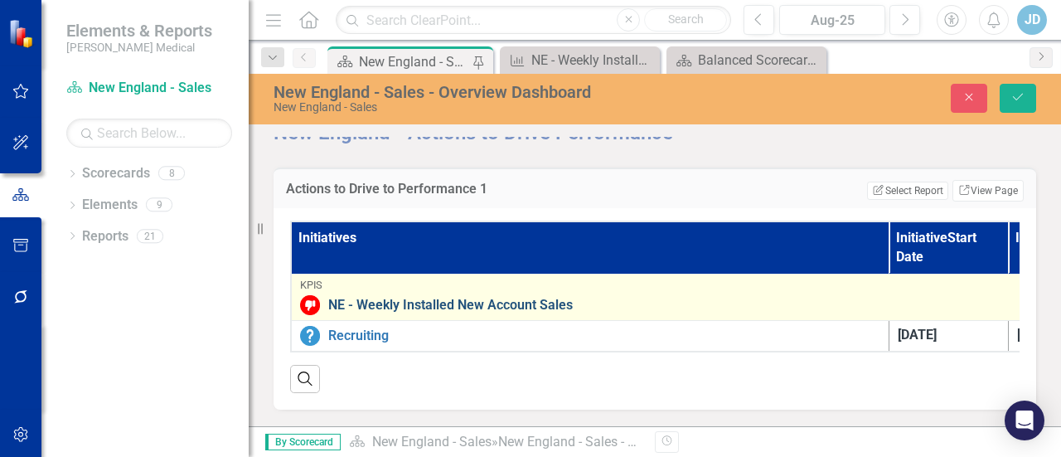
click at [495, 298] on link "NE - Weekly Installed New Account Sales" at bounding box center [782, 305] width 909 height 15
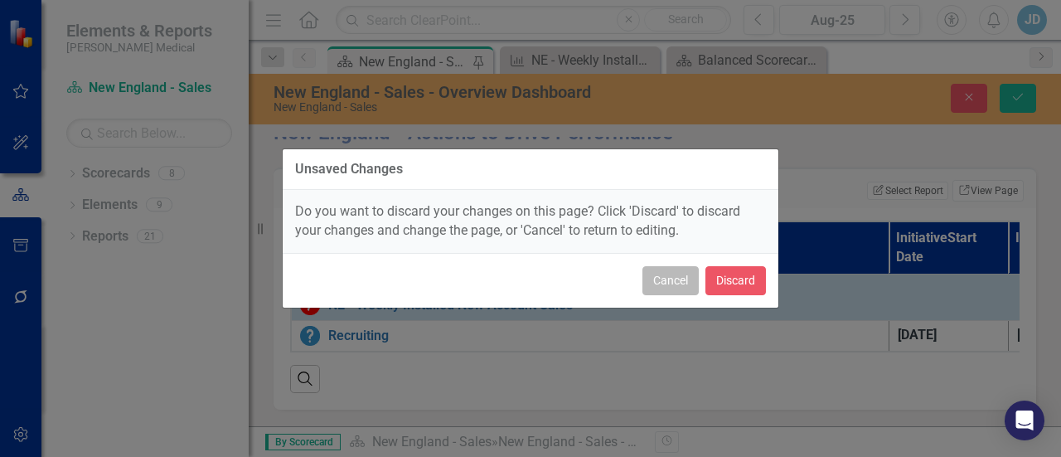
click at [659, 274] on button "Cancel" at bounding box center [671, 280] width 56 height 29
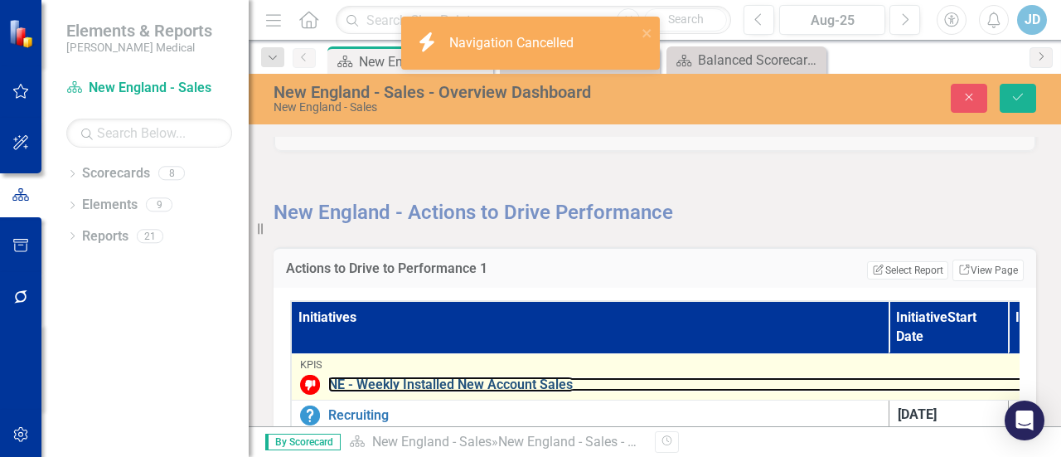
scroll to position [2142, 0]
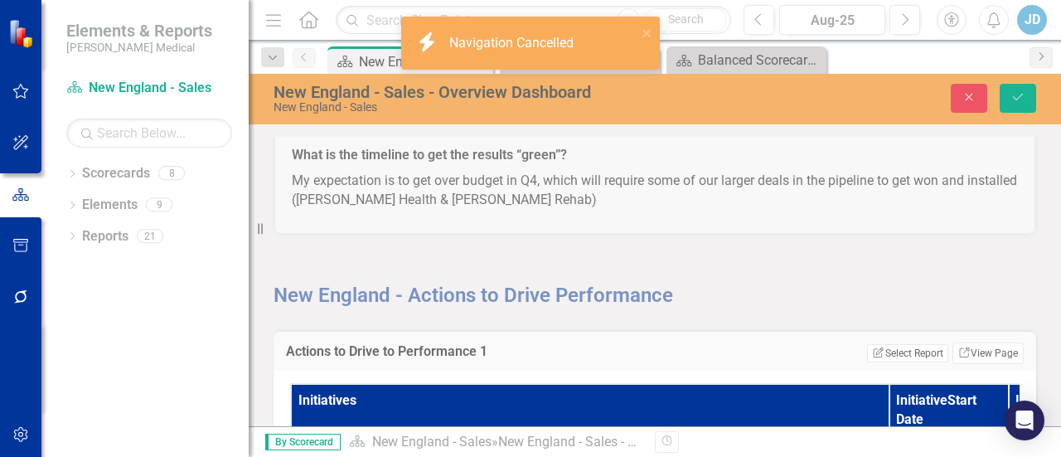
click at [776, 288] on div "New England - Actions to Drive Performance" at bounding box center [655, 272] width 788 height 75
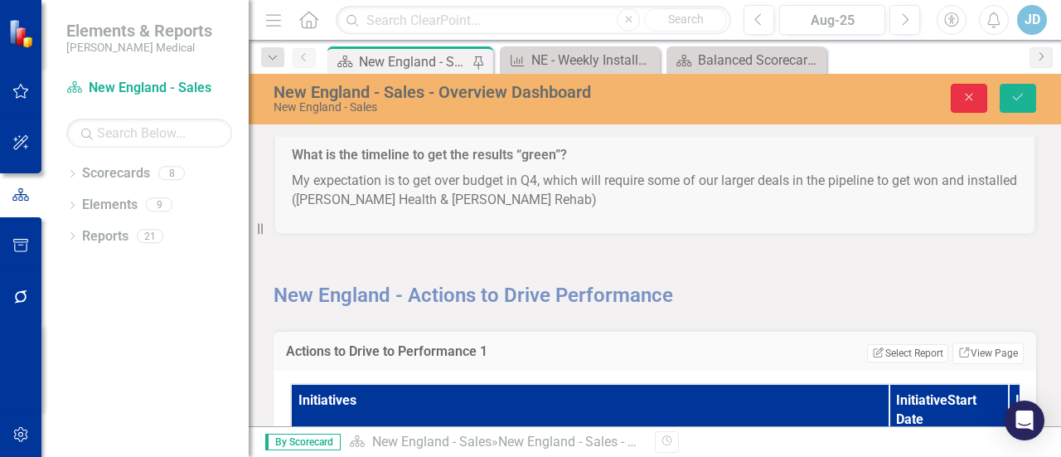
click at [968, 97] on icon "Close" at bounding box center [969, 97] width 15 height 12
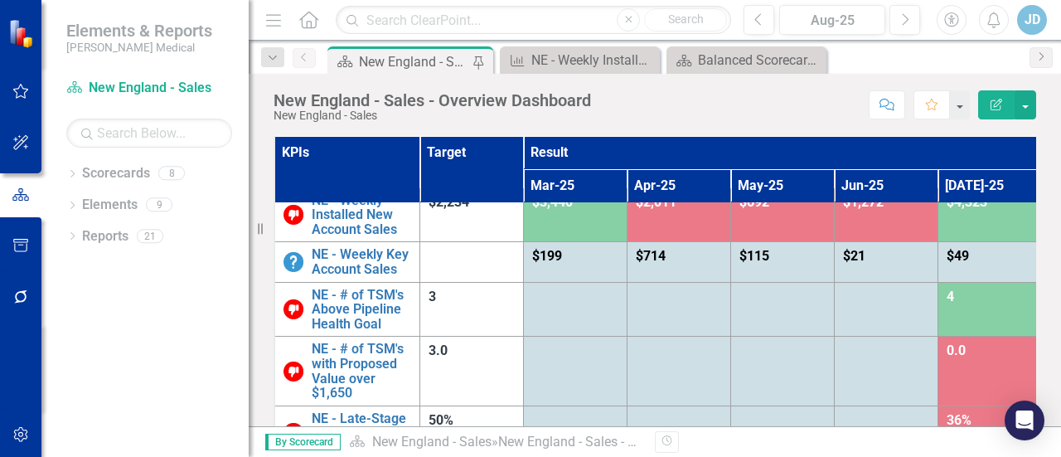
scroll to position [0, 0]
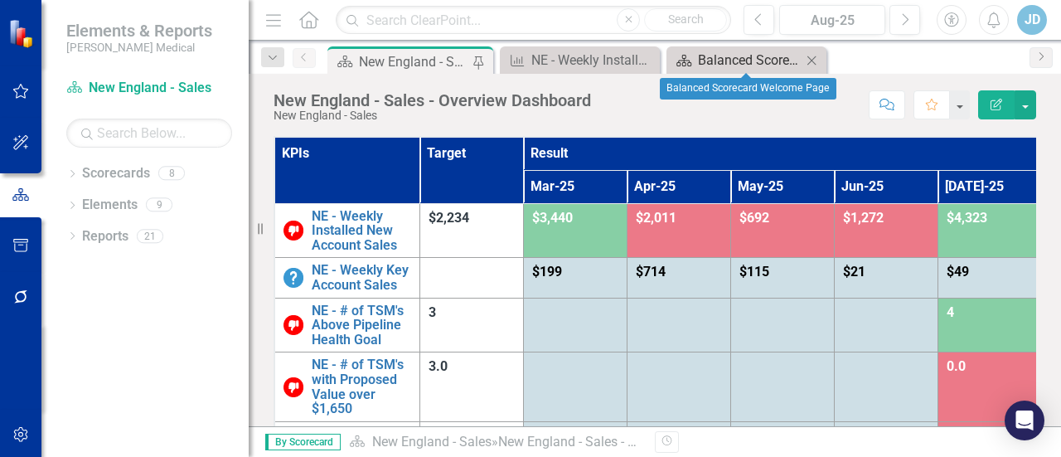
click at [729, 60] on div "Balanced Scorecard Welcome Page" at bounding box center [750, 60] width 104 height 21
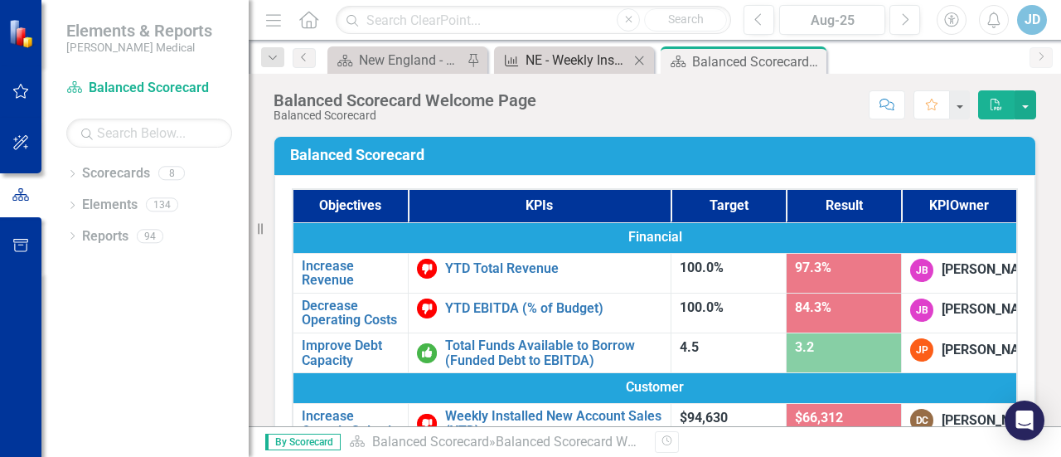
click at [584, 59] on div "NE - Weekly Installed New Account Sales" at bounding box center [578, 60] width 104 height 21
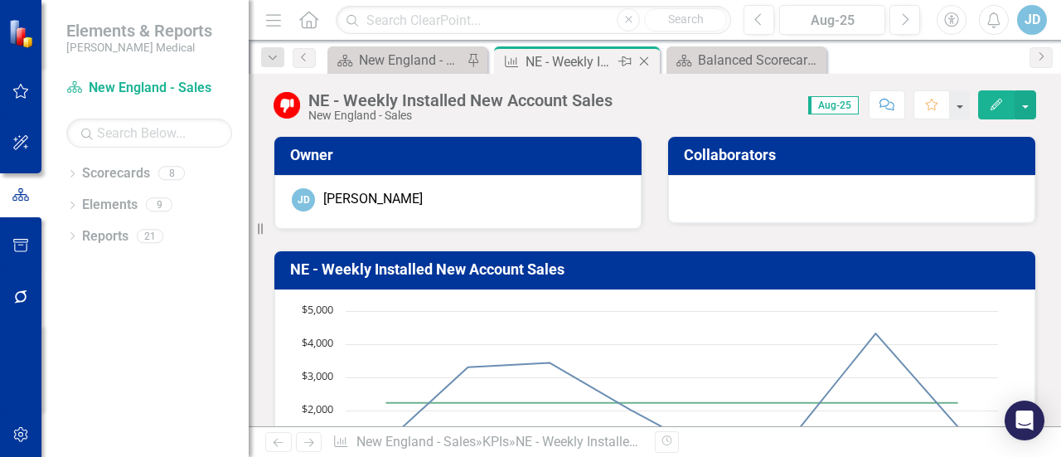
click at [642, 59] on icon at bounding box center [644, 61] width 9 height 9
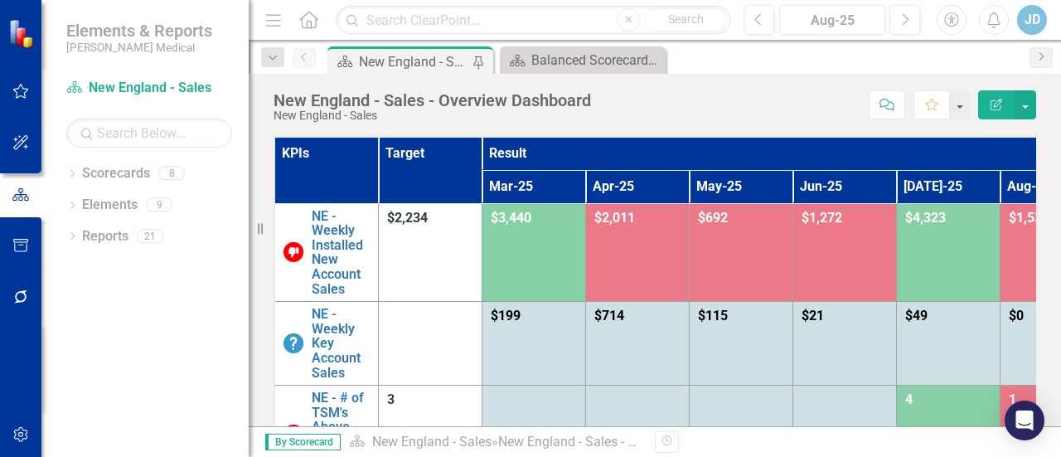
click at [424, 59] on div "New England - Sales - Overview Dashboard" at bounding box center [413, 61] width 109 height 21
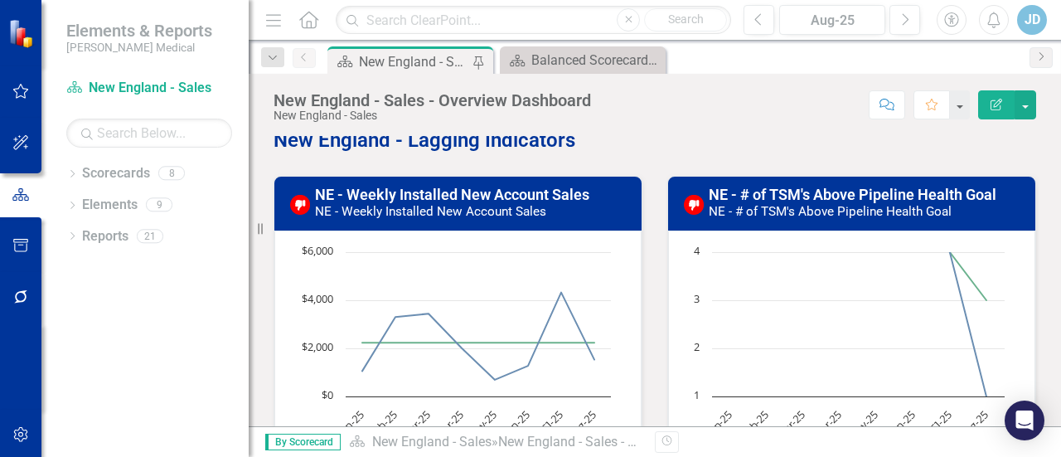
scroll to position [415, 0]
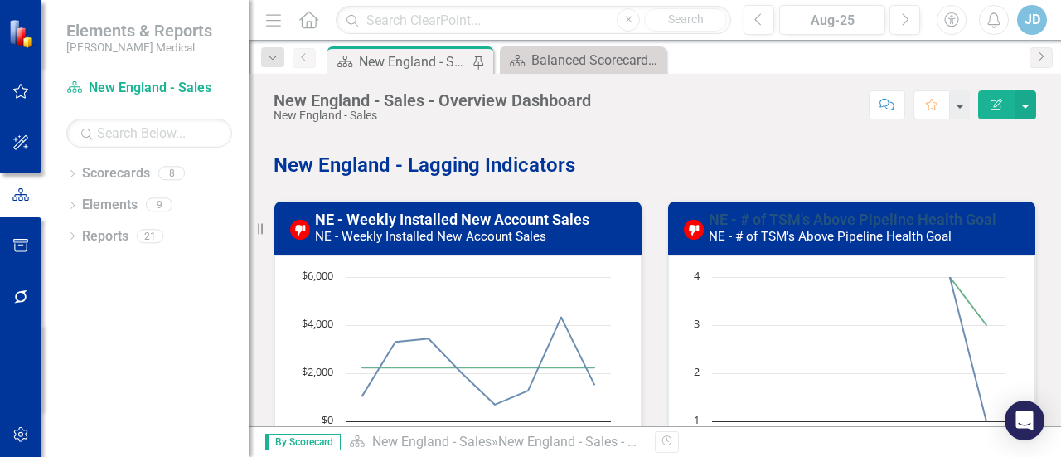
click at [874, 221] on link "NE - # of TSM's Above Pipeline Health Goal" at bounding box center [853, 219] width 288 height 17
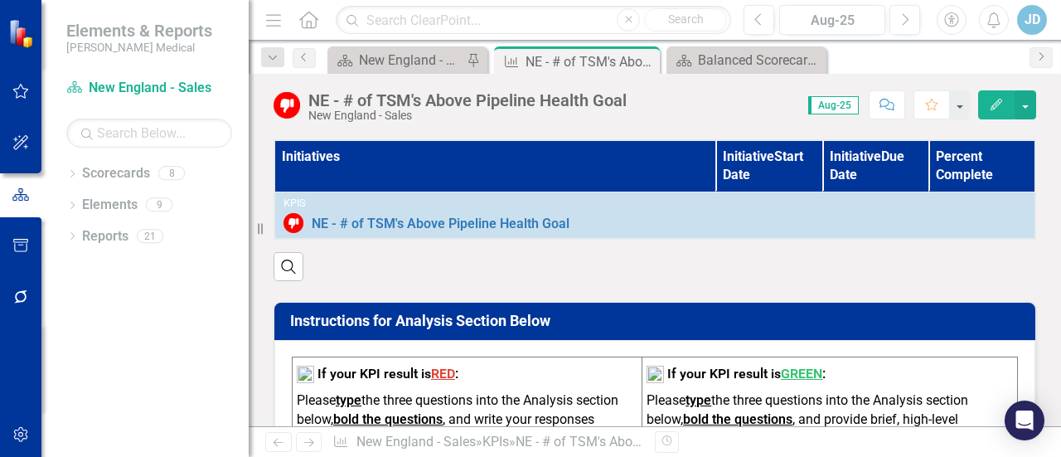
scroll to position [415, 0]
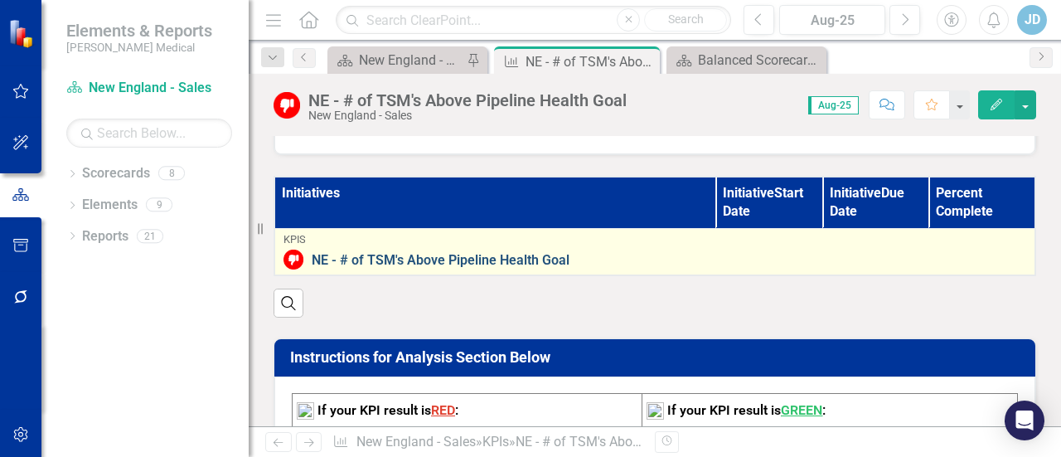
click at [509, 254] on link "NE - # of TSM's Above Pipeline Health Goal" at bounding box center [669, 260] width 715 height 15
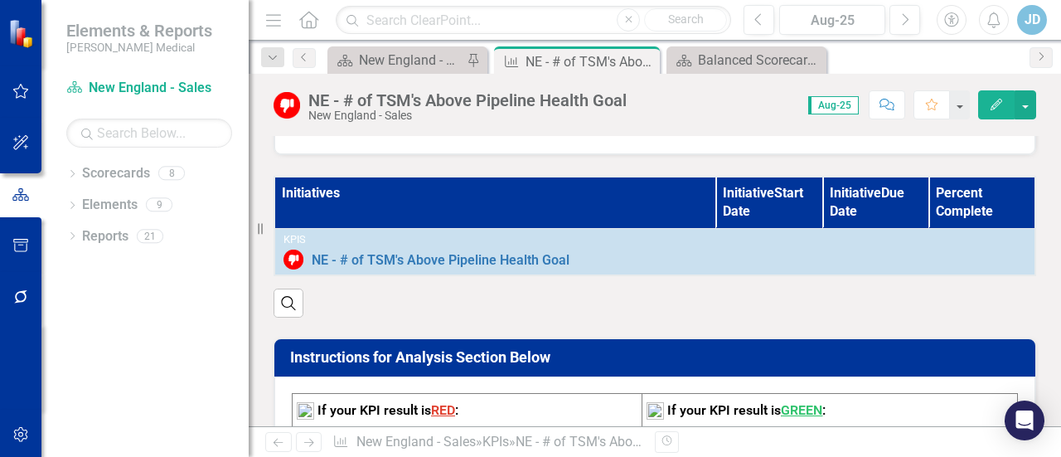
click at [469, 206] on th "Initiatives" at bounding box center [495, 203] width 442 height 52
click at [323, 188] on th "Initiatives" at bounding box center [495, 203] width 442 height 52
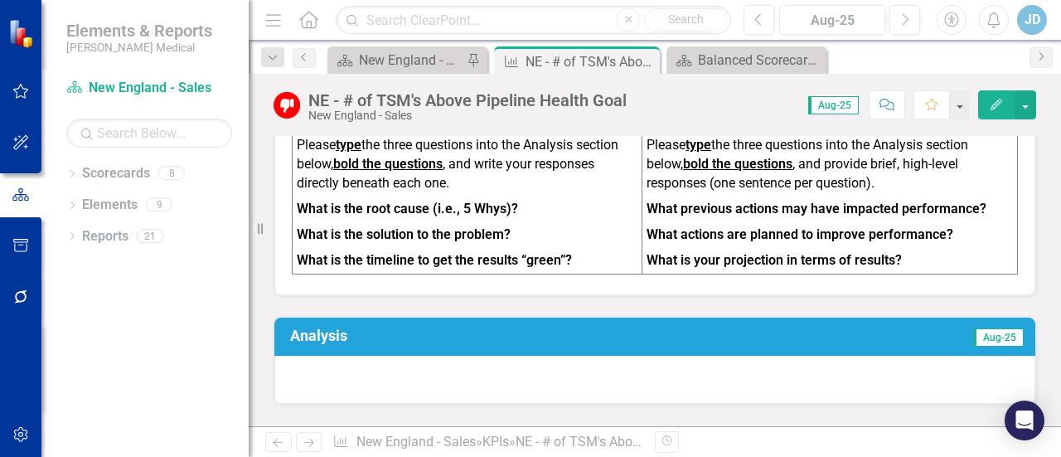
scroll to position [829, 0]
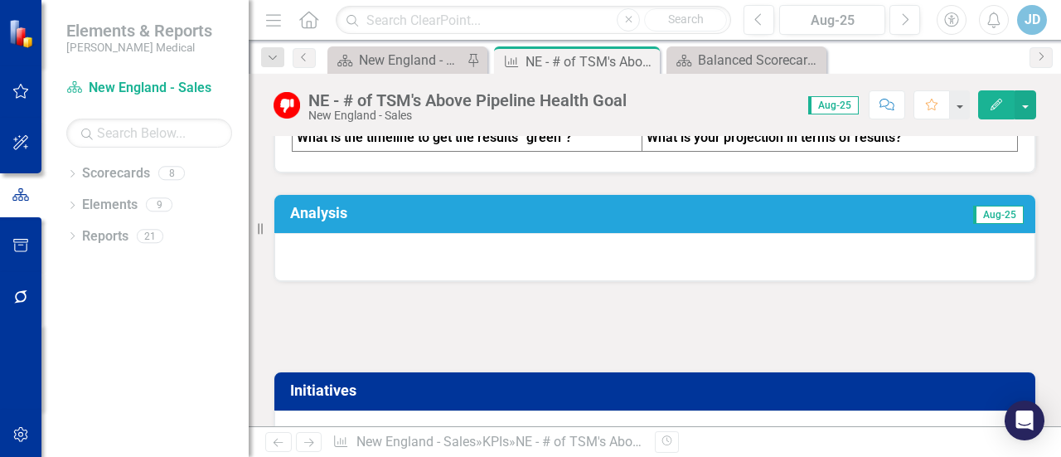
click at [318, 205] on h3 "Analysis" at bounding box center [482, 213] width 385 height 17
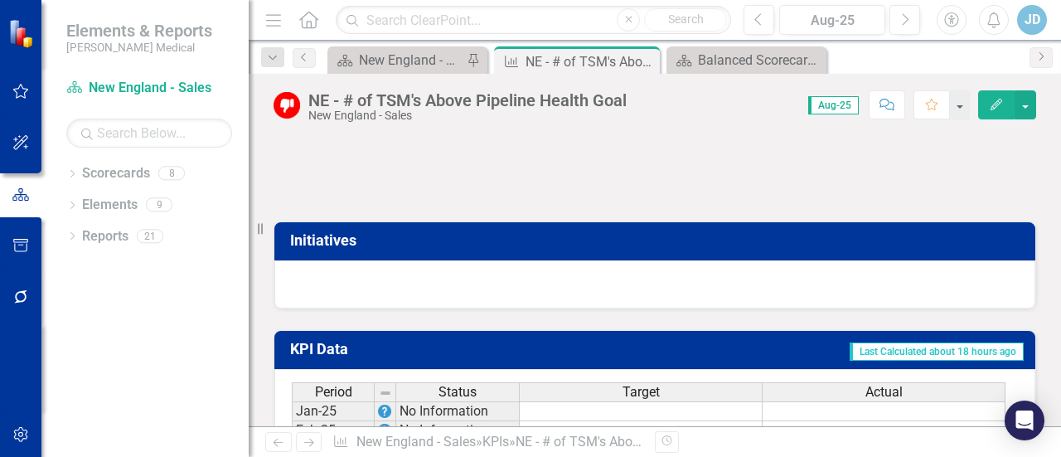
scroll to position [995, 0]
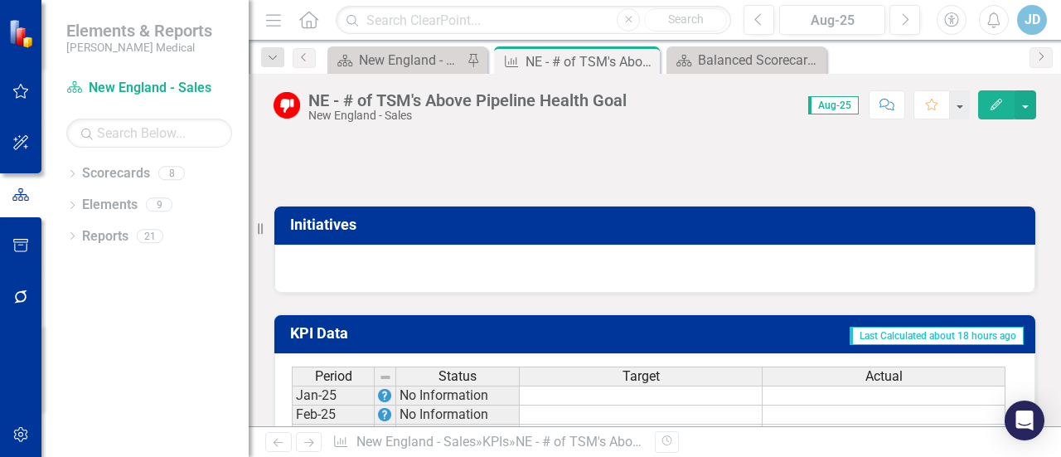
click at [323, 216] on h3 "Initiatives" at bounding box center [657, 224] width 735 height 17
drag, startPoint x: 332, startPoint y: 221, endPoint x: 603, endPoint y: 251, distance: 272.7
click at [603, 251] on div at bounding box center [654, 269] width 761 height 48
click at [305, 218] on h3 "Initiatives" at bounding box center [657, 224] width 735 height 17
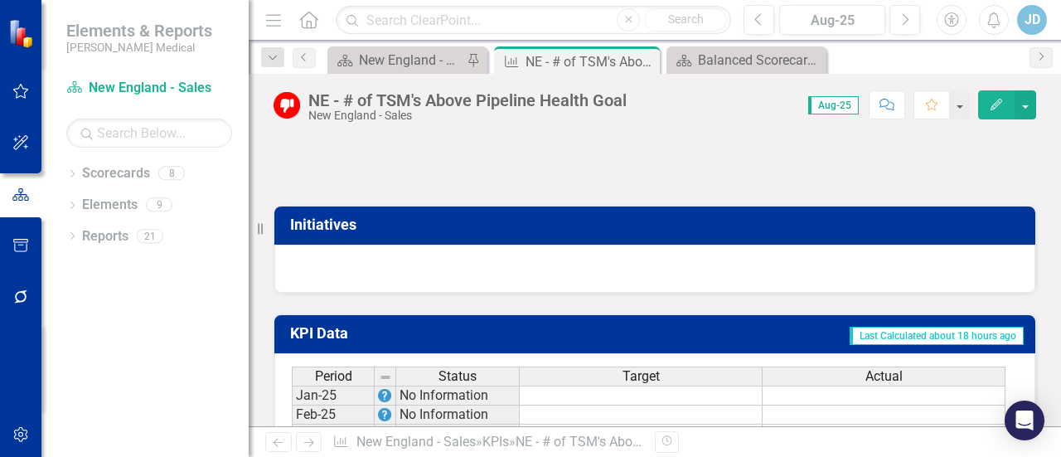
click at [305, 218] on h3 "Initiatives" at bounding box center [657, 224] width 735 height 17
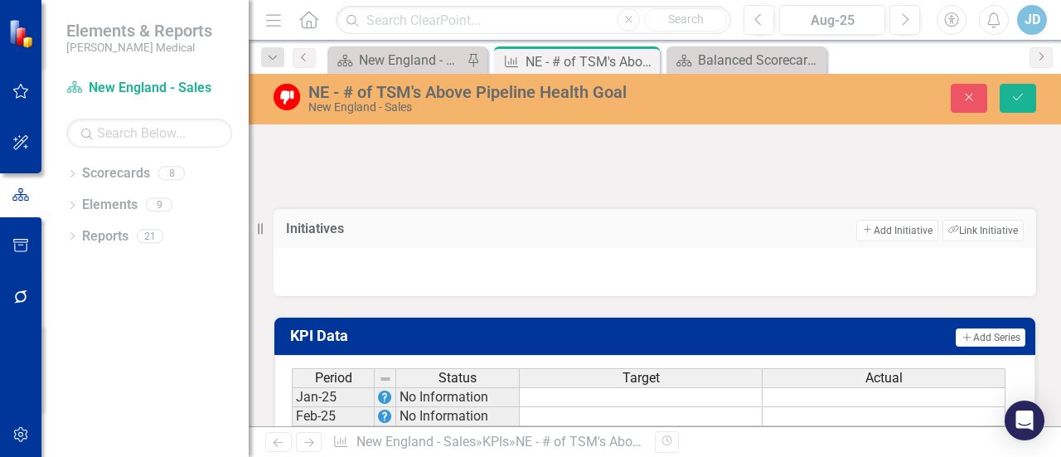
click at [306, 221] on h3 "Initiatives" at bounding box center [381, 228] width 190 height 15
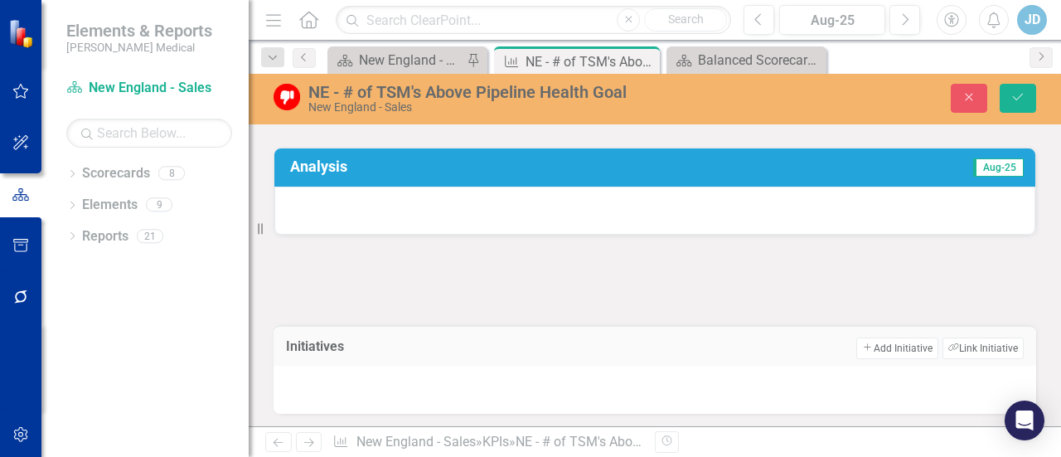
scroll to position [912, 0]
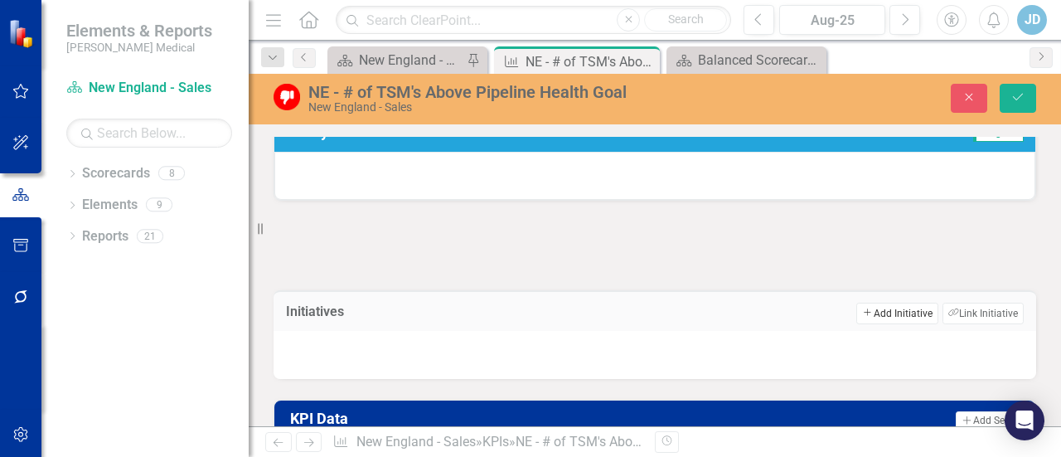
click at [895, 312] on button "Add Add Initiative" at bounding box center [896, 314] width 81 height 22
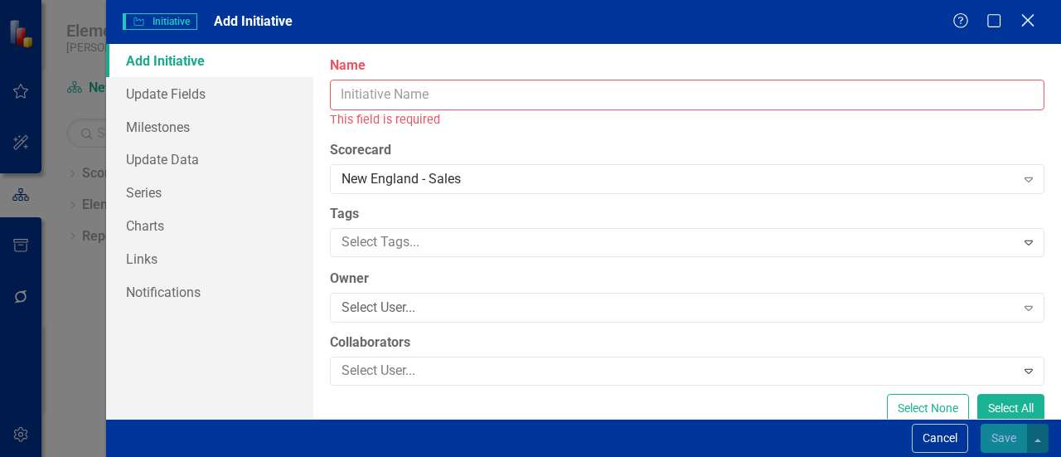
click at [1028, 26] on icon "Close" at bounding box center [1027, 20] width 21 height 16
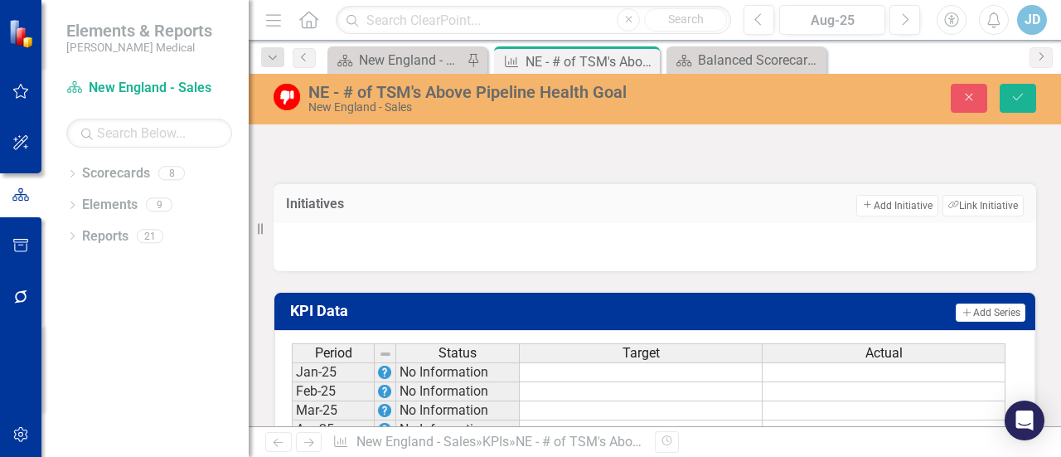
scroll to position [995, 0]
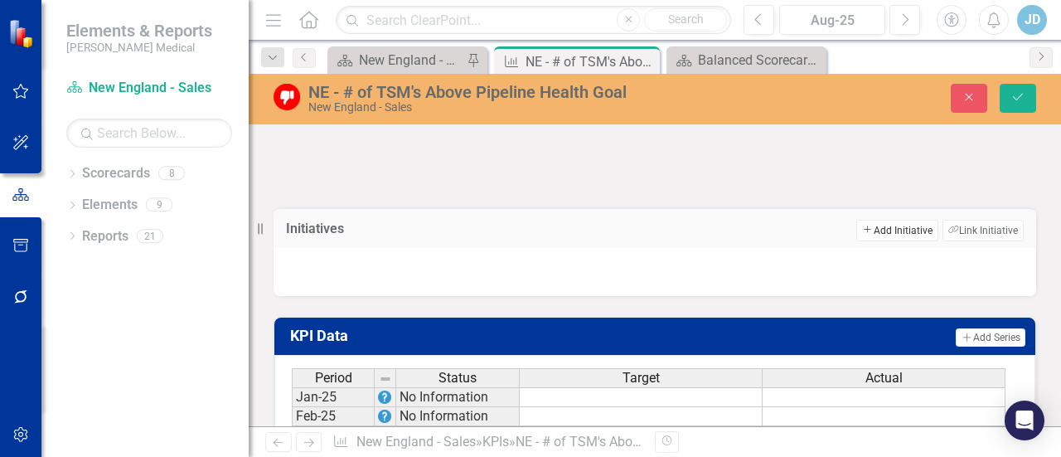
click at [879, 226] on button "Add Add Initiative" at bounding box center [896, 231] width 81 height 22
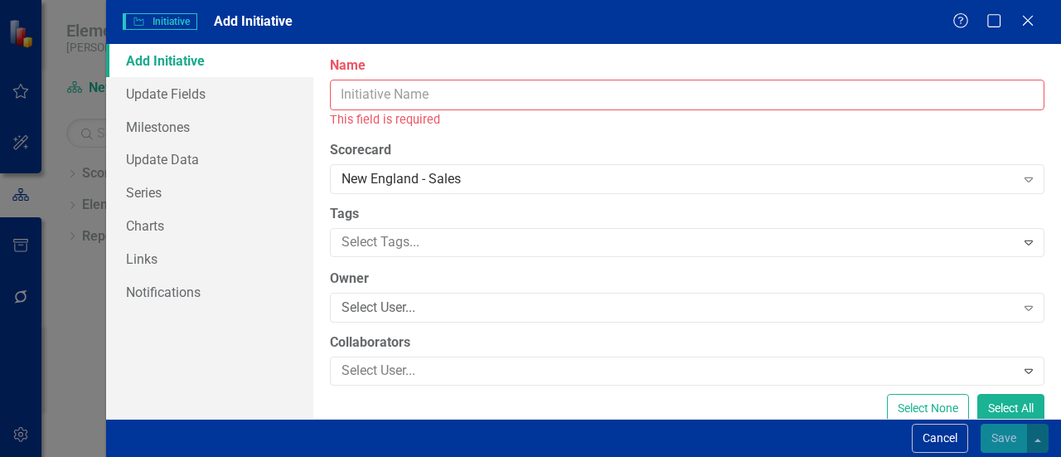
click at [400, 94] on input "Name" at bounding box center [687, 95] width 715 height 31
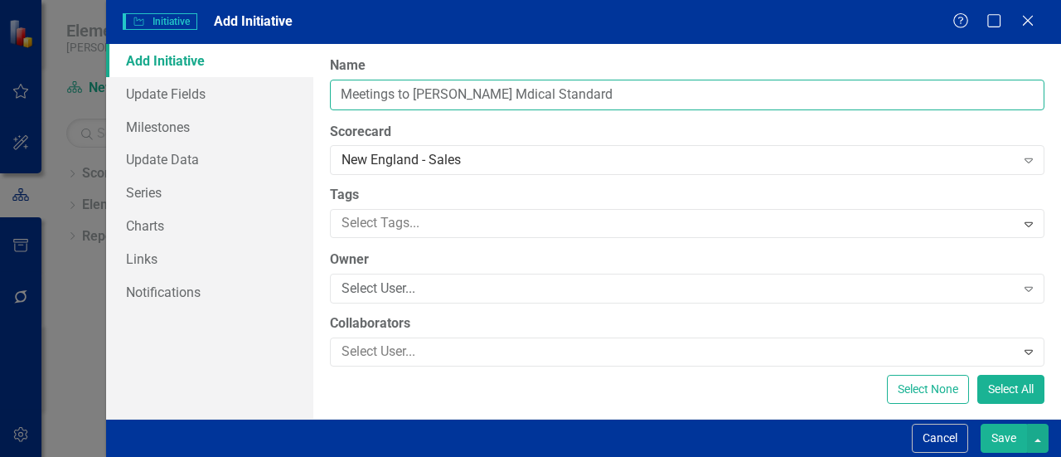
click at [463, 94] on input "Meetings to [PERSON_NAME] Mdical Standard" at bounding box center [687, 95] width 715 height 31
click at [597, 95] on input "Meetings to [PERSON_NAME] Medical Standard" at bounding box center [687, 95] width 715 height 31
type input "Meetings to [PERSON_NAME] Medical Standard; all TSM completing 12 meetings a mo…"
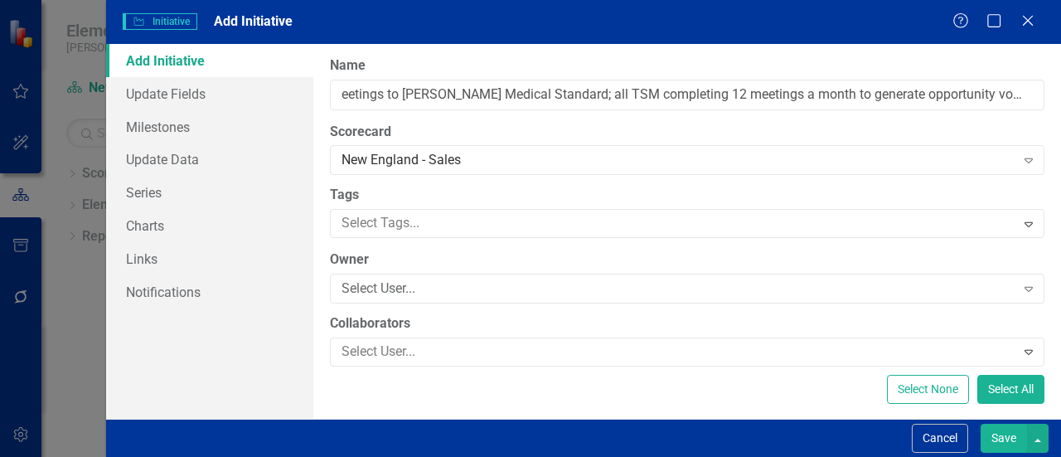
scroll to position [0, 0]
click at [1005, 435] on button "Save" at bounding box center [1004, 438] width 46 height 29
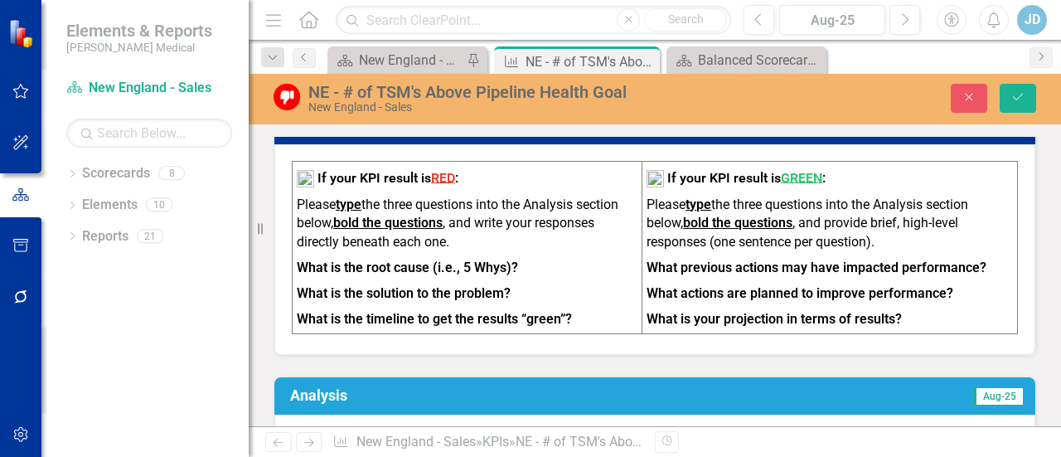
scroll to position [620, 0]
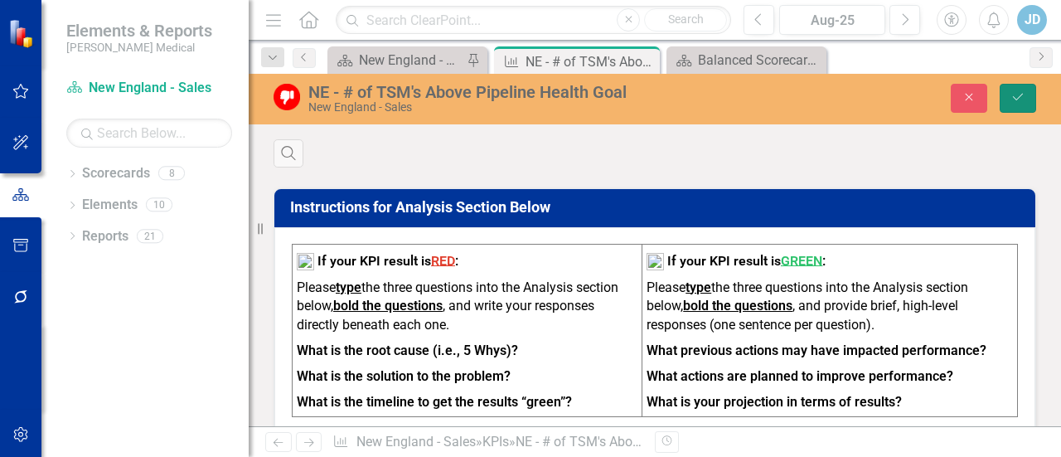
drag, startPoint x: 1006, startPoint y: 99, endPoint x: 967, endPoint y: 218, distance: 125.8
click at [1006, 98] on button "Save" at bounding box center [1018, 98] width 36 height 29
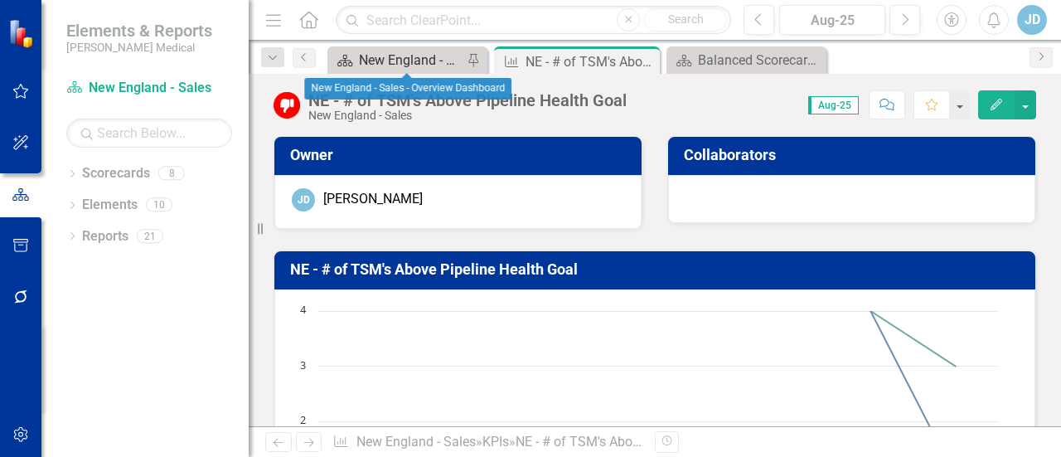
click at [376, 58] on div "New England - Sales - Overview Dashboard" at bounding box center [411, 60] width 104 height 21
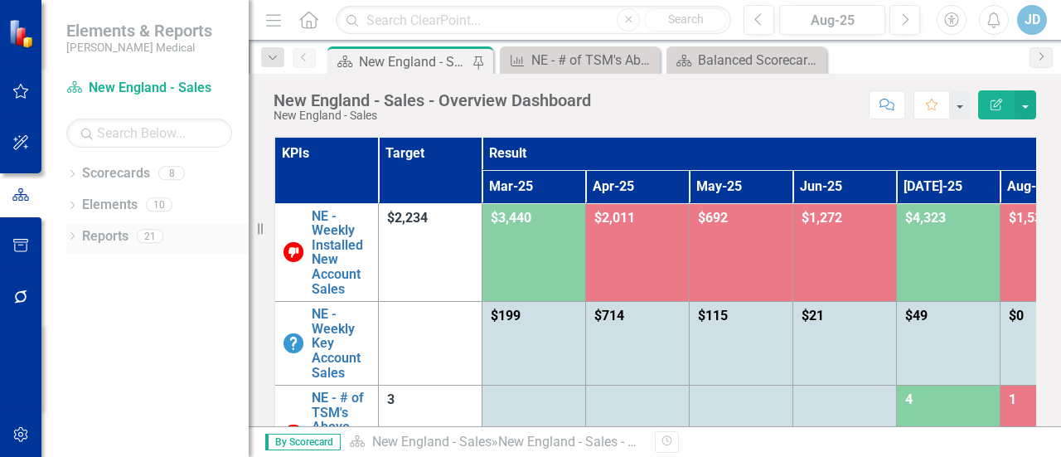
drag, startPoint x: 261, startPoint y: 231, endPoint x: 205, endPoint y: 231, distance: 56.4
click at [205, 231] on div "Elements & Reports [PERSON_NAME] Medical Scorecard New [GEOGRAPHIC_DATA] - Sale…" at bounding box center [124, 228] width 249 height 457
click at [769, 445] on div "Revision History" at bounding box center [1044, 442] width 779 height 22
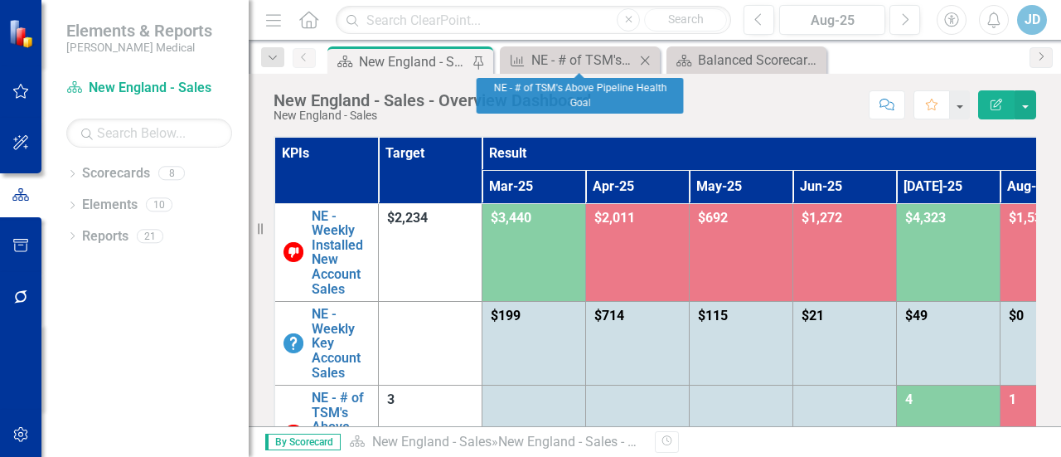
click at [648, 60] on icon "Close" at bounding box center [645, 60] width 17 height 13
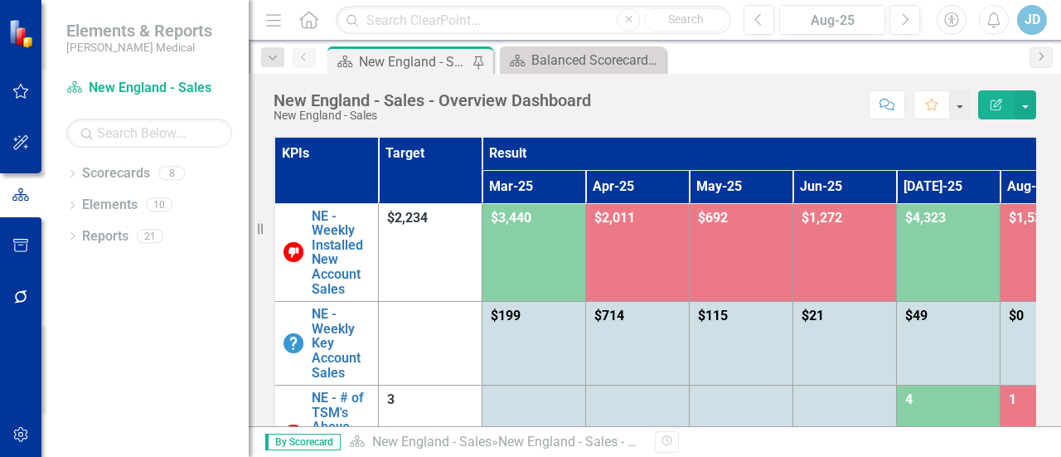
click at [1033, 22] on div "JD" at bounding box center [1032, 20] width 30 height 30
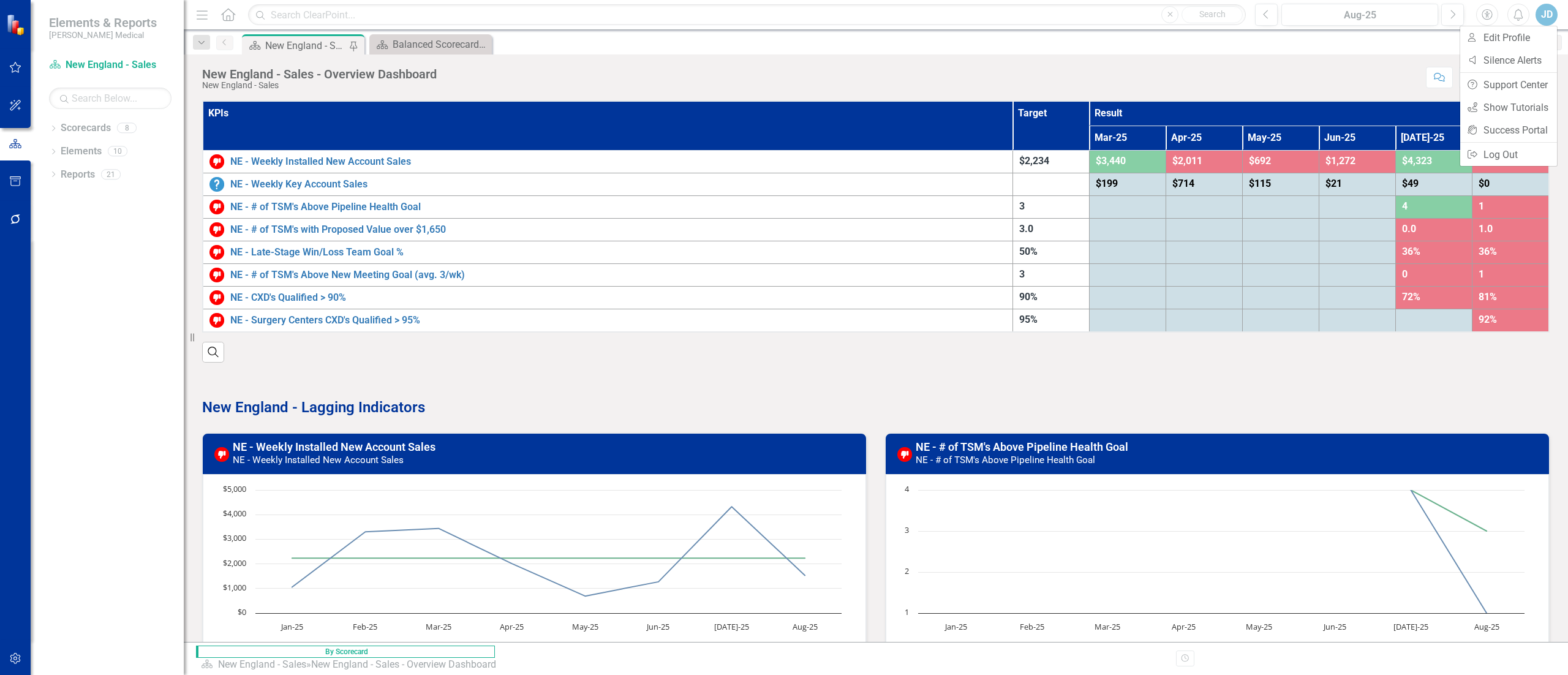
drag, startPoint x: 751, startPoint y: 2, endPoint x: 898, endPoint y: 387, distance: 412.1
click at [783, 337] on p at bounding box center [876, 386] width 1348 height 16
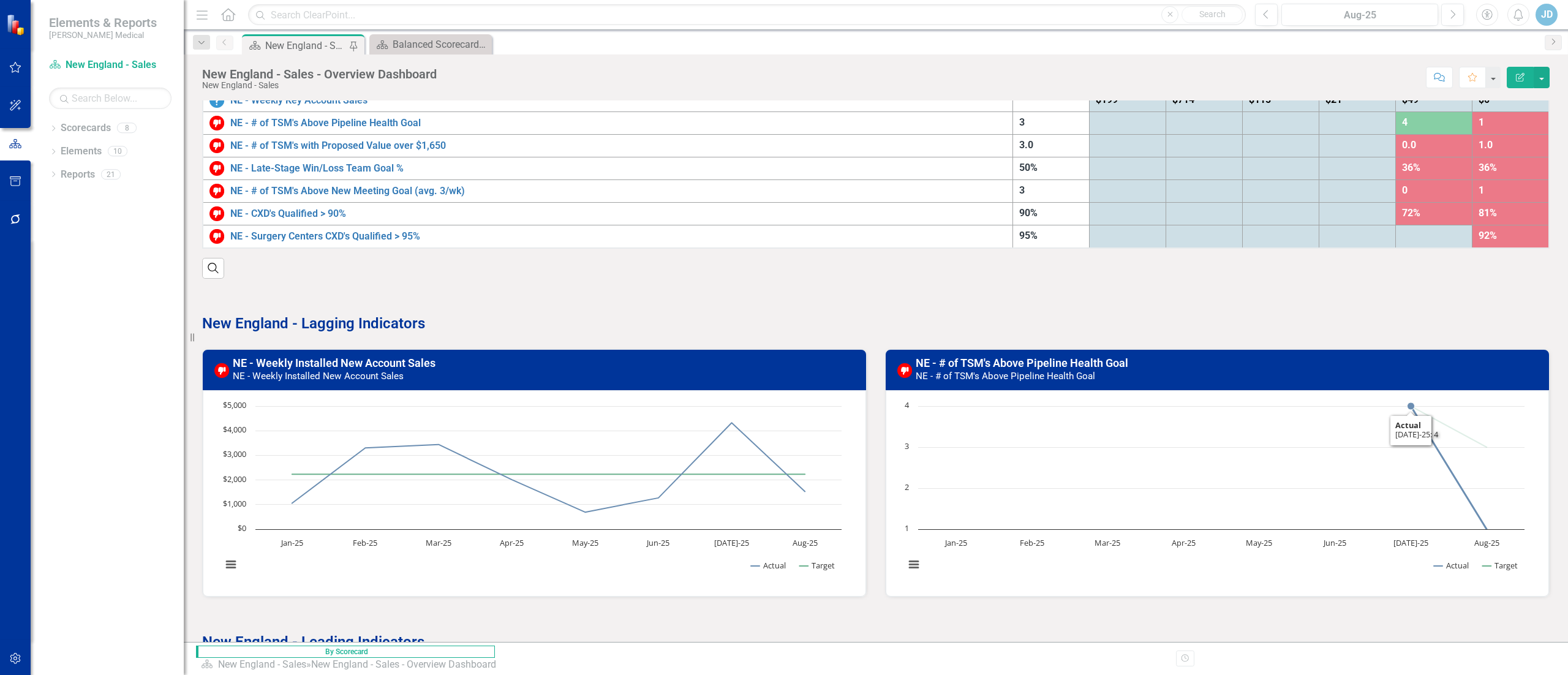
scroll to position [123, 0]
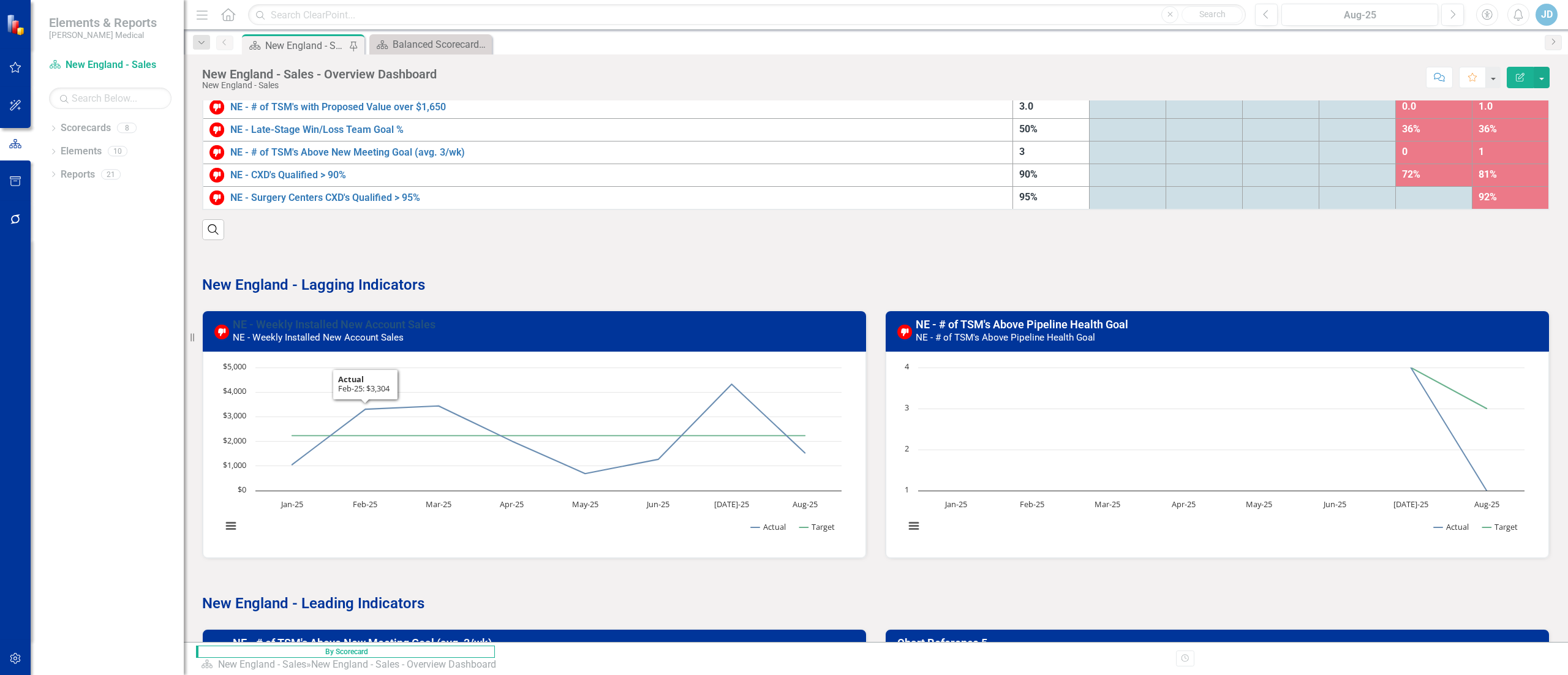
click at [382, 330] on link "NE - Weekly Installed New Account Sales" at bounding box center [334, 323] width 202 height 13
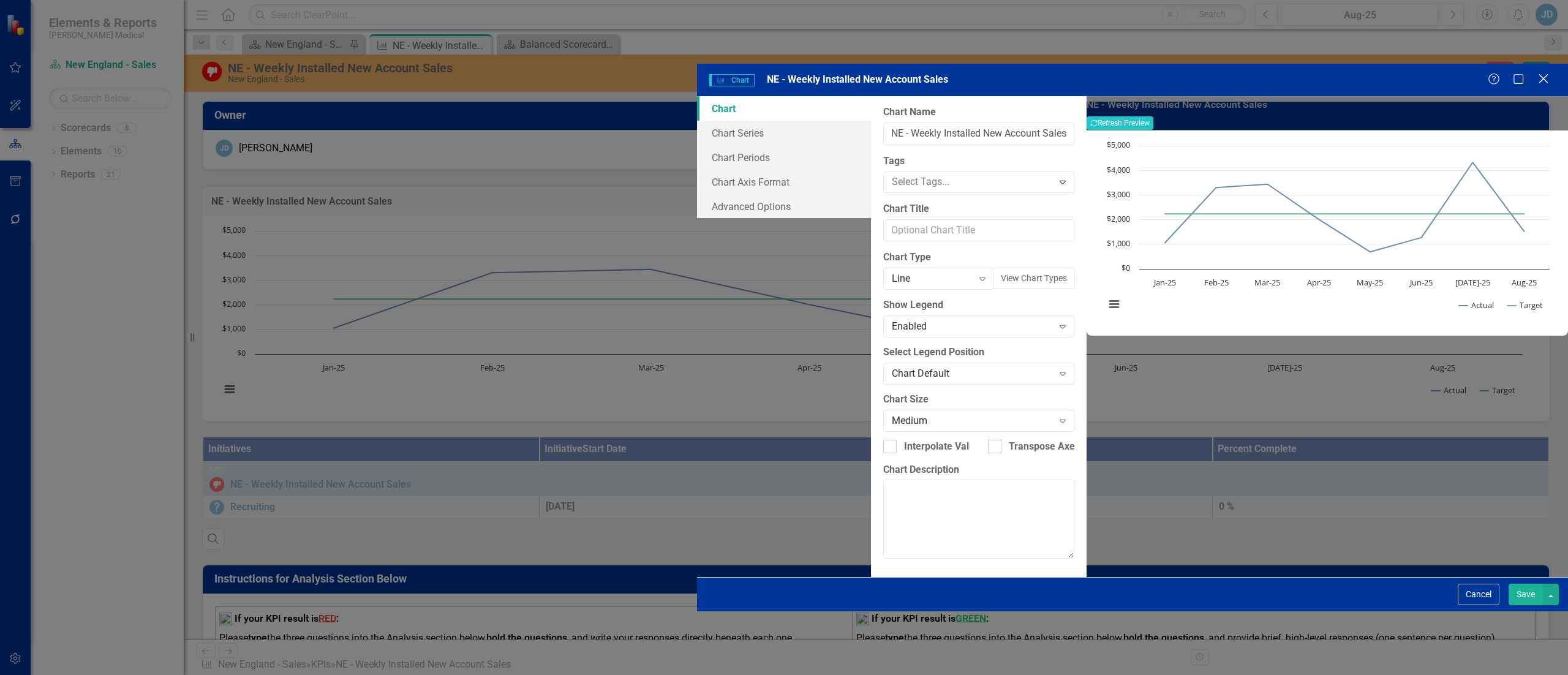
click at [783, 73] on icon "Close" at bounding box center [1543, 79] width 16 height 12
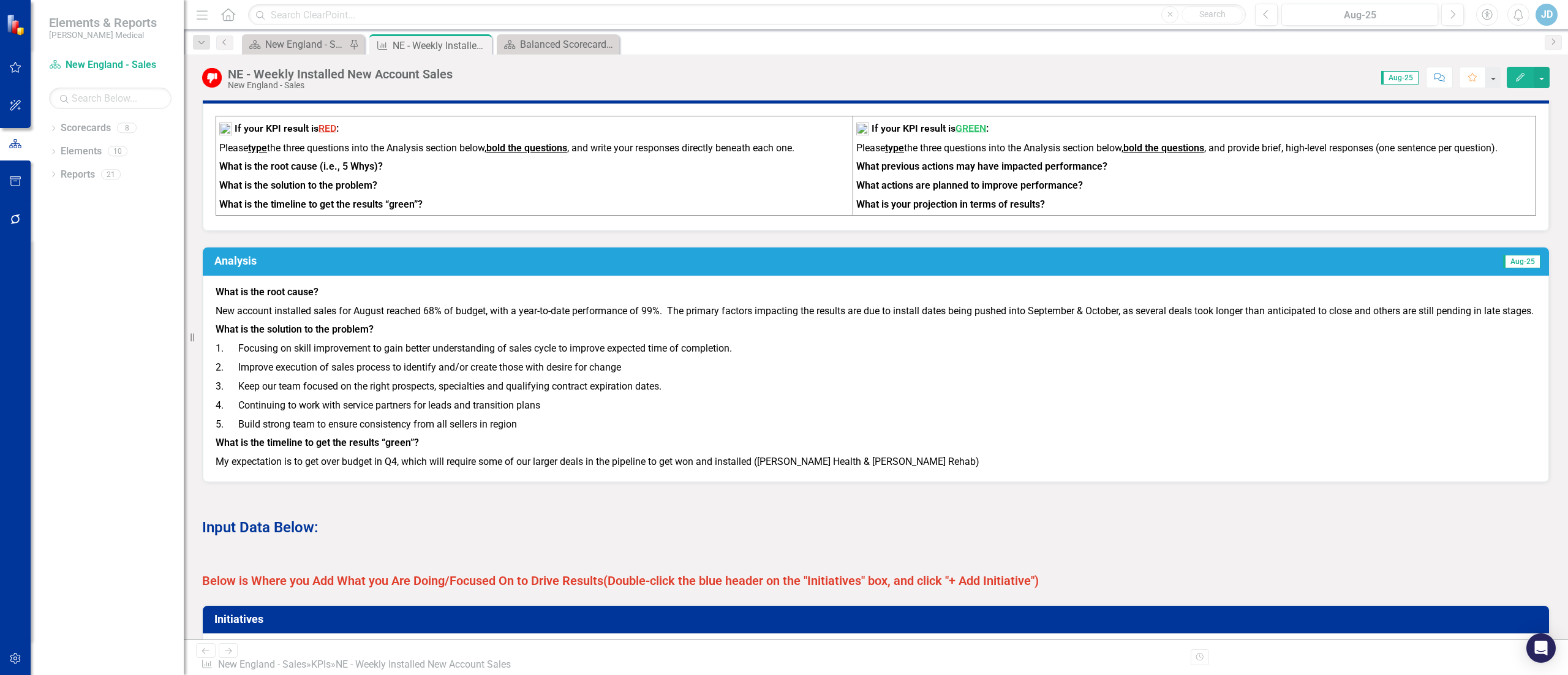
scroll to position [367, 0]
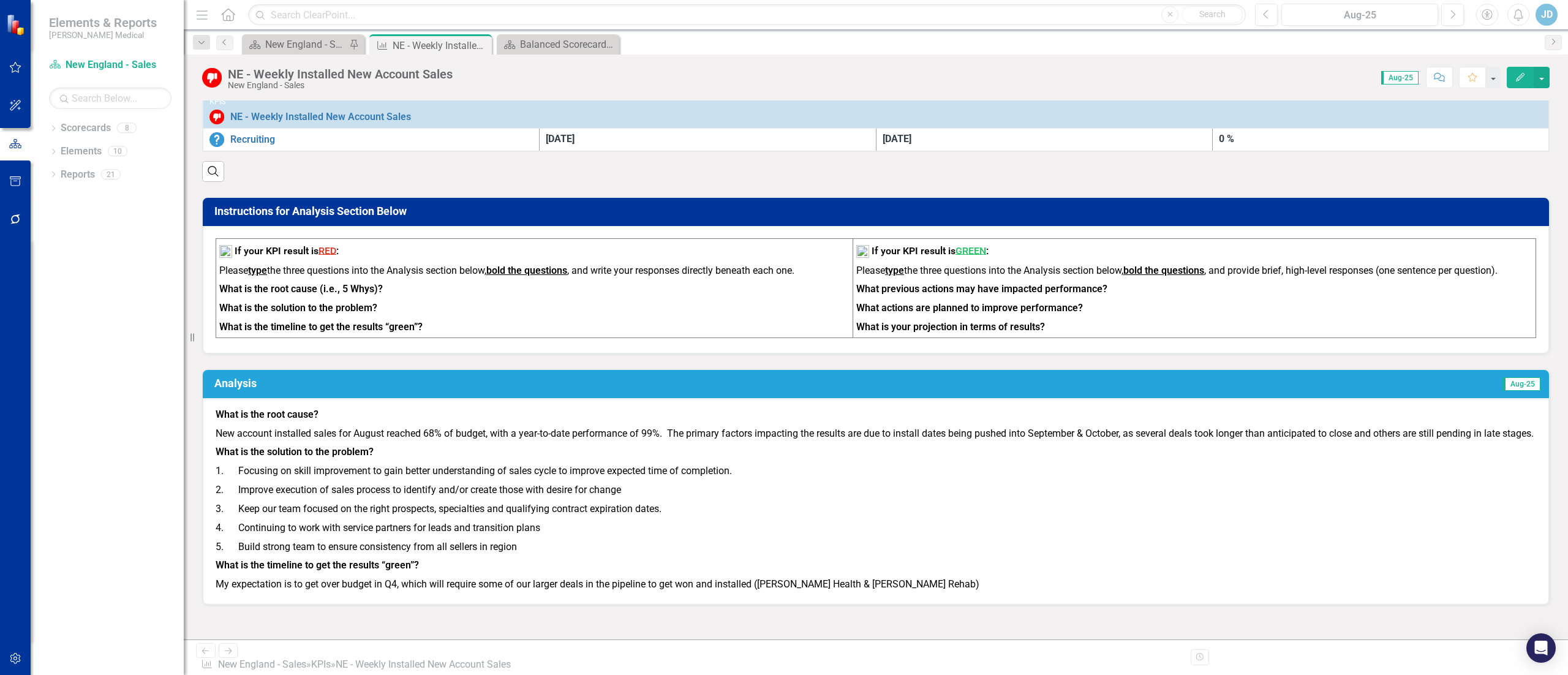
click at [420, 337] on h3 "Analysis" at bounding box center [561, 383] width 694 height 13
click at [234, 337] on h3 "Analysis" at bounding box center [561, 383] width 694 height 13
click at [679, 337] on h3 "Analysis" at bounding box center [561, 383] width 694 height 13
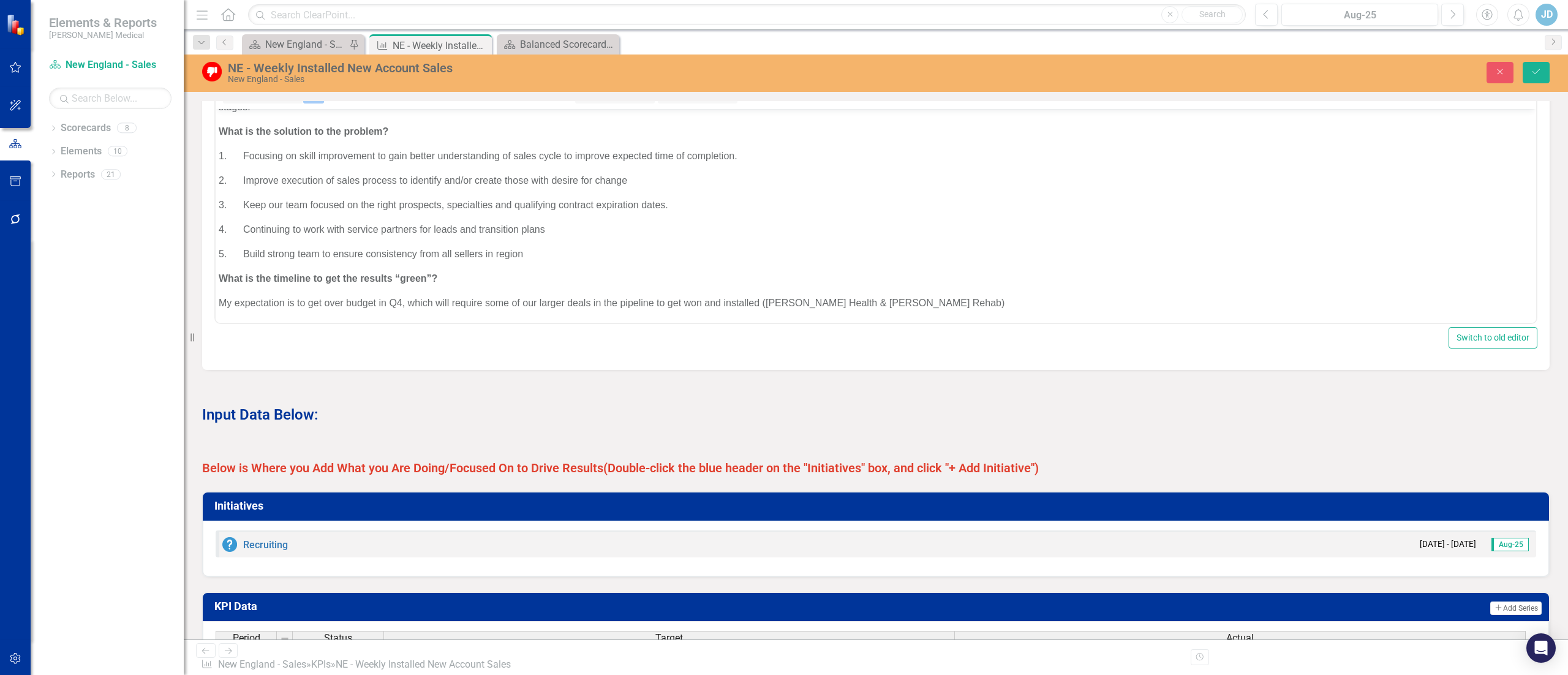
scroll to position [735, 0]
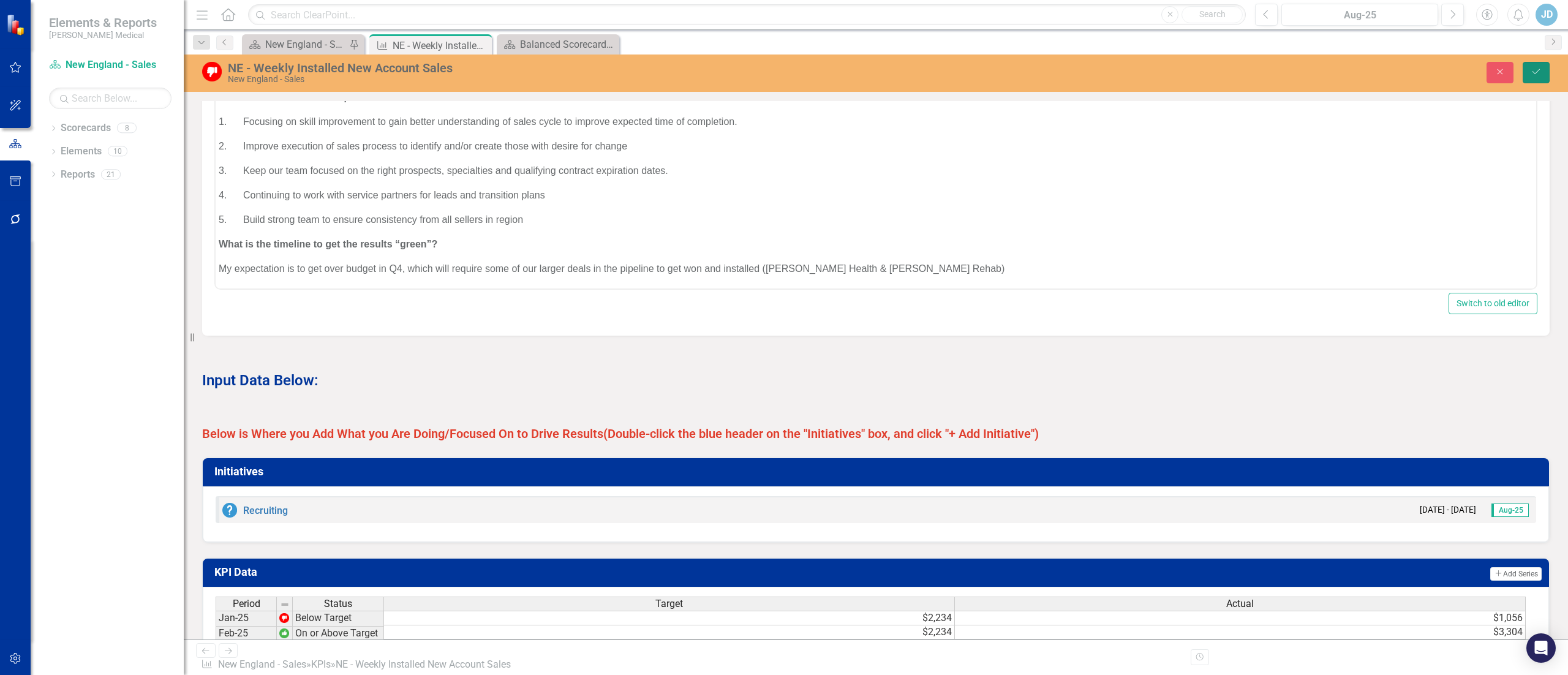
click at [783, 68] on icon "Save" at bounding box center [1536, 72] width 11 height 9
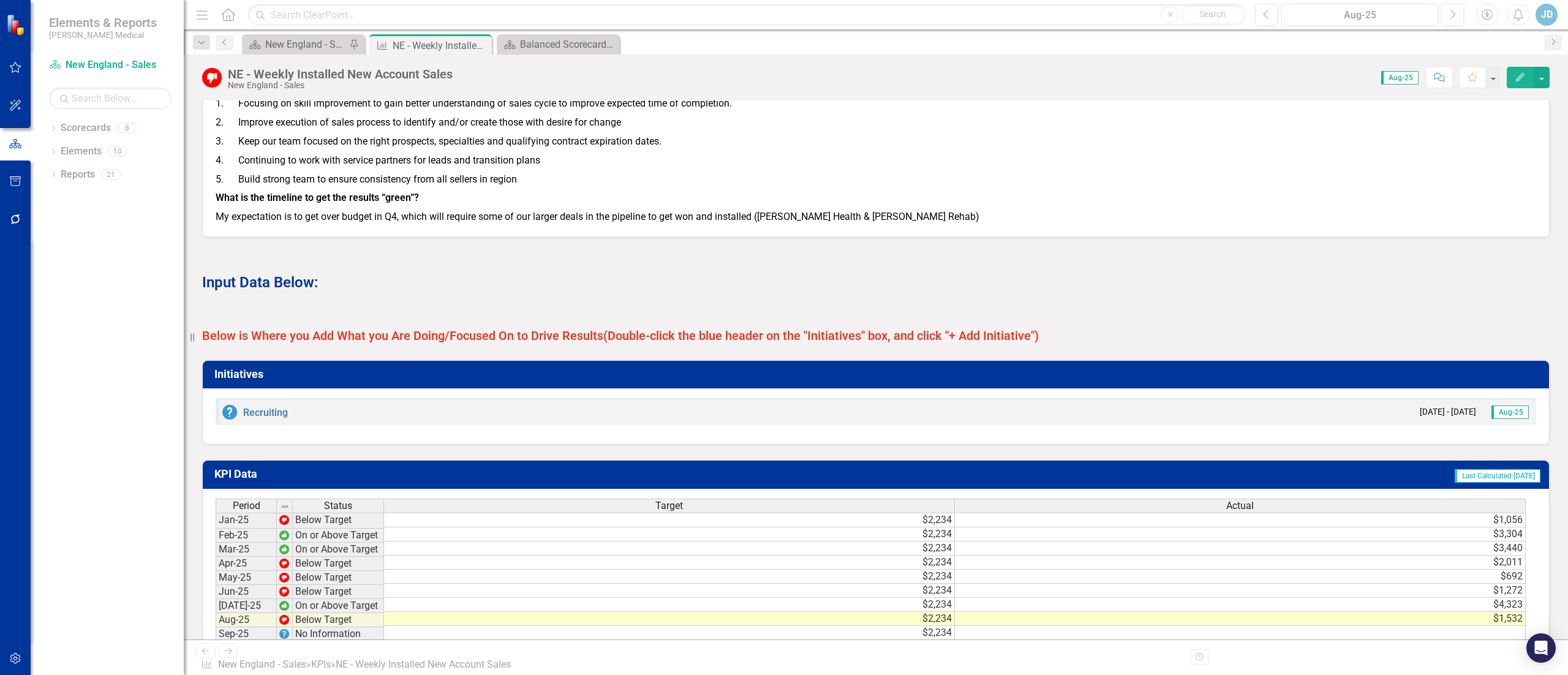
click at [428, 337] on h3 "Initiatives" at bounding box center [878, 374] width 1328 height 13
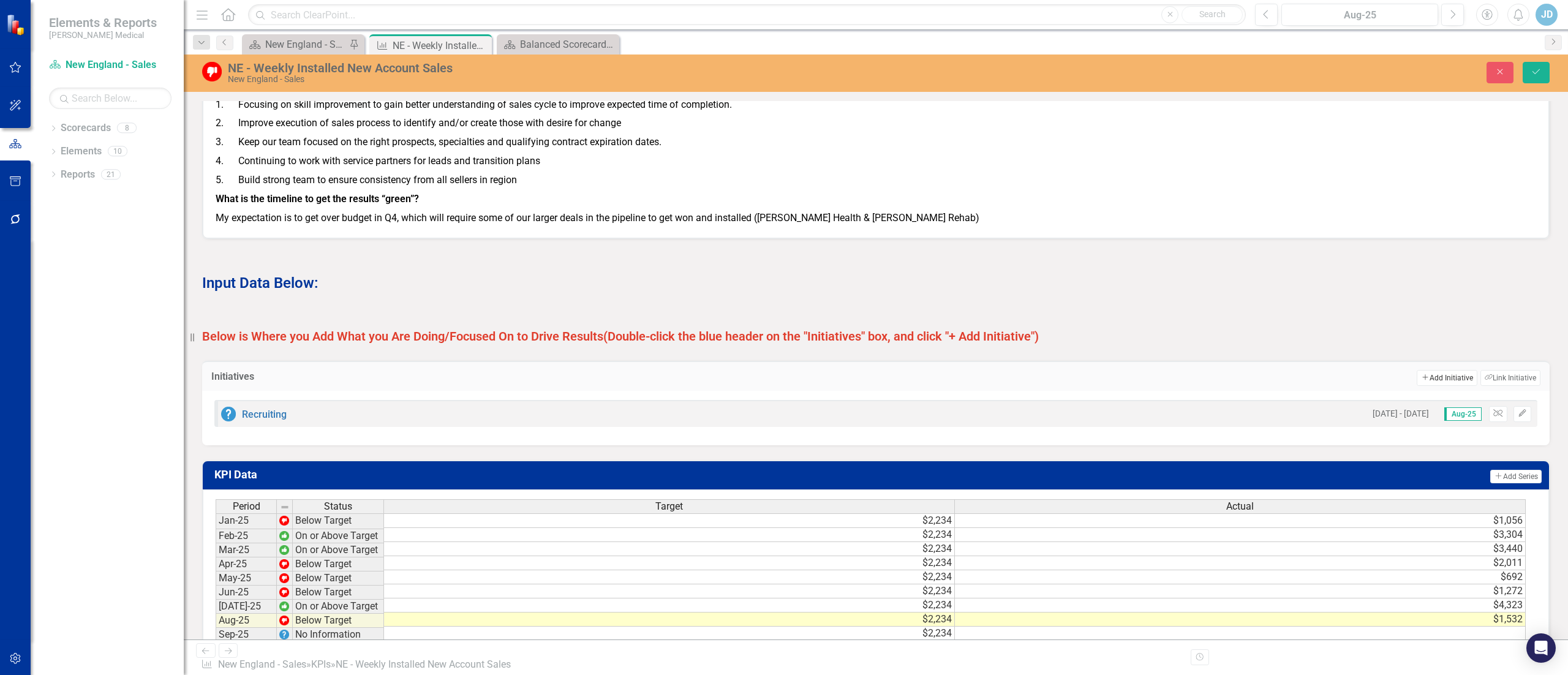
click at [783, 337] on button "Add Add Initiative" at bounding box center [1447, 378] width 60 height 16
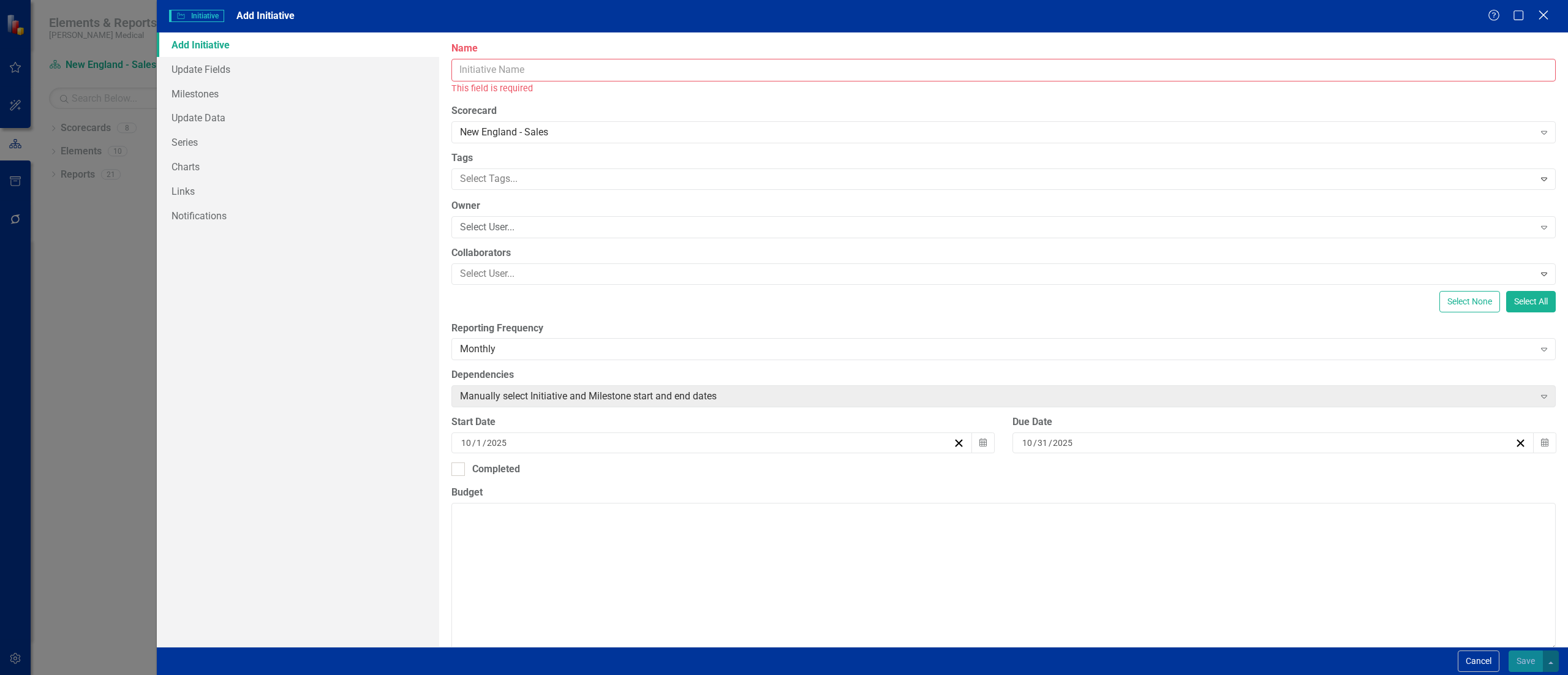
click at [783, 9] on icon "Close" at bounding box center [1543, 15] width 16 height 12
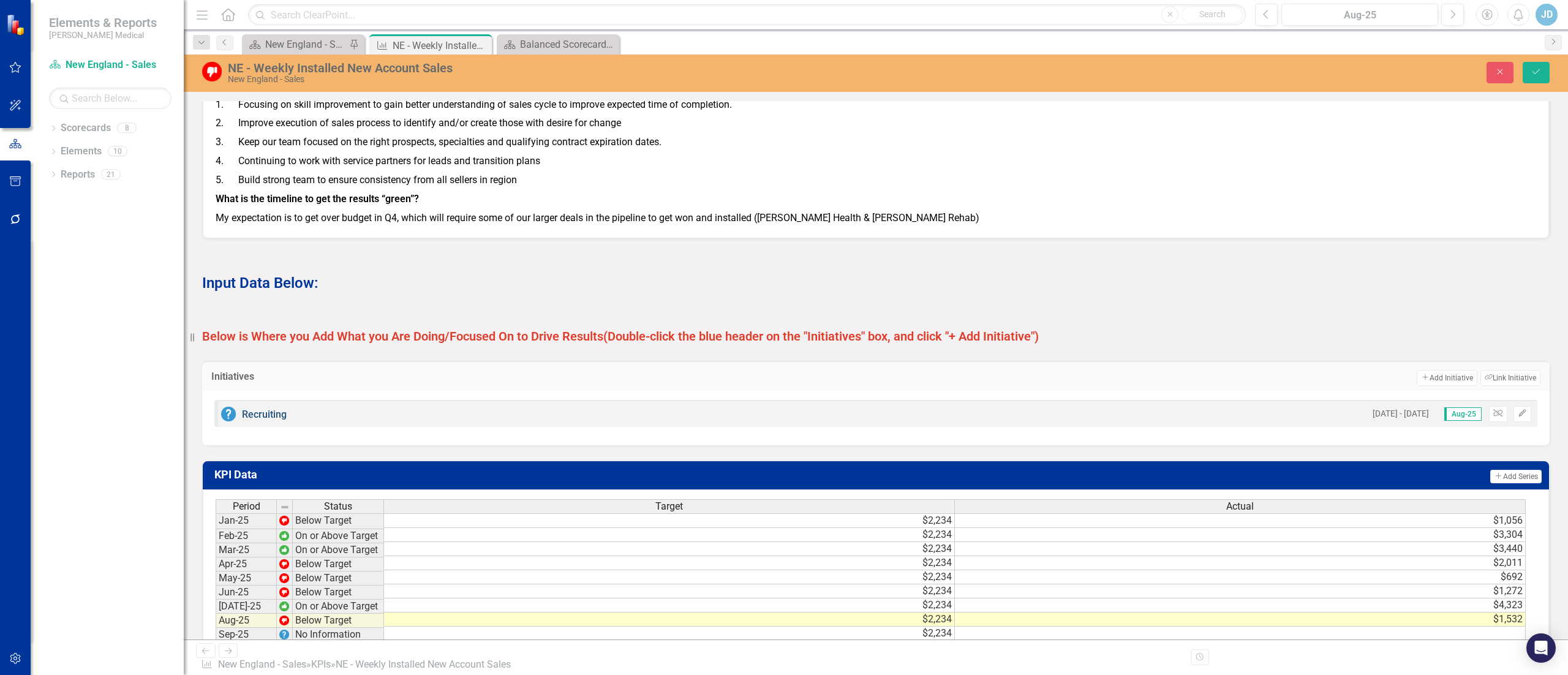
click at [265, 337] on link "Recruiting" at bounding box center [264, 414] width 45 height 12
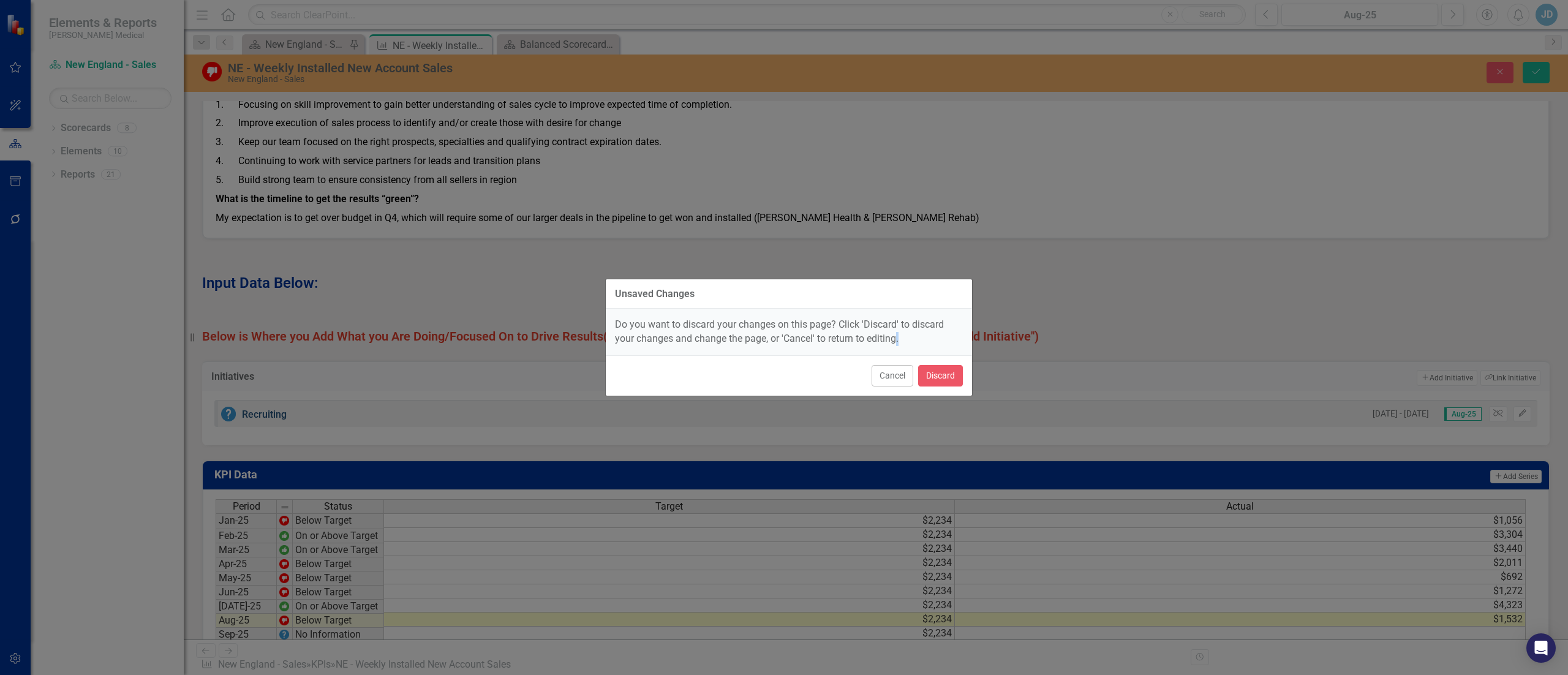
click at [265, 337] on div "Unsaved Changes Do you want to discard your changes on this page? Click 'Discar…" at bounding box center [784, 338] width 1568 height 675
click at [783, 337] on button "Cancel" at bounding box center [893, 375] width 41 height 21
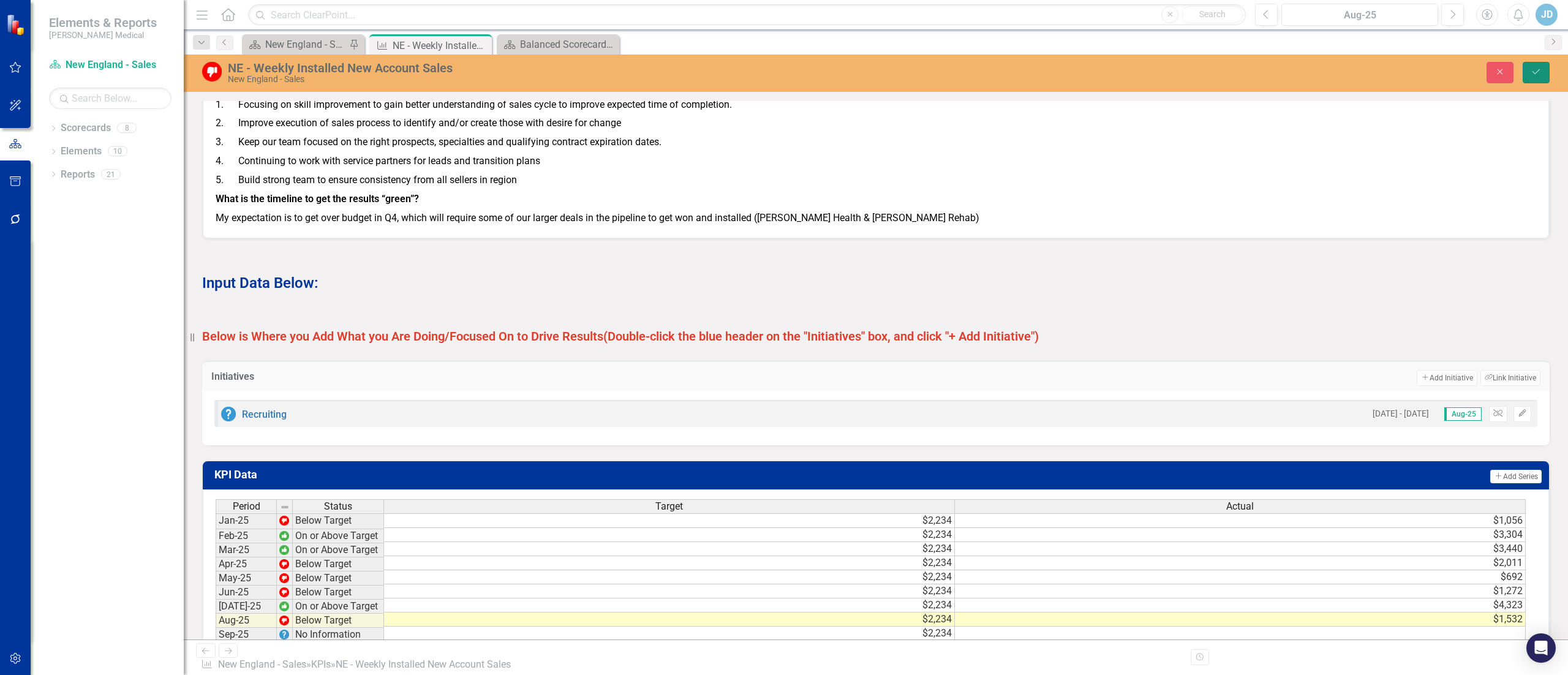
drag, startPoint x: 1538, startPoint y: 73, endPoint x: 1528, endPoint y: 121, distance: 49.0
click at [783, 72] on icon "Save" at bounding box center [1536, 72] width 11 height 9
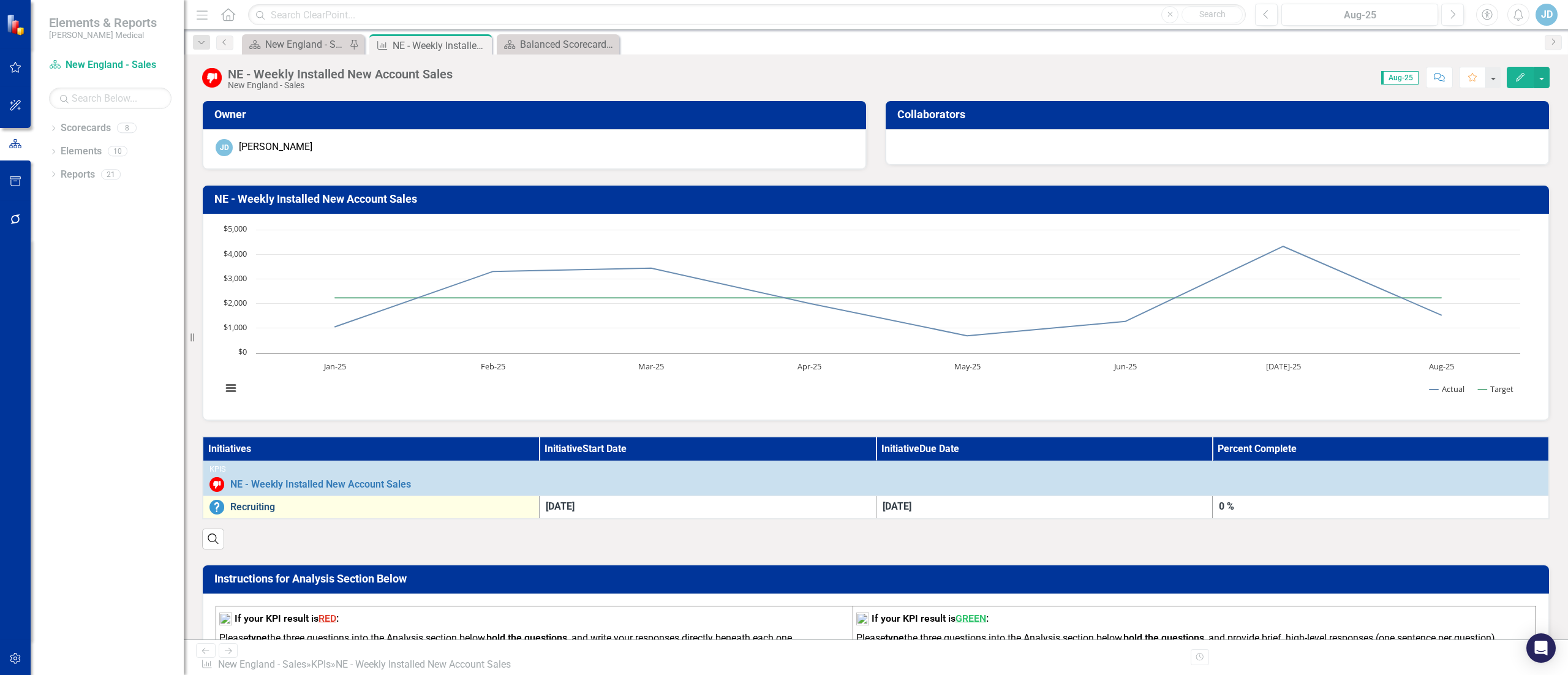
click at [512, 337] on link "Recruiting" at bounding box center [382, 507] width 303 height 11
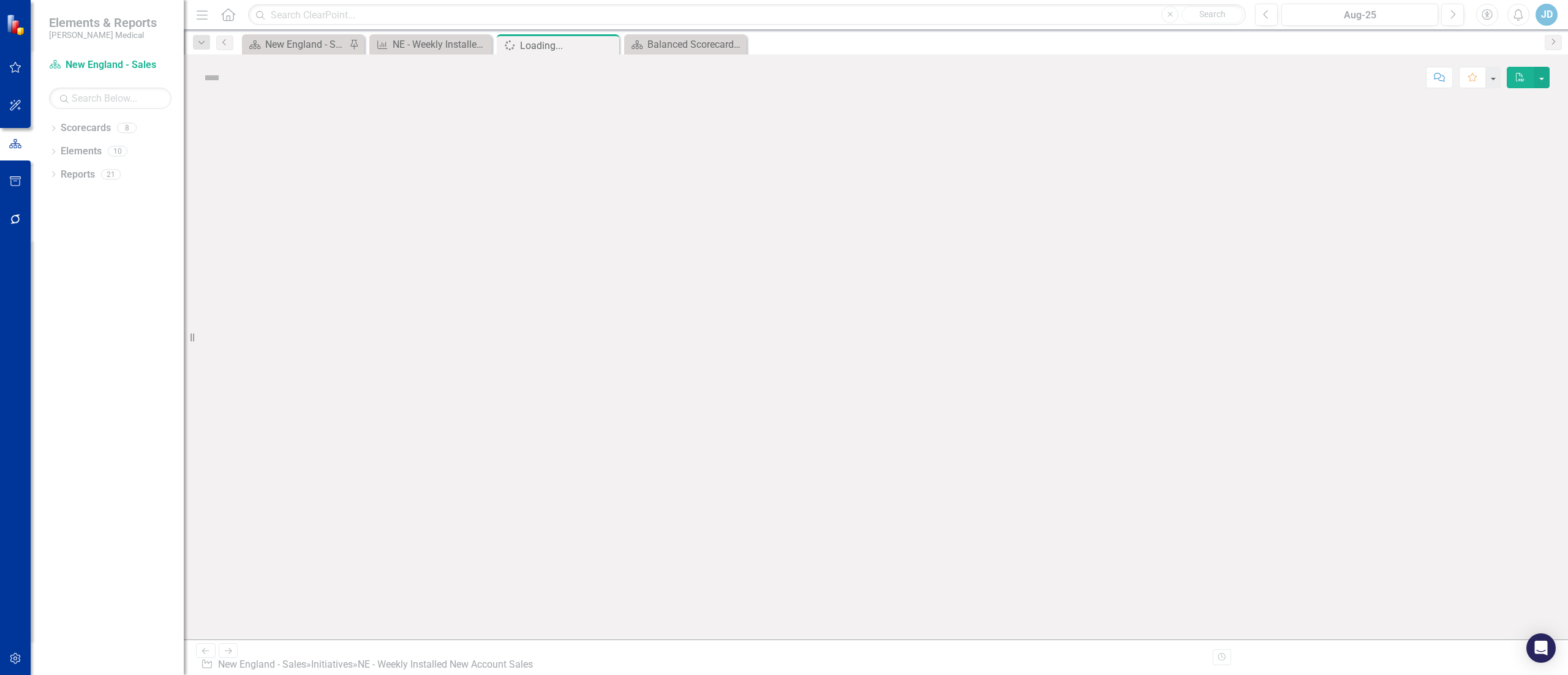
click at [512, 337] on div at bounding box center [876, 370] width 1385 height 539
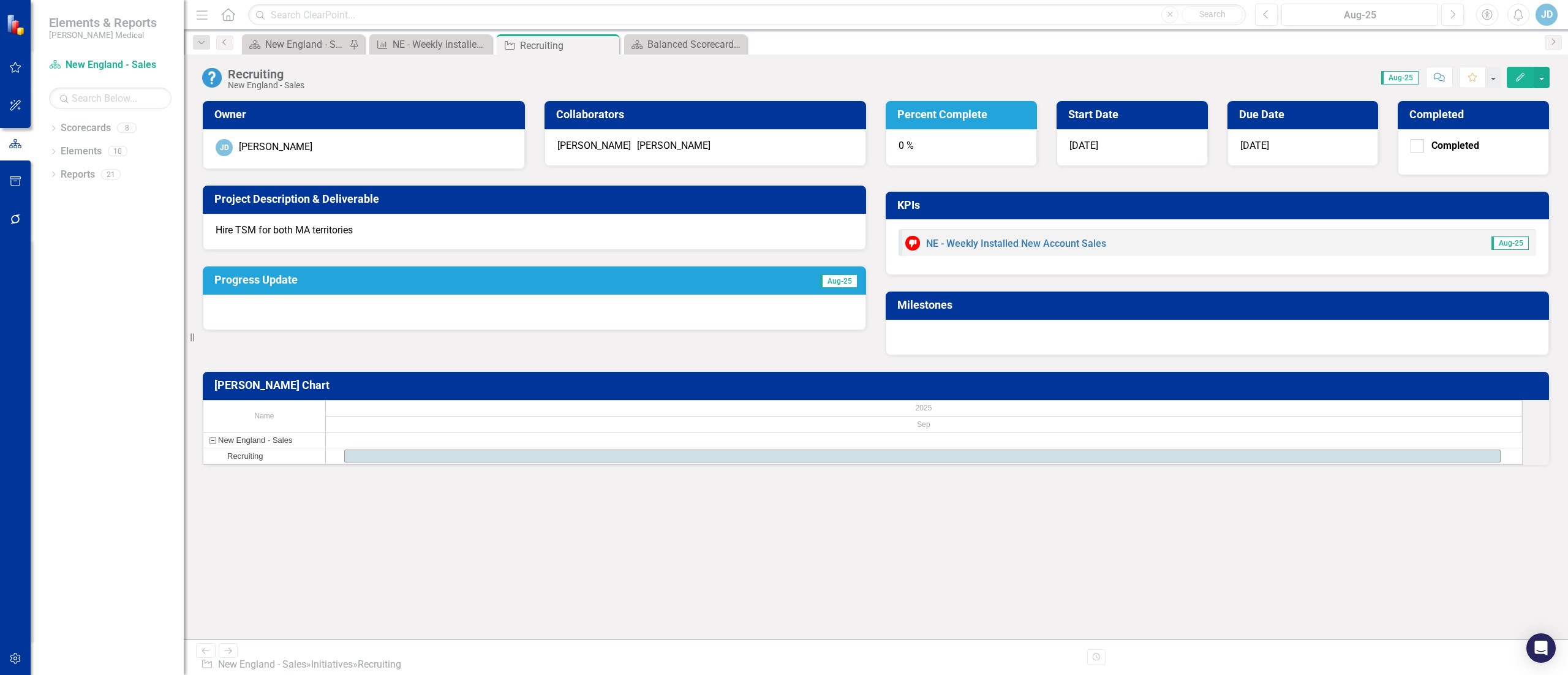
click at [783, 141] on div "0 %" at bounding box center [961, 148] width 151 height 37
click at [783, 148] on div "[DATE]" at bounding box center [1303, 148] width 151 height 37
click at [783, 115] on h3 "Due Date" at bounding box center [1305, 114] width 132 height 13
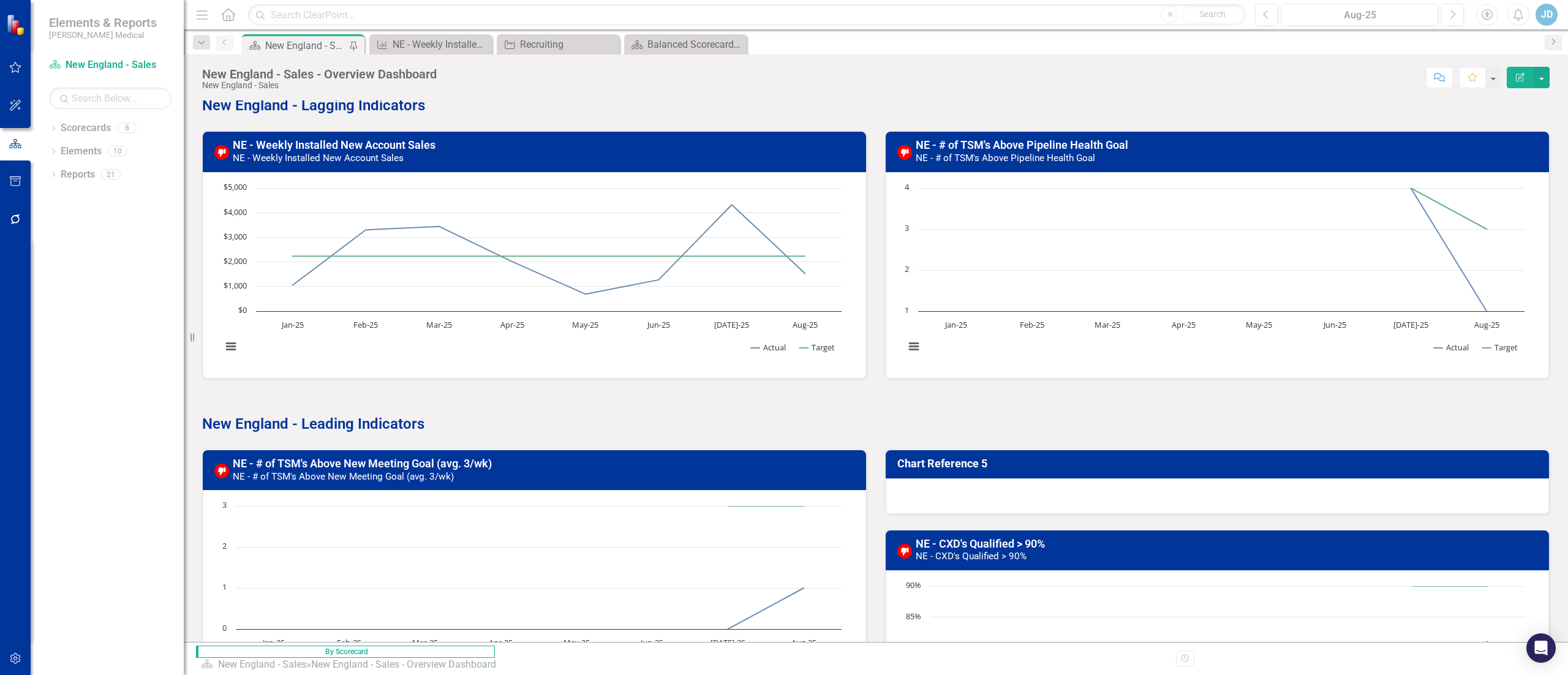
scroll to position [367, 0]
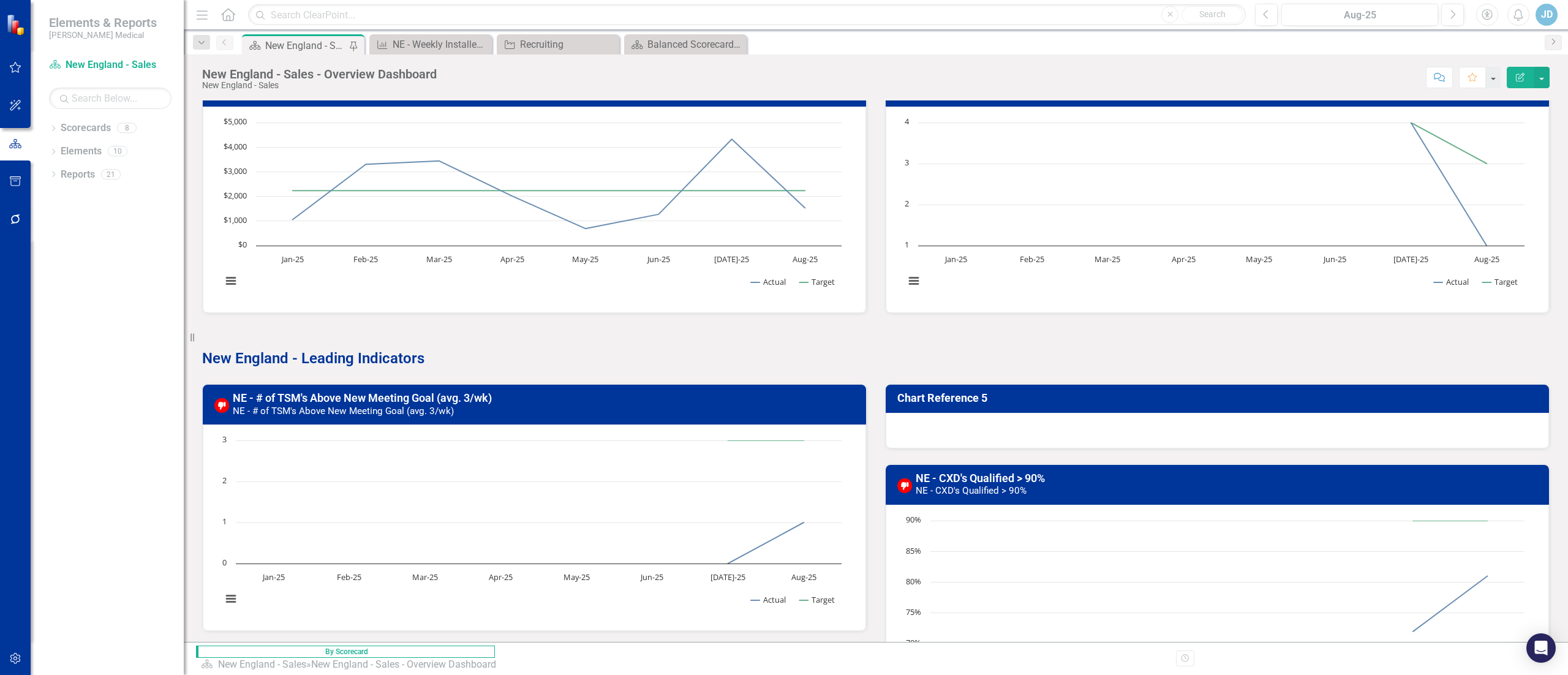
drag, startPoint x: 1011, startPoint y: 406, endPoint x: 909, endPoint y: 404, distance: 102.0
click at [783, 337] on h3 "Chart Reference 5" at bounding box center [1220, 398] width 644 height 13
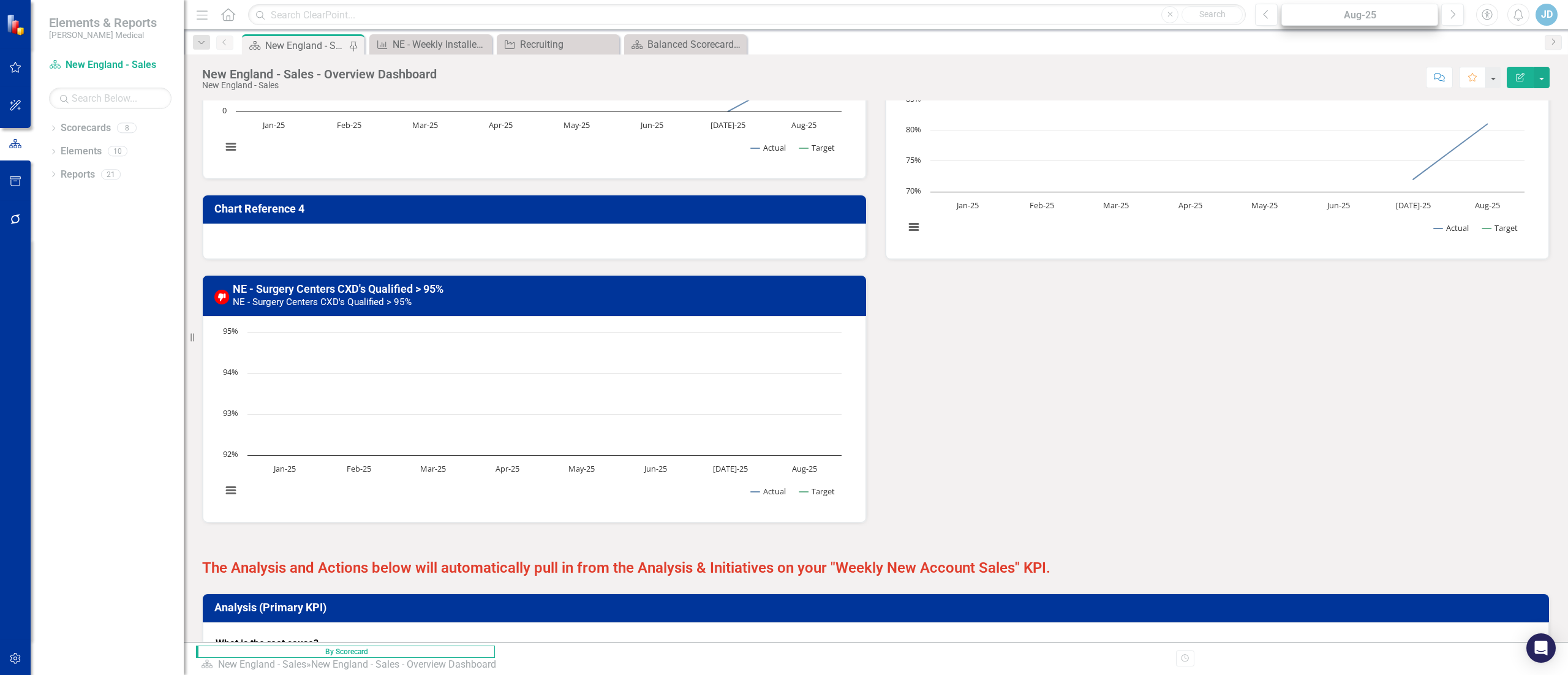
scroll to position [606, 0]
